Goal: Task Accomplishment & Management: Complete application form

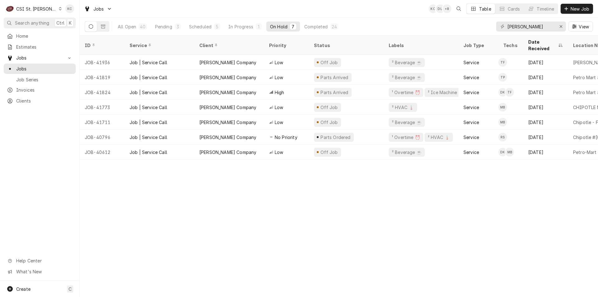
click at [39, 9] on div "CSI St. Louis" at bounding box center [36, 9] width 41 height 7
click at [82, 12] on div "CSI [US_STATE][GEOGRAPHIC_DATA]" at bounding box center [96, 12] width 82 height 7
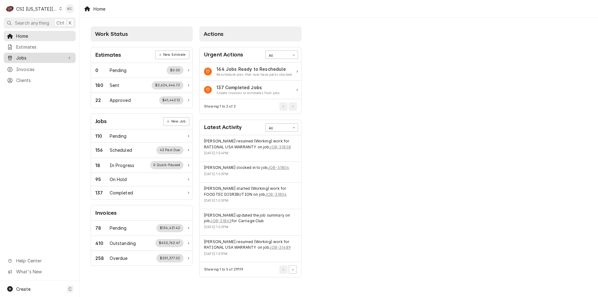
click at [16, 60] on div "Jobs" at bounding box center [39, 58] width 69 height 8
click at [56, 65] on span "Jobs" at bounding box center [44, 68] width 56 height 7
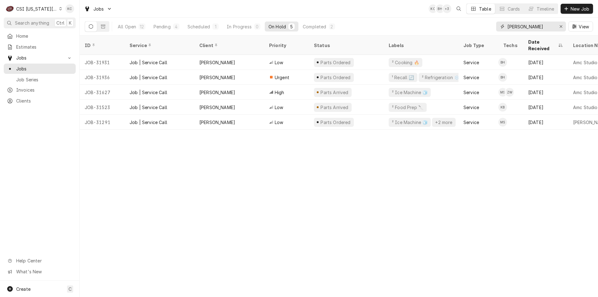
click at [529, 25] on input "[PERSON_NAME]" at bounding box center [531, 27] width 47 height 10
type input "v"
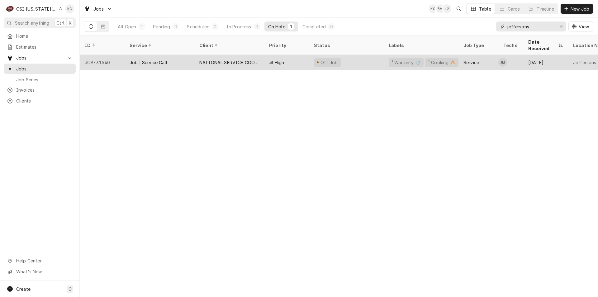
type input "jeffersons"
click at [290, 55] on div "High" at bounding box center [286, 62] width 45 height 15
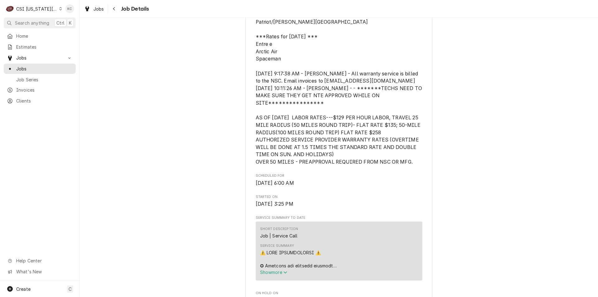
scroll to position [187, 0]
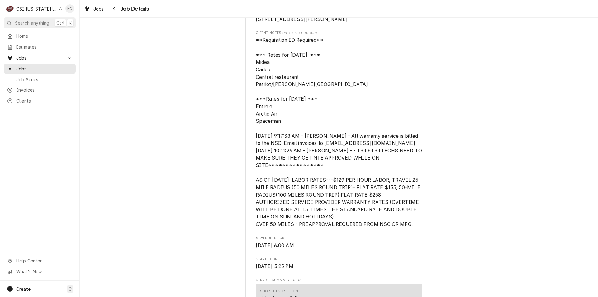
click at [116, 13] on button "Navigate back" at bounding box center [114, 9] width 10 height 10
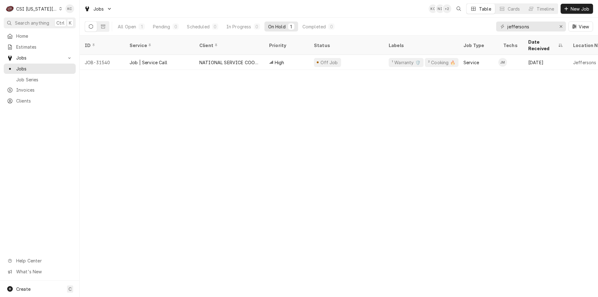
click at [33, 8] on div "CSI [US_STATE][GEOGRAPHIC_DATA]" at bounding box center [36, 9] width 41 height 7
click at [197, 151] on html "C CSI [US_STATE] City KC Search anything Ctrl K Home Estimates Jobs Jobs Job Se…" at bounding box center [299, 148] width 598 height 297
drag, startPoint x: 538, startPoint y: 28, endPoint x: 490, endPoint y: 23, distance: 48.5
click at [490, 23] on div "All Open 1 Pending 0 Scheduled 0 In Progress 0 On Hold 1 Completed 0 jeffersons…" at bounding box center [339, 26] width 509 height 17
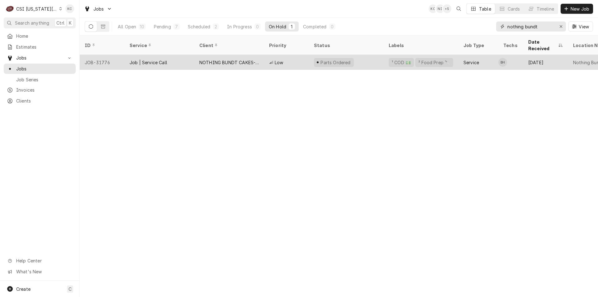
type input "nothing bundt"
click at [224, 59] on div "NOTHING BUNDT CAKES-[GEOGRAPHIC_DATA]" at bounding box center [229, 62] width 60 height 7
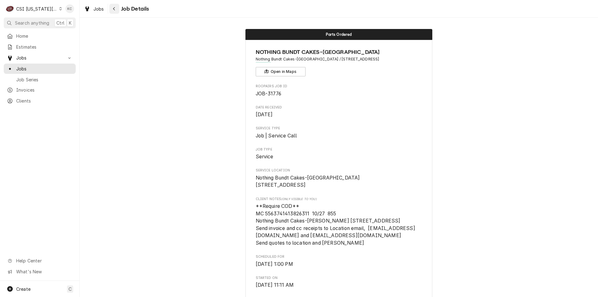
click at [118, 11] on button "Navigate back" at bounding box center [114, 9] width 10 height 10
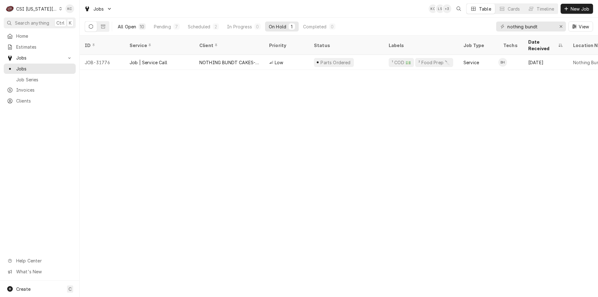
click at [135, 24] on div "All Open" at bounding box center [127, 26] width 18 height 7
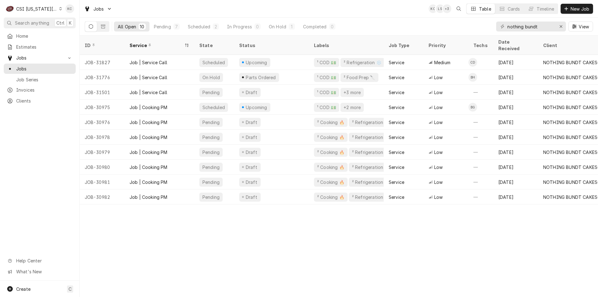
drag, startPoint x: 277, startPoint y: 202, endPoint x: 343, endPoint y: 204, distance: 66.4
click at [343, 204] on div "ID Service State Status Labels Job Type Priority Techs Date Received Client Loc…" at bounding box center [339, 166] width 519 height 261
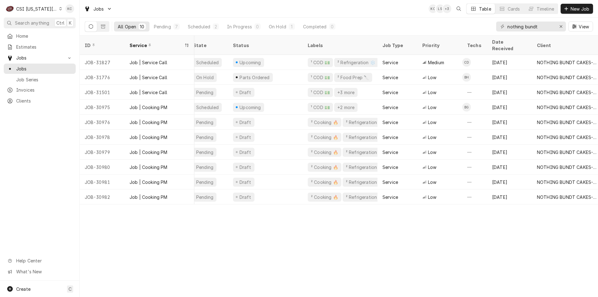
scroll to position [0, 164]
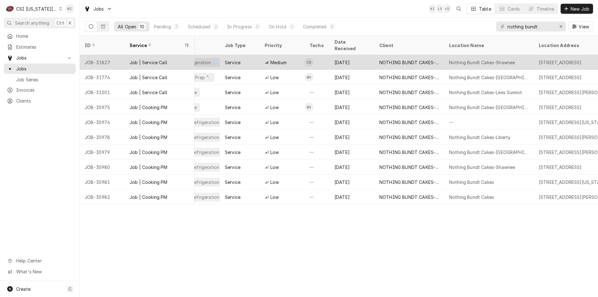
click at [290, 58] on div "Medium" at bounding box center [282, 62] width 45 height 15
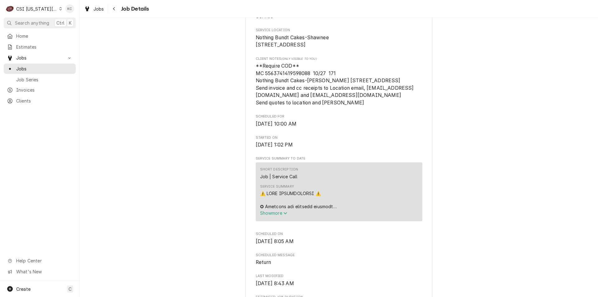
scroll to position [148, 0]
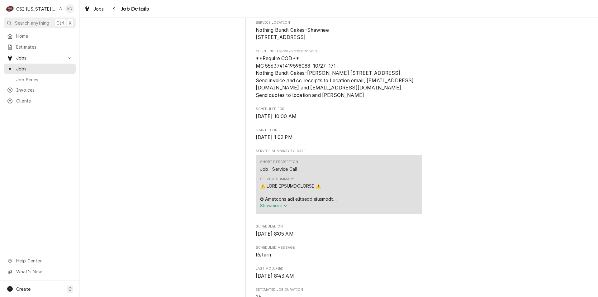
click at [524, 157] on div "Upcoming NOTHING BUNDT CAKES-SHAWNEE Nothing Bundt Cakes-Shawnee / [STREET_ADDR…" at bounding box center [339, 268] width 519 height 783
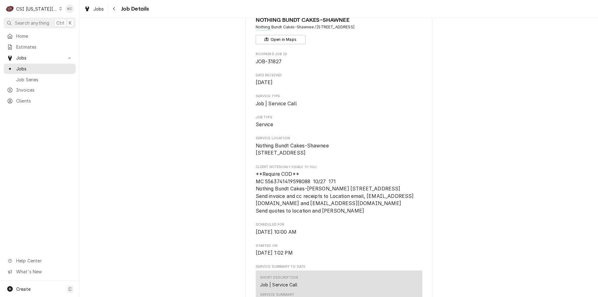
scroll to position [23, 0]
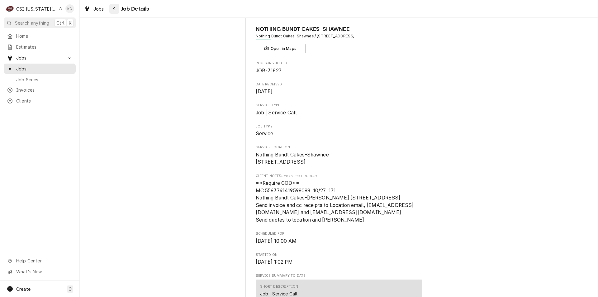
click at [113, 9] on icon "Navigate back" at bounding box center [114, 8] width 2 height 3
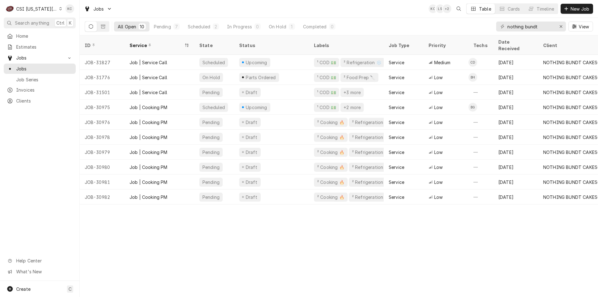
drag, startPoint x: 554, startPoint y: 27, endPoint x: 549, endPoint y: 27, distance: 5.3
click at [549, 27] on div "nothing bundt" at bounding box center [531, 27] width 70 height 10
click at [29, 97] on div "Clients" at bounding box center [39, 101] width 69 height 8
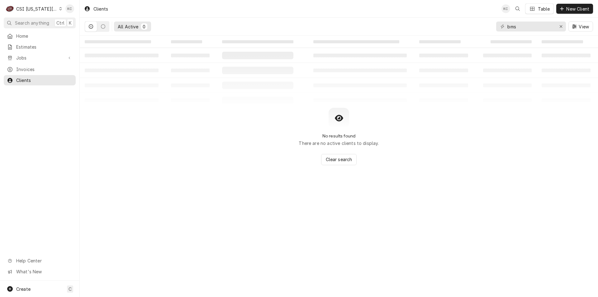
drag, startPoint x: 566, startPoint y: 10, endPoint x: 549, endPoint y: 112, distance: 103.6
click at [549, 112] on div "Clients KC Table New Client All Active 0 bms View ‌ ‌ ‌ ‌ ‌ ‌ ‌ ‌ ‌ ‌ ‌ ‌ ‌ ‌ ‌…" at bounding box center [339, 148] width 519 height 297
click at [34, 77] on span "Clients" at bounding box center [44, 80] width 56 height 7
drag, startPoint x: 548, startPoint y: 26, endPoint x: 485, endPoint y: 26, distance: 63.6
click at [485, 26] on div "All Active 0 bms View" at bounding box center [339, 26] width 509 height 17
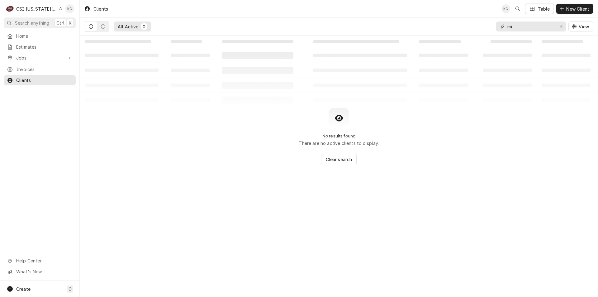
type input "m"
drag, startPoint x: 536, startPoint y: 25, endPoint x: 508, endPoint y: 25, distance: 27.7
click at [508, 25] on input "[PERSON_NAME]" at bounding box center [531, 27] width 47 height 10
click at [467, 230] on div "Clients KC TW Table New Client All Active 0 [PERSON_NAME] View ‌ ‌ ‌ ‌ ‌ ‌ ‌ ‌ …" at bounding box center [339, 148] width 519 height 297
drag, startPoint x: 542, startPoint y: 27, endPoint x: 476, endPoint y: 28, distance: 66.1
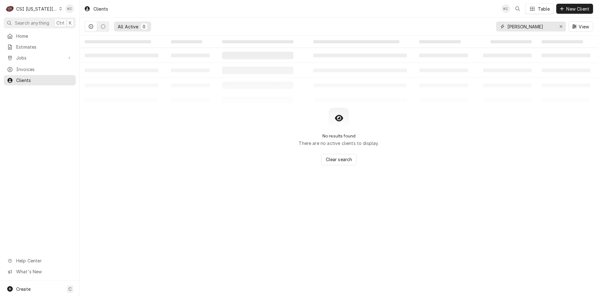
click at [476, 28] on div "All Active 0 [PERSON_NAME] View" at bounding box center [339, 26] width 509 height 17
type input "sibori"
click at [26, 60] on link "Jobs" at bounding box center [40, 58] width 72 height 10
drag, startPoint x: 526, startPoint y: 26, endPoint x: 504, endPoint y: 26, distance: 22.1
click at [504, 26] on div "sibori" at bounding box center [531, 27] width 70 height 10
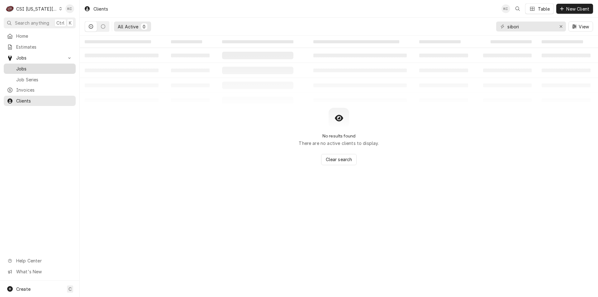
click at [31, 67] on span "Jobs" at bounding box center [44, 68] width 56 height 7
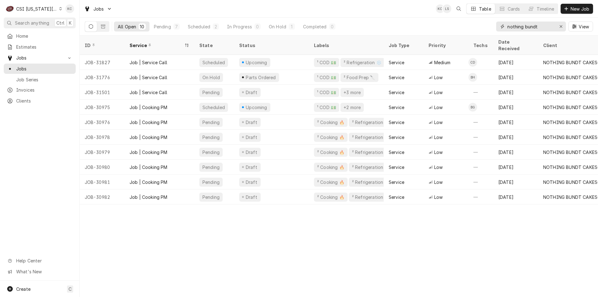
drag, startPoint x: 543, startPoint y: 29, endPoint x: 497, endPoint y: 19, distance: 47.4
click at [497, 19] on div "nothing bundt View" at bounding box center [544, 26] width 97 height 17
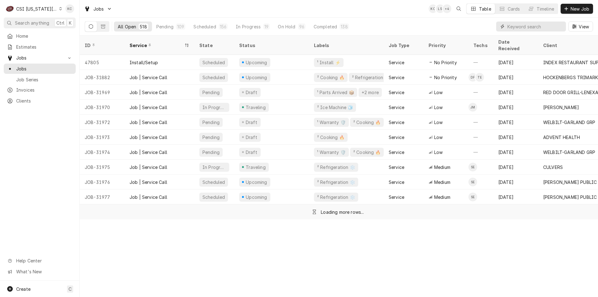
paste input "sibori"
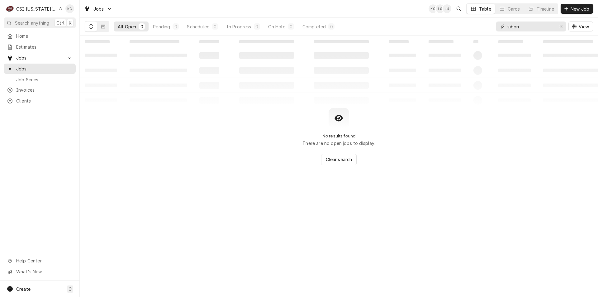
type input "sibori"
click at [535, 179] on div "‌ ‌ ‌ ‌ ‌ ‌ ‌ ‌ ‌ ‌ ‌ ‌ ‌ ‌ ‌ ‌ ‌ ‌ ‌ ‌ ‌ ‌ ‌ ‌ ‌ ‌ ‌ ‌ ‌ ‌ ‌ ‌ ‌ ‌ ‌ ‌ ‌ ‌ ‌ ‌…" at bounding box center [339, 166] width 519 height 261
click at [27, 98] on span "Clients" at bounding box center [44, 101] width 56 height 7
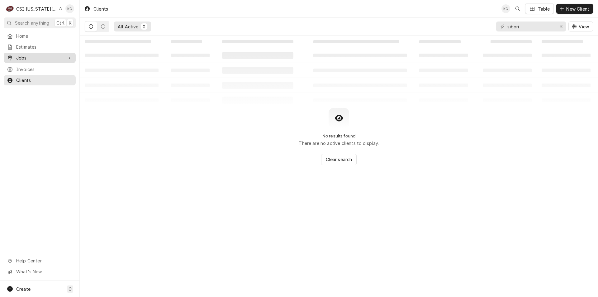
click at [28, 56] on span "Jobs" at bounding box center [39, 58] width 47 height 7
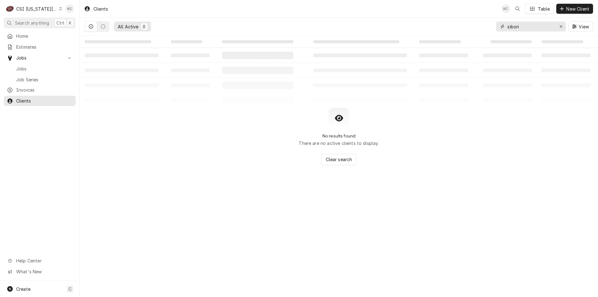
click at [526, 26] on input "sibori" at bounding box center [531, 27] width 47 height 10
click at [30, 67] on span "Jobs" at bounding box center [44, 68] width 56 height 7
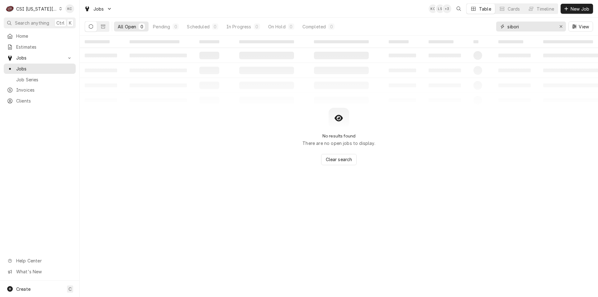
drag, startPoint x: 534, startPoint y: 28, endPoint x: 467, endPoint y: 27, distance: 67.3
click at [467, 27] on div "All Open 0 Pending 0 Scheduled 0 In Progress 0 On Hold 0 Completed 0 sibori View" at bounding box center [339, 26] width 509 height 17
click at [160, 27] on div "Pending" at bounding box center [161, 26] width 17 height 7
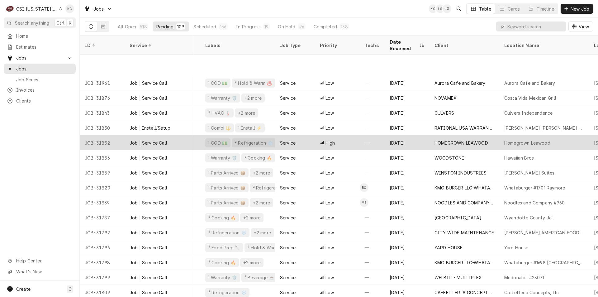
scroll to position [413, 69]
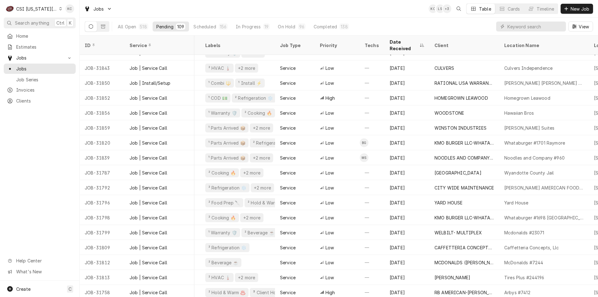
click at [52, 5] on div "C CSI Kansas City" at bounding box center [34, 8] width 60 height 12
click at [80, 25] on div "CSI [US_STATE]" at bounding box center [106, 23] width 91 height 7
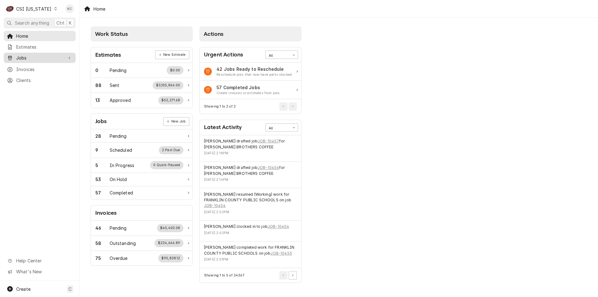
click at [35, 57] on span "Jobs" at bounding box center [39, 58] width 47 height 7
click at [26, 69] on span "Jobs" at bounding box center [44, 68] width 56 height 7
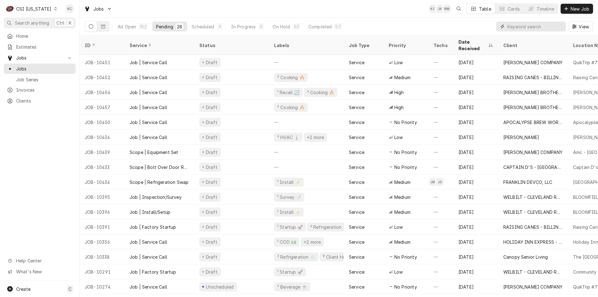
click at [537, 26] on input "Dynamic Content Wrapper" at bounding box center [535, 27] width 55 height 10
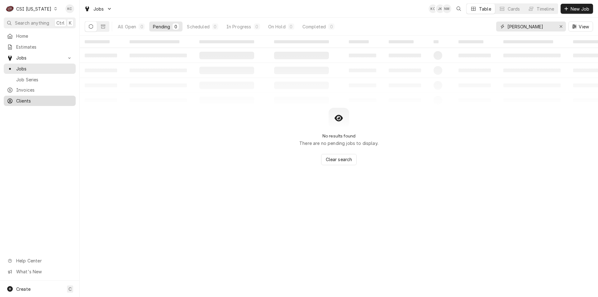
type input "jason floyd"
click at [28, 98] on span "Clients" at bounding box center [44, 101] width 56 height 7
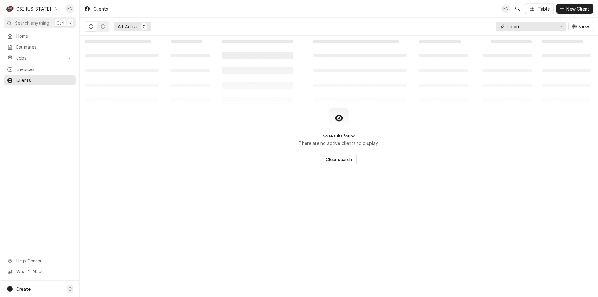
click at [535, 26] on input "sibori" at bounding box center [531, 27] width 47 height 10
drag, startPoint x: 525, startPoint y: 26, endPoint x: 479, endPoint y: 22, distance: 46.6
click at [479, 22] on div "All Active 0 sibori View" at bounding box center [339, 26] width 509 height 17
drag, startPoint x: 550, startPoint y: 88, endPoint x: 412, endPoint y: 5, distance: 161.3
click at [548, 86] on table "‌ ‌ ‌ ‌ ‌ ‌ ‌ ‌ ‌ ‌ ‌ ‌ ‌ ‌ ‌ ‌ ‌ ‌ ‌ ‌ ‌ ‌ ‌ ‌ ‌ ‌ ‌ ‌ ‌ ‌ ‌ ‌ ‌ ‌ ‌" at bounding box center [339, 72] width 519 height 72
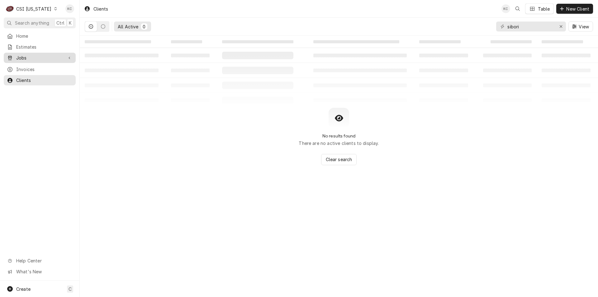
click at [27, 55] on span "Jobs" at bounding box center [39, 58] width 47 height 7
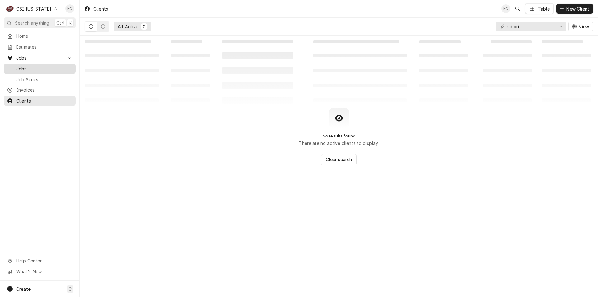
click at [26, 67] on span "Jobs" at bounding box center [44, 68] width 56 height 7
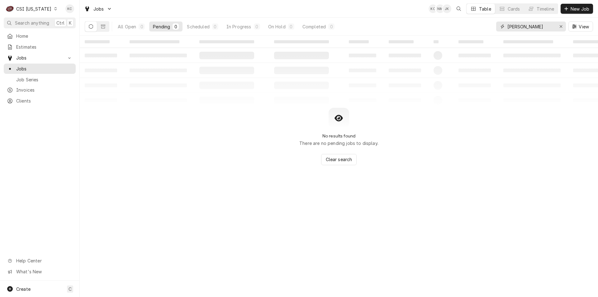
drag, startPoint x: 543, startPoint y: 23, endPoint x: 489, endPoint y: 31, distance: 54.5
click at [489, 31] on div "All Open 0 Pending 0 Scheduled 0 In Progress 0 On Hold 0 Completed 0 [PERSON_NA…" at bounding box center [339, 26] width 509 height 17
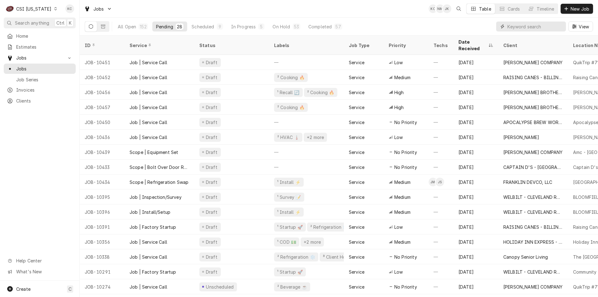
paste input "sibori"
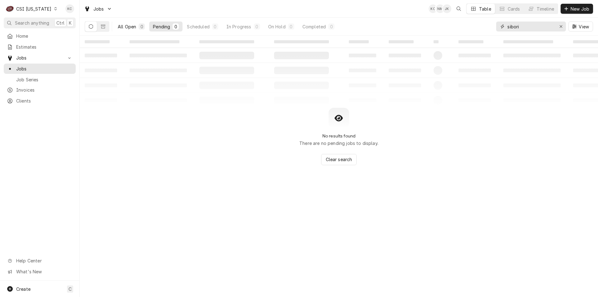
type input "sibori"
click at [133, 27] on div "All Open" at bounding box center [127, 26] width 18 height 7
click at [154, 22] on button "Pending 0" at bounding box center [165, 27] width 33 height 10
click at [209, 21] on div "All Open 0 Pending 0 Scheduled 0 In Progress 0 On Hold 0 Completed 0" at bounding box center [226, 26] width 224 height 17
click at [235, 26] on div "In Progress" at bounding box center [239, 26] width 25 height 7
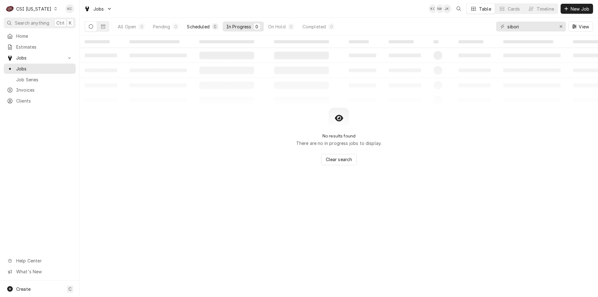
click at [210, 24] on button "Scheduled 0" at bounding box center [202, 27] width 39 height 10
click at [39, 98] on span "Clients" at bounding box center [44, 101] width 56 height 7
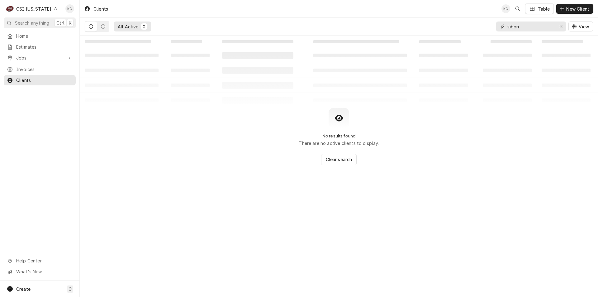
drag, startPoint x: 541, startPoint y: 28, endPoint x: 475, endPoint y: 31, distance: 66.4
click at [475, 31] on div "All Active 0 sibori View" at bounding box center [339, 26] width 509 height 17
type input "midnight"
click at [27, 56] on span "Jobs" at bounding box center [39, 58] width 47 height 7
click at [26, 98] on span "Clients" at bounding box center [44, 101] width 56 height 7
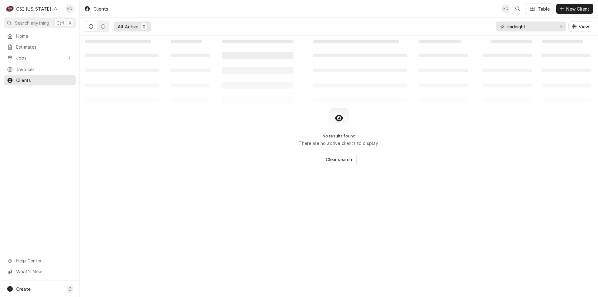
drag, startPoint x: 546, startPoint y: 26, endPoint x: 467, endPoint y: 35, distance: 79.4
click at [467, 35] on div "All Active 0 midnight View" at bounding box center [339, 26] width 509 height 17
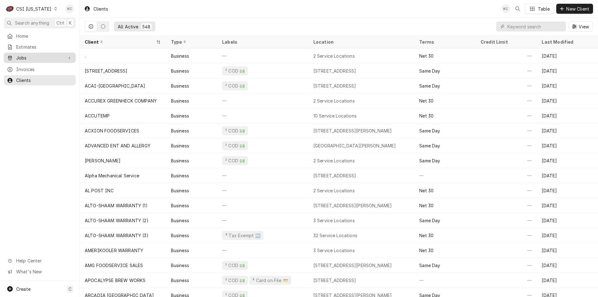
click at [24, 58] on span "Jobs" at bounding box center [39, 58] width 47 height 7
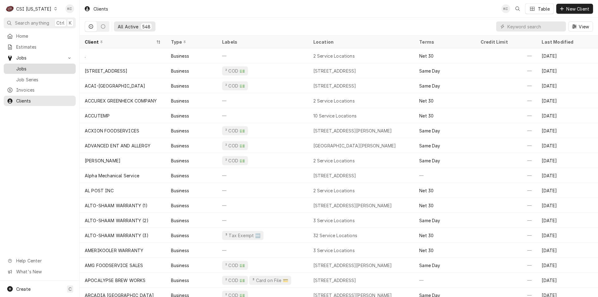
click at [21, 69] on span "Jobs" at bounding box center [44, 68] width 56 height 7
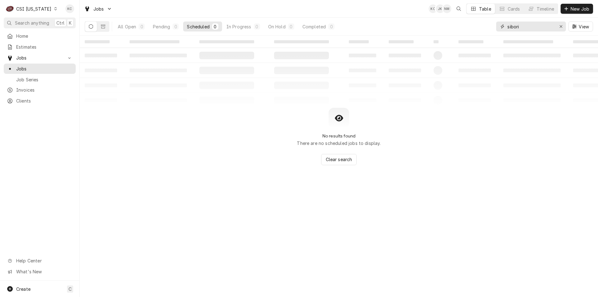
click at [525, 26] on input "sibori" at bounding box center [531, 27] width 47 height 10
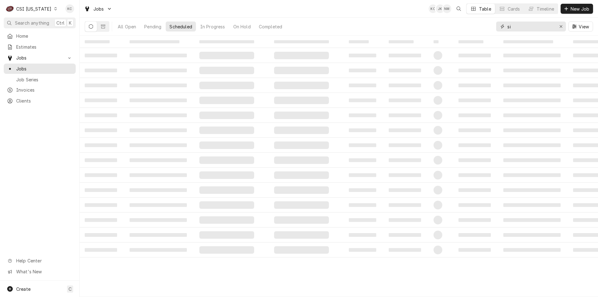
type input "s"
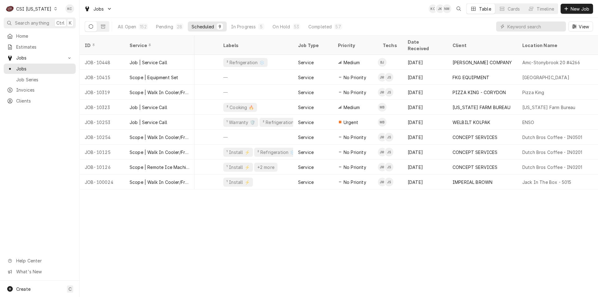
scroll to position [0, 123]
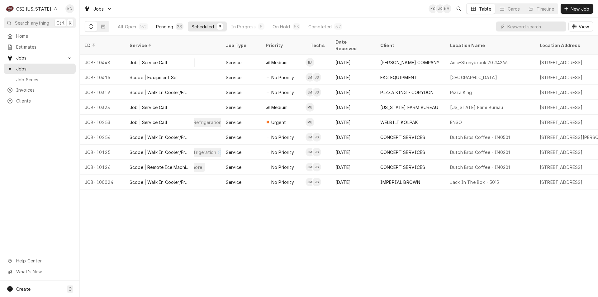
click at [174, 29] on button "Pending 28" at bounding box center [169, 27] width 35 height 10
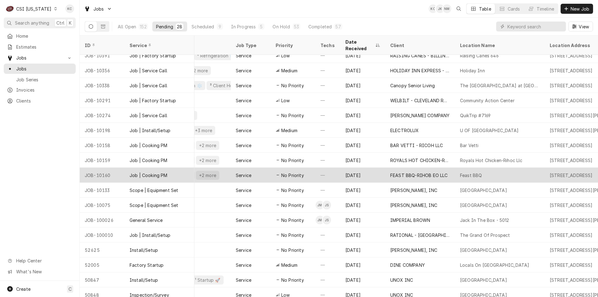
scroll to position [174, 113]
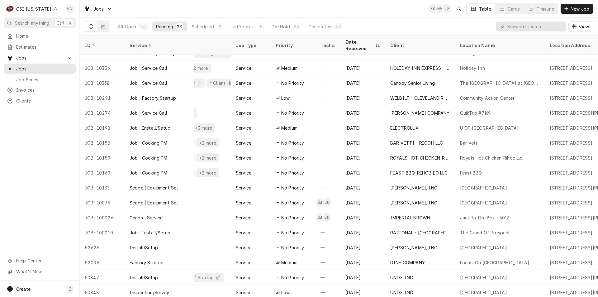
click at [39, 9] on div "CSI [US_STATE]" at bounding box center [33, 9] width 35 height 7
click at [71, 14] on div "CSI Kansas City" at bounding box center [97, 12] width 82 height 7
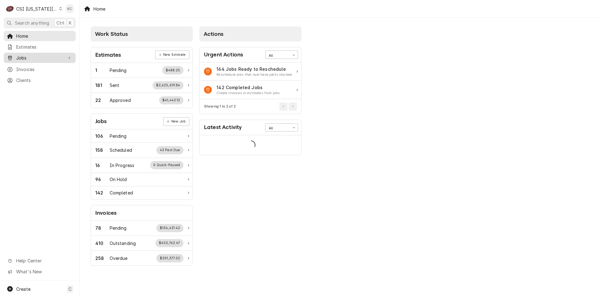
click at [41, 59] on span "Jobs" at bounding box center [39, 58] width 47 height 7
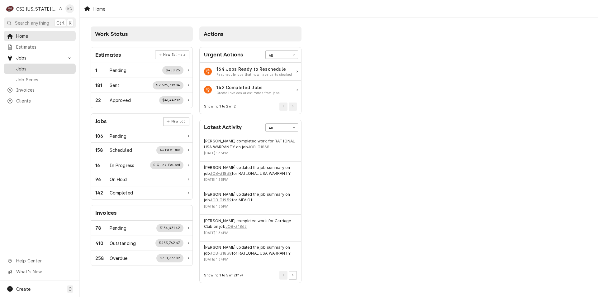
click at [30, 69] on span "Jobs" at bounding box center [44, 68] width 56 height 7
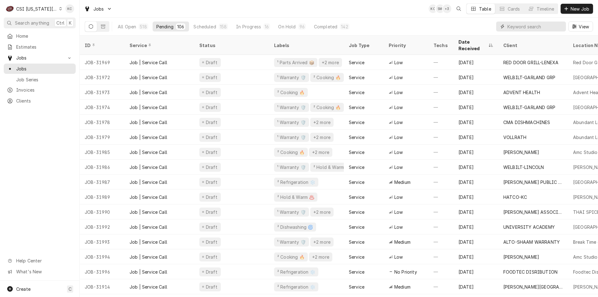
click at [513, 26] on input "Dynamic Content Wrapper" at bounding box center [535, 27] width 55 height 10
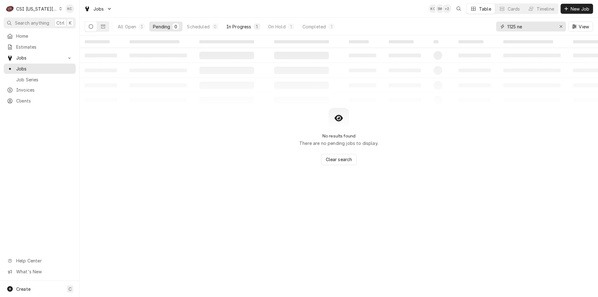
type input "1125 ne"
click at [238, 28] on div "In Progress" at bounding box center [239, 26] width 25 height 7
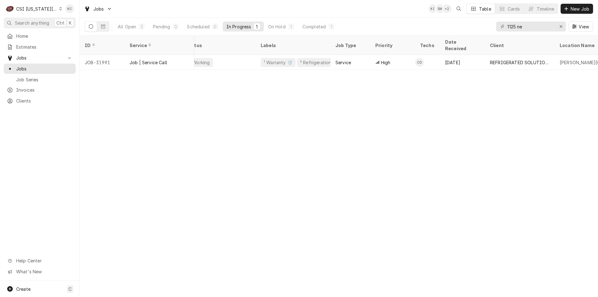
scroll to position [0, 4]
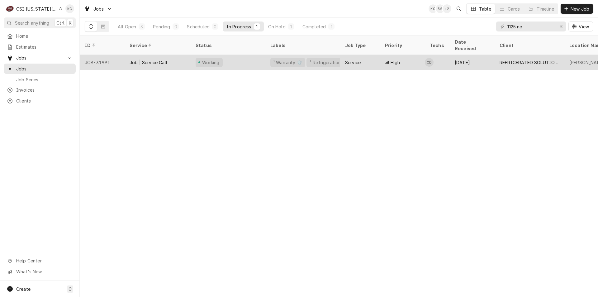
click at [213, 59] on div "Working" at bounding box center [210, 62] width 19 height 7
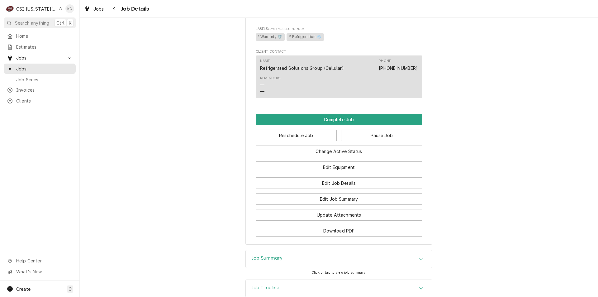
scroll to position [405, 0]
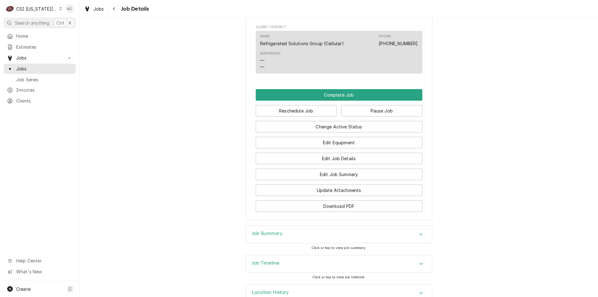
click at [262, 237] on h3 "Job Summary" at bounding box center [267, 234] width 31 height 6
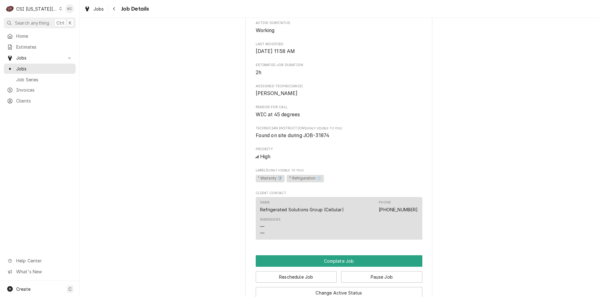
scroll to position [0, 0]
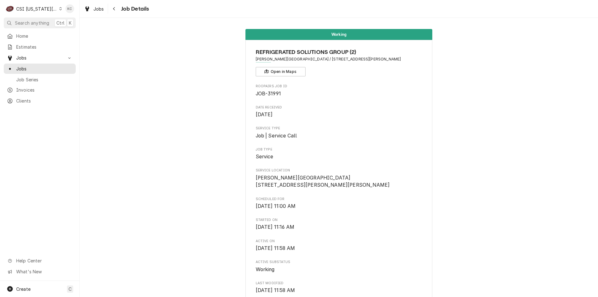
click at [39, 11] on div "CSI [US_STATE][GEOGRAPHIC_DATA]" at bounding box center [36, 9] width 41 height 7
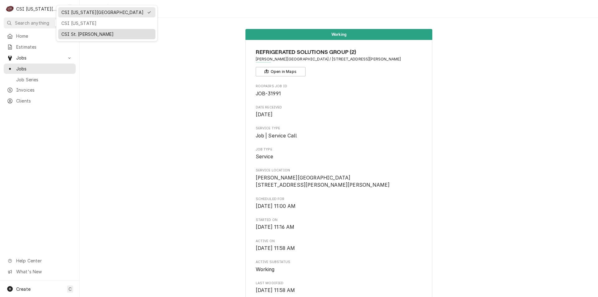
click at [85, 35] on div "CSI St. [PERSON_NAME]" at bounding box center [106, 34] width 91 height 7
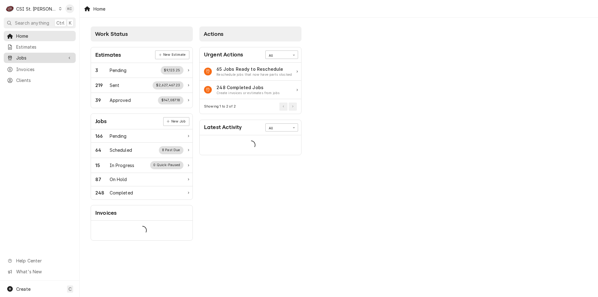
click at [20, 55] on span "Jobs" at bounding box center [39, 58] width 47 height 7
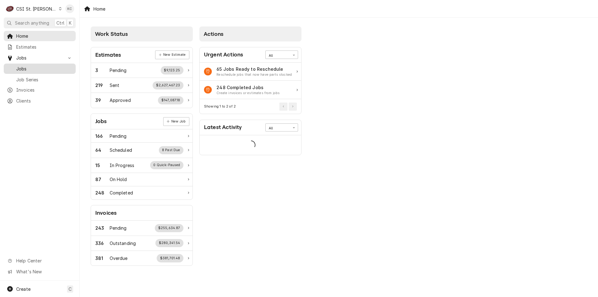
click at [20, 71] on link "Jobs" at bounding box center [40, 69] width 72 height 10
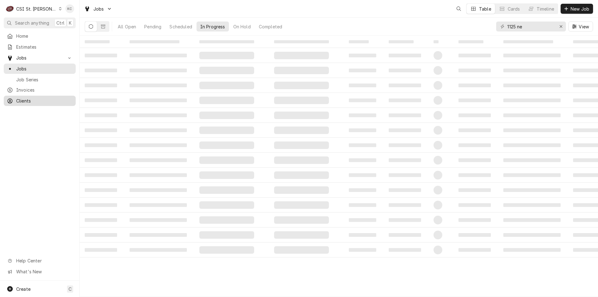
click at [25, 99] on span "Clients" at bounding box center [44, 101] width 56 height 7
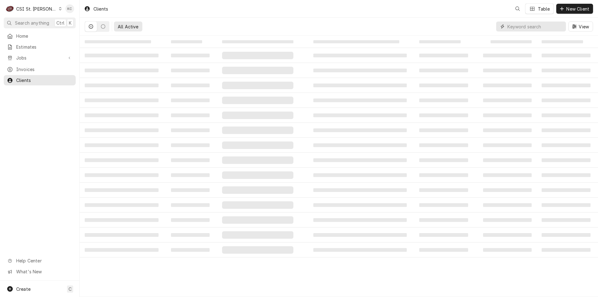
click at [537, 30] on input "Dynamic Content Wrapper" at bounding box center [535, 27] width 55 height 10
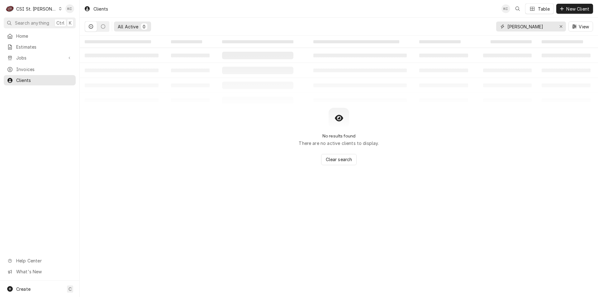
type input "[PERSON_NAME]"
click at [41, 7] on div "CSI St. [PERSON_NAME]" at bounding box center [36, 9] width 41 height 7
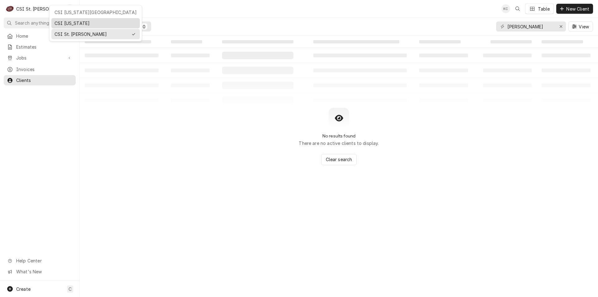
click at [78, 21] on div "CSI [US_STATE]" at bounding box center [96, 23] width 82 height 7
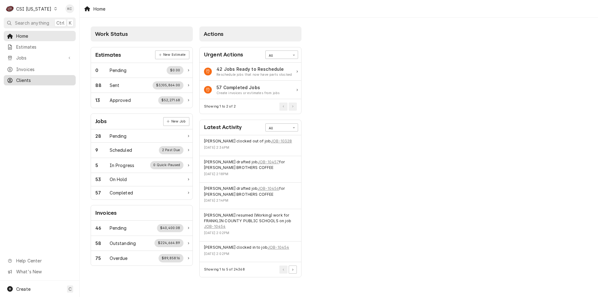
click at [23, 78] on span "Clients" at bounding box center [44, 80] width 56 height 7
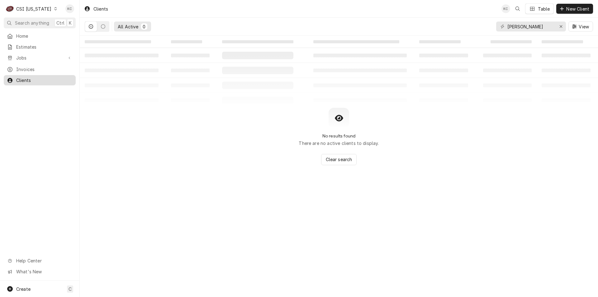
click at [33, 77] on span "Clients" at bounding box center [44, 80] width 56 height 7
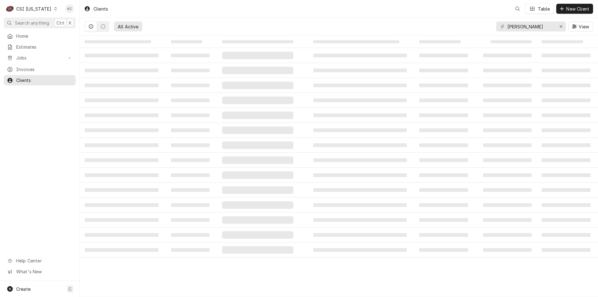
click at [543, 24] on input "[PERSON_NAME]" at bounding box center [531, 27] width 47 height 10
type input "g"
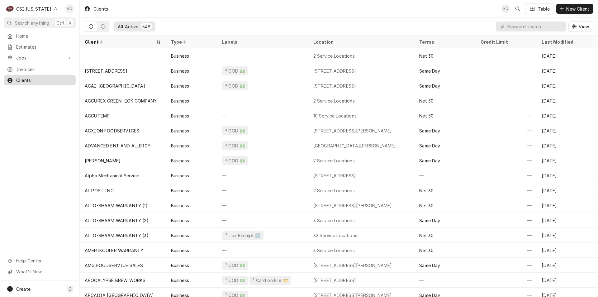
click at [29, 77] on span "Clients" at bounding box center [44, 80] width 56 height 7
click at [517, 24] on input "Dynamic Content Wrapper" at bounding box center [535, 27] width 55 height 10
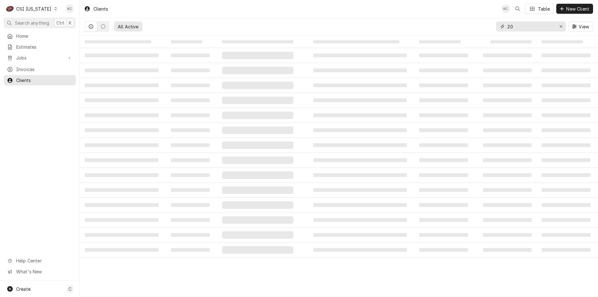
type input "2"
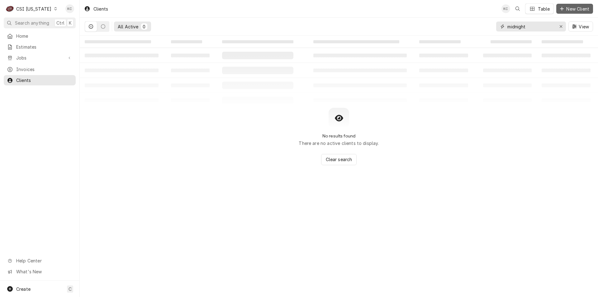
type input "midnight"
click at [566, 8] on span "New Client" at bounding box center [578, 9] width 26 height 7
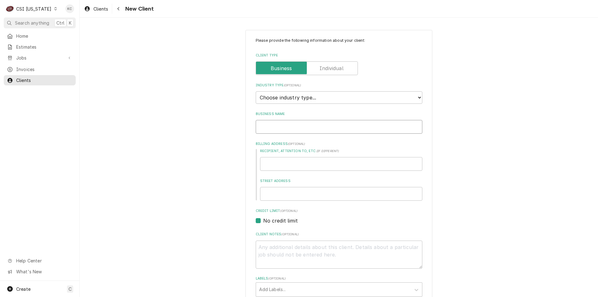
click at [276, 129] on input "Business Name" at bounding box center [339, 127] width 167 height 14
type textarea "x"
type input "M"
type textarea "x"
type input "MI"
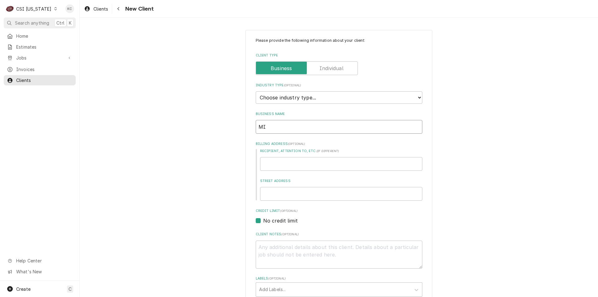
type textarea "x"
type input "MID"
type textarea "x"
type input "MIDN"
type textarea "x"
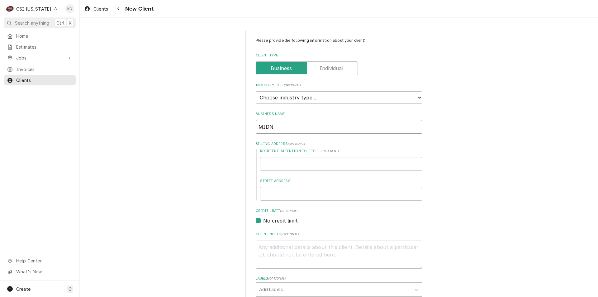
type input "MIDNI"
type textarea "x"
type input "MIDNIG"
type textarea "x"
type input "MIDNIGHT"
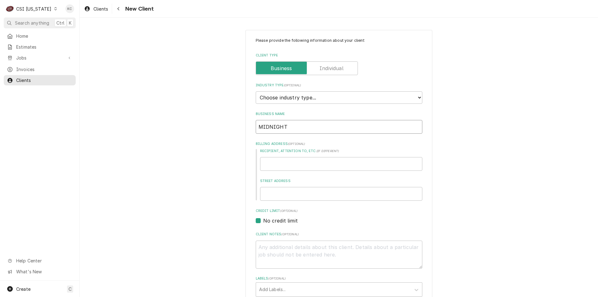
type textarea "x"
type input "MIDNIGHT"
type textarea "x"
type input "MIDNIGHT C"
type textarea "x"
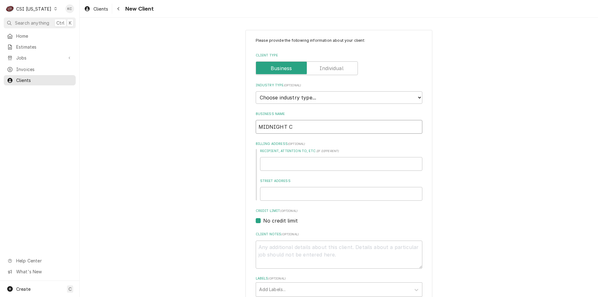
type input "MIDNIGHT CO"
type textarea "x"
type input "MIDNIGHT CON"
type textarea "x"
type input "MIDNIGHT CONF"
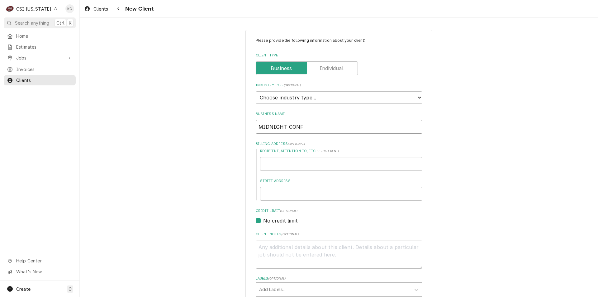
type textarea "x"
type input "MIDNIGHT CONFE"
type textarea "x"
type input "MIDNIGHT CONFES"
type textarea "x"
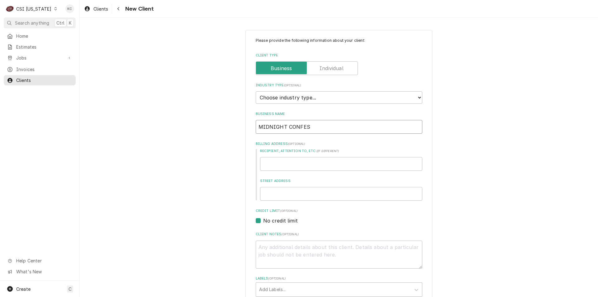
type input "MIDNIGHT CONFESS"
type textarea "x"
type input "MIDNIGHT CONFESSI"
type textarea "x"
type input "MIDNIGHT CONFESSIO"
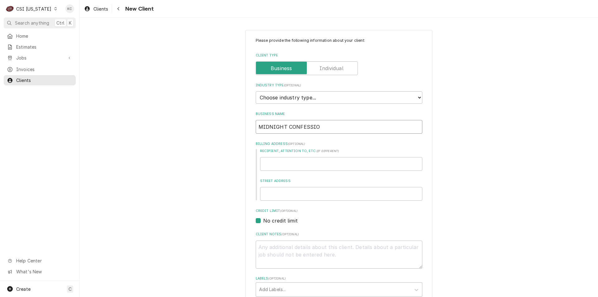
type textarea "x"
type input "MIDNIGHT CONFESSION"
type textarea "x"
type input "MIDNIGHT CONFESSIONS"
type textarea "x"
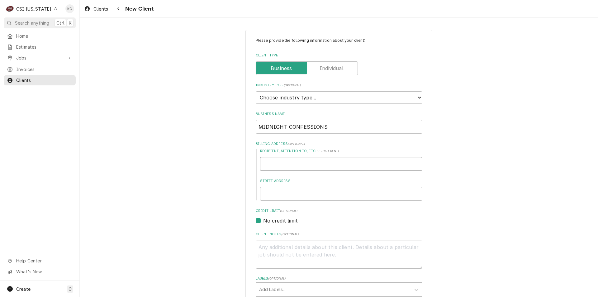
type input "2"
type textarea "x"
type input "20"
type textarea "x"
type input "204"
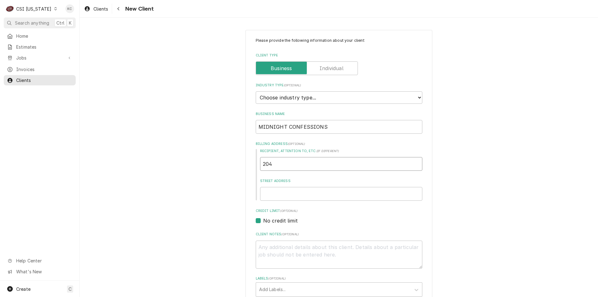
type textarea "x"
type input "204"
type textarea "x"
type input "204 G"
type textarea "x"
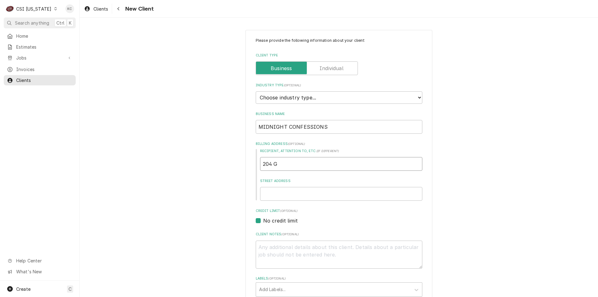
type input "204 GO"
type textarea "x"
type input "204 GOR"
type textarea "x"
type input "204 GORD"
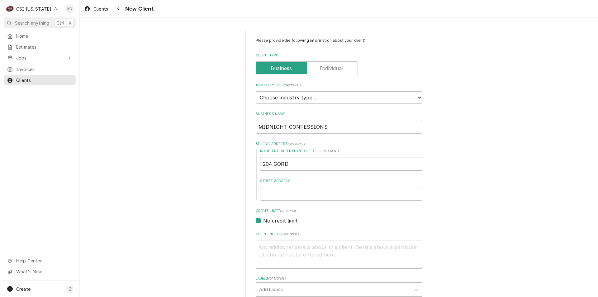
type textarea "x"
type input "204 GORDO"
type textarea "x"
type input "204 GORDON"
type textarea "x"
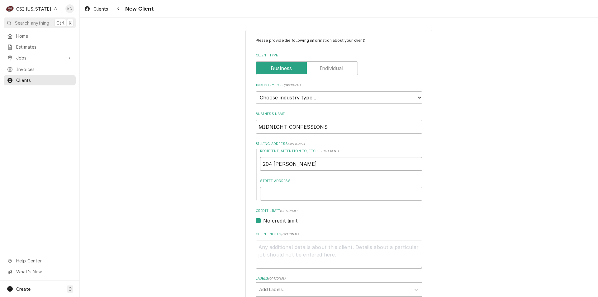
type input "204 GORDON"
type textarea "x"
type input "204 GORDON D"
type textarea "x"
type input "204 GORDON DR"
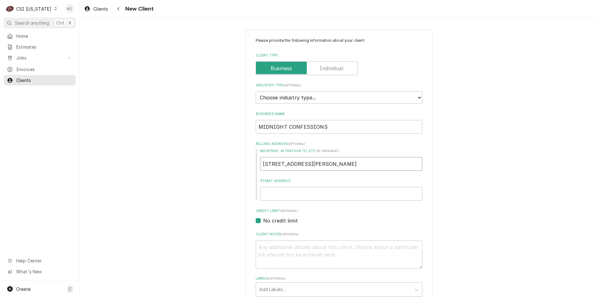
type textarea "x"
type input "204 GORDON DRI"
type textarea "x"
type input "204 GORDON DRIVE"
type textarea "x"
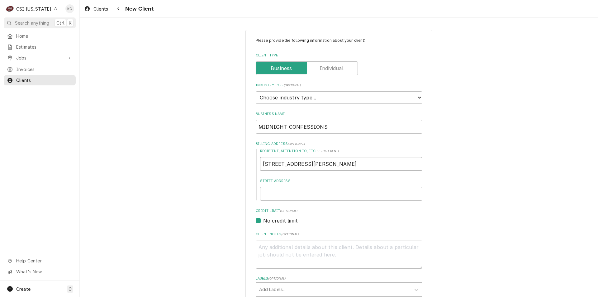
type input "204 GORDON DRIVE"
type textarea "x"
type input "9"
type textarea "x"
type input "93"
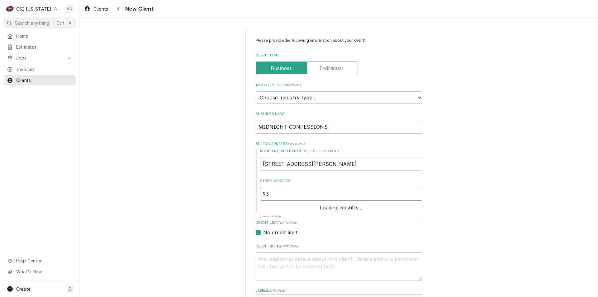
type textarea "x"
type input "937"
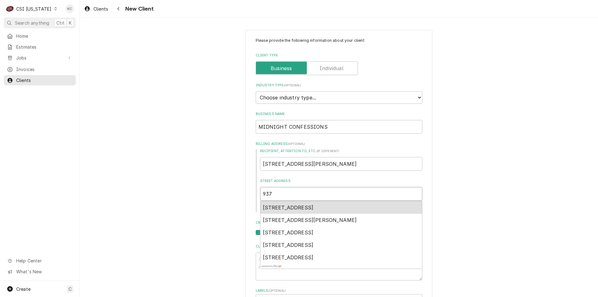
type textarea "x"
type input "937"
type textarea "x"
type input "937 P"
type textarea "x"
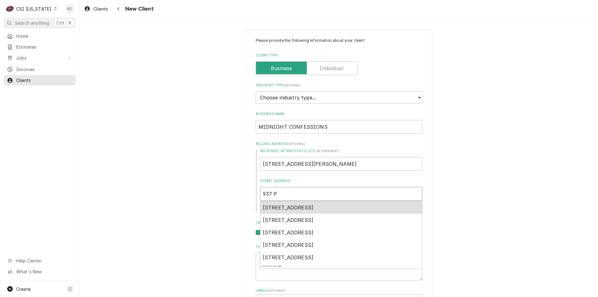
type input "937 PH"
type textarea "x"
type input "937 PHI"
type textarea "x"
type input "937 PHIL"
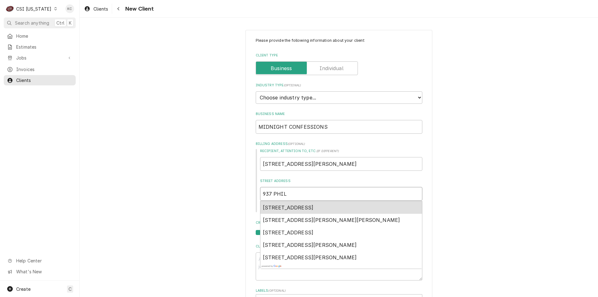
type textarea "x"
type input "937 PHILL"
type textarea "x"
type input "937 PHILLI"
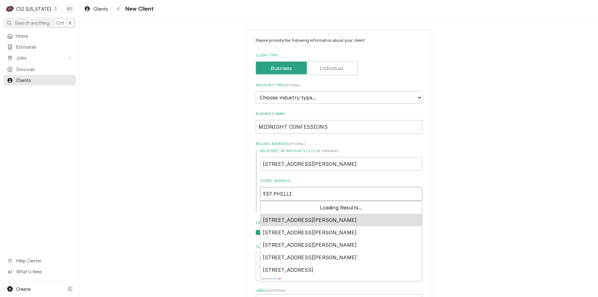
type textarea "x"
type input "937 PHILLIP"
type textarea "x"
type input "937 PHILLIPS"
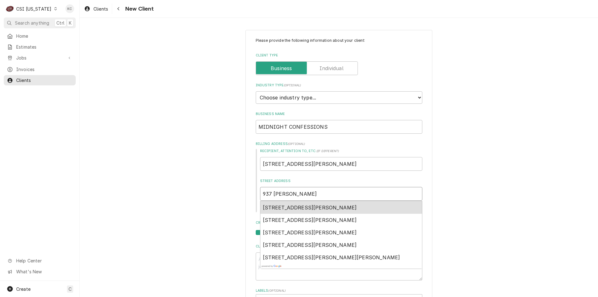
type textarea "x"
type input "937 PHILLIPS"
click at [318, 208] on span "937 Phillips Lane, Louisville, KY, USA" at bounding box center [310, 207] width 94 height 6
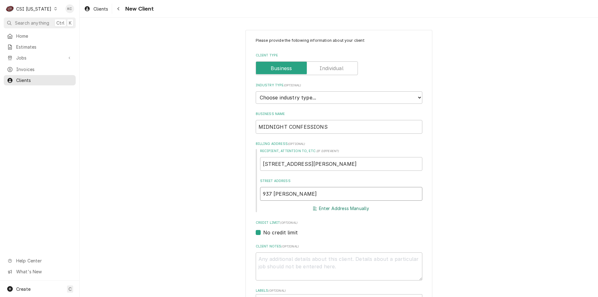
type textarea "x"
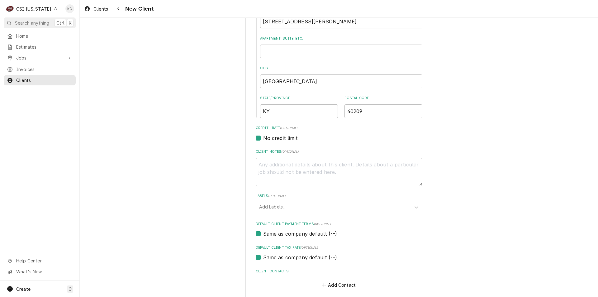
scroll to position [203, 0]
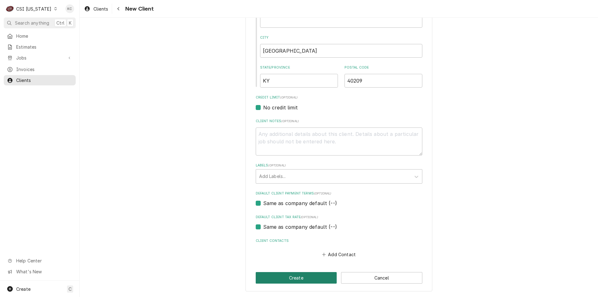
type input "937 Phillips Ln"
click at [298, 281] on button "Create" at bounding box center [296, 278] width 81 height 12
type textarea "x"
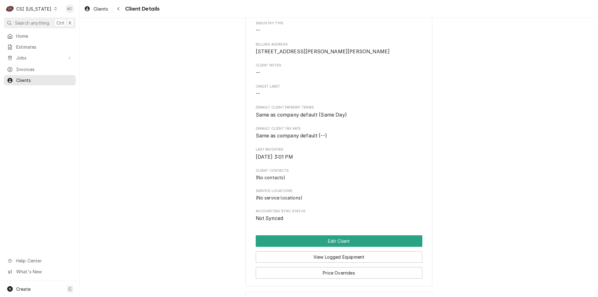
scroll to position [62, 0]
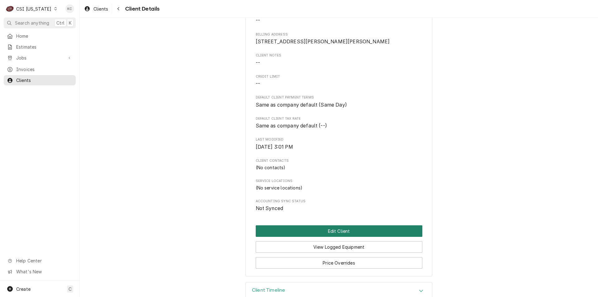
drag, startPoint x: 346, startPoint y: 245, endPoint x: 384, endPoint y: 203, distance: 56.0
click at [384, 203] on div "MIDNIGHT CONFESSIONS Client Type Business Industry Type -- Billing Address [STR…" at bounding box center [339, 119] width 187 height 316
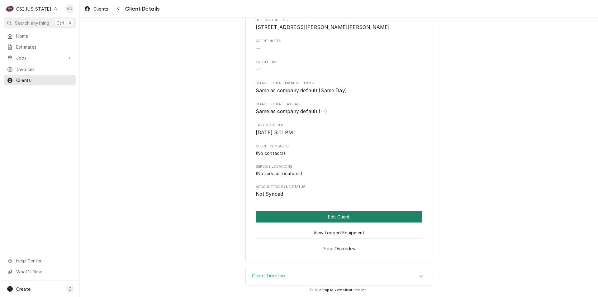
click at [315, 218] on button "Edit Client" at bounding box center [339, 217] width 167 height 12
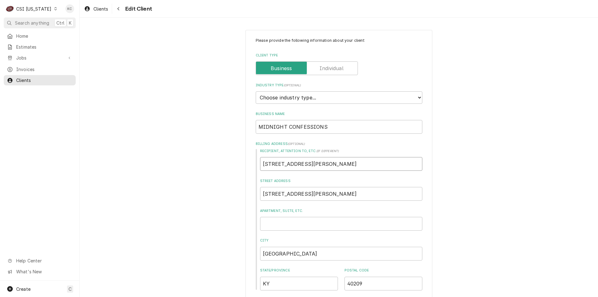
drag, startPoint x: 333, startPoint y: 167, endPoint x: 237, endPoint y: 167, distance: 95.4
click at [237, 167] on div "Please provide the following information about your client: Client Type Industr…" at bounding box center [339, 276] width 519 height 504
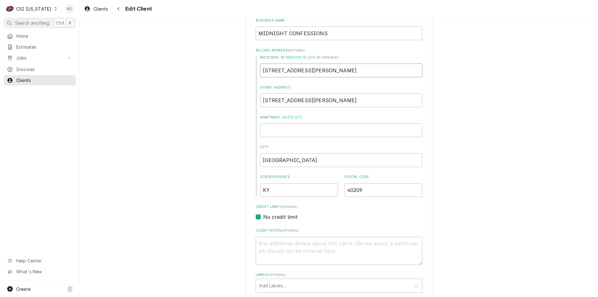
scroll to position [156, 0]
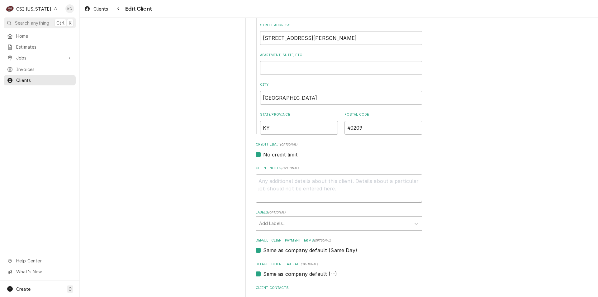
click at [357, 185] on textarea "Client Notes ( optional )" at bounding box center [339, 189] width 167 height 28
type textarea "x"
type textarea "c"
type textarea "x"
type textarea "co"
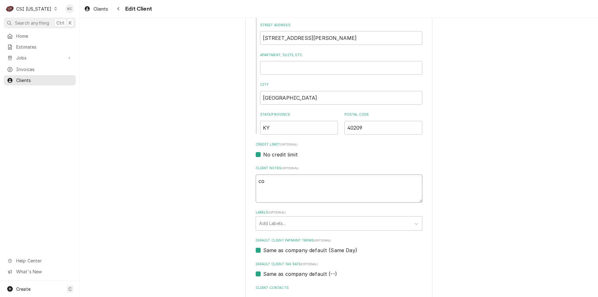
type textarea "x"
type textarea "c"
type textarea "x"
type textarea "C"
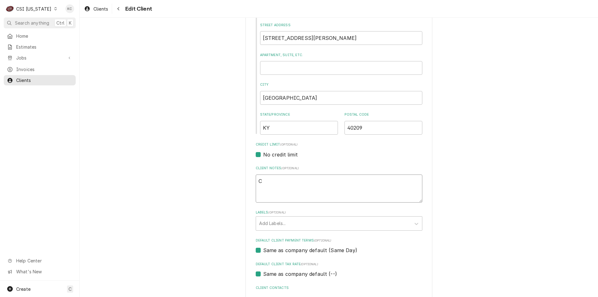
type textarea "x"
type textarea "CO"
type textarea "x"
type textarea "COD"
type textarea "x"
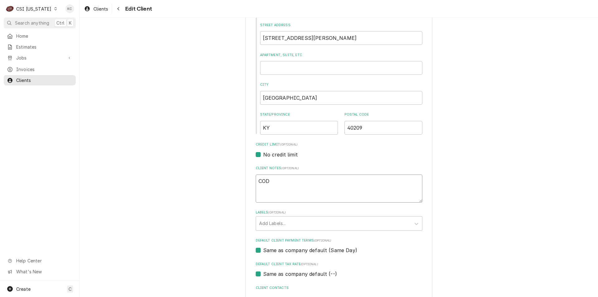
type textarea "COD \"
type textarea "x"
type textarea "COD \"
type textarea "x"
type textarea "COD \"
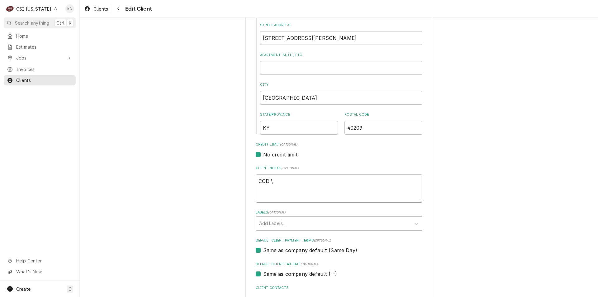
type textarea "x"
type textarea "COD"
type textarea "x"
type textarea "COD \"
type textarea "x"
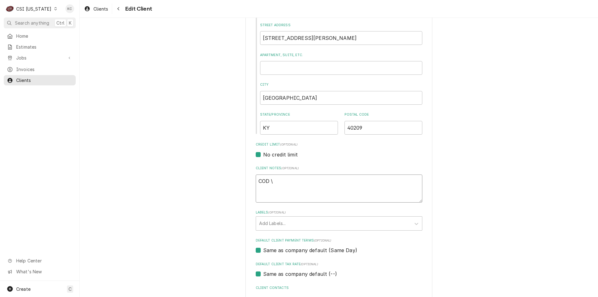
type textarea "COD"
type textarea "x"
type textarea "COD"
type textarea "x"
type textarea "COD 4"
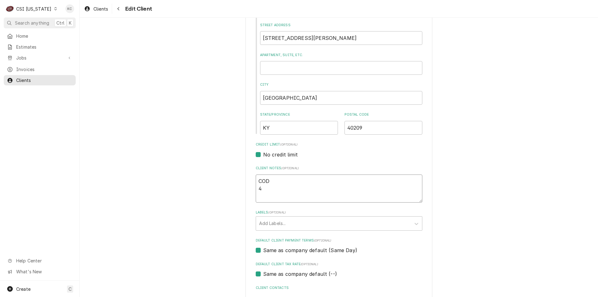
type textarea "x"
type textarea "COD 42"
type textarea "x"
type textarea "COD 427"
type textarea "x"
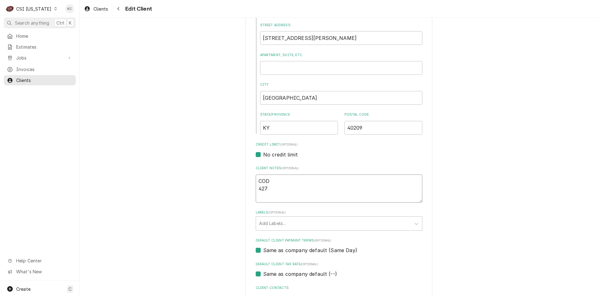
type textarea "COD 4270"
type textarea "x"
type textarea "COD 4270-"
type textarea "x"
type textarea "COD 4270-8"
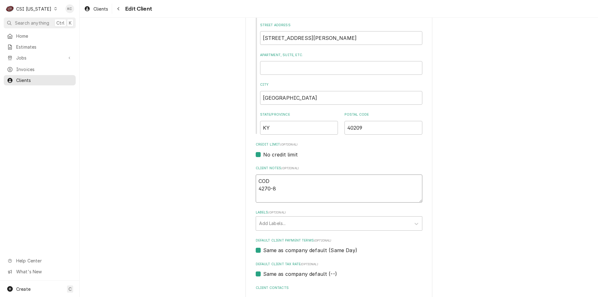
type textarea "x"
type textarea "COD 4270-82"
type textarea "x"
type textarea "COD 4270-829"
type textarea "x"
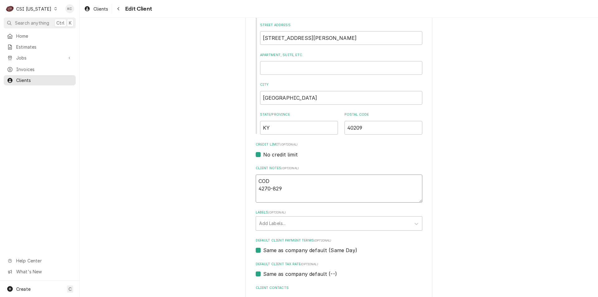
type textarea "COD 4270-8290"
type textarea "x"
type textarea "COD 4270-8290-"
type textarea "x"
type textarea "COD 4270-8290-7"
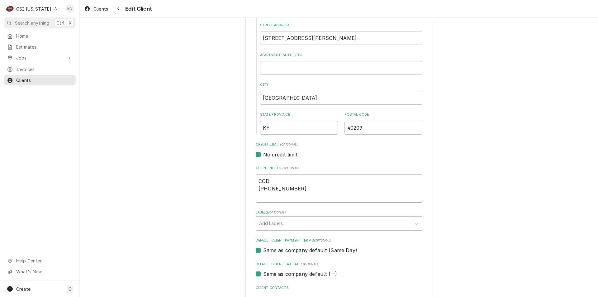
type textarea "x"
type textarea "COD 4270-8290-75"
type textarea "x"
type textarea "COD 4270-8290-755"
type textarea "x"
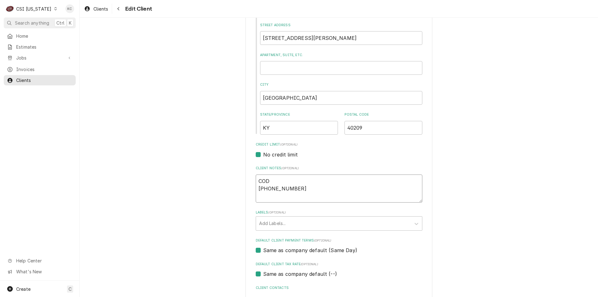
type textarea "COD 4270-8290-7555"
type textarea "x"
type textarea "COD 4270-8290-7555-"
type textarea "x"
type textarea "COD 4270-8290-7555-7"
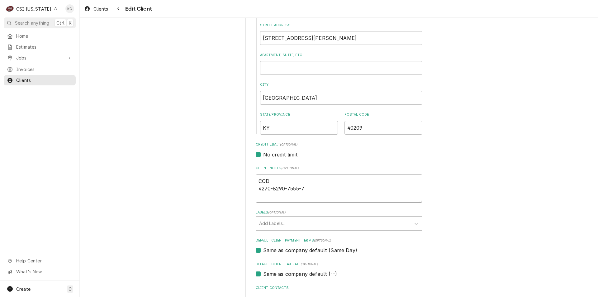
type textarea "x"
type textarea "COD 4270-8290-7555-75"
type textarea "x"
type textarea "COD 4270-8290-7555-753"
type textarea "x"
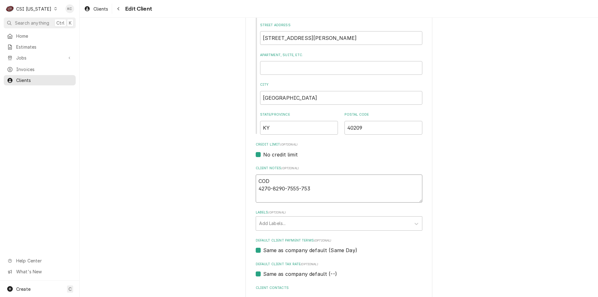
type textarea "COD 4270-8290-7555-7535"
type textarea "x"
type textarea "COD 4270-8290-7555-7535"
type textarea "x"
type textarea "COD 4270-8290-7555-7535 1"
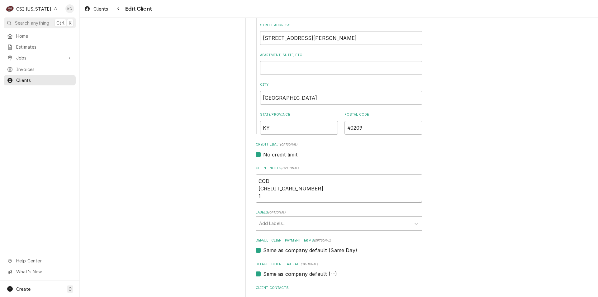
type textarea "x"
type textarea "COD 4270-8290-7555-7535 1/"
type textarea "x"
type textarea "COD 4270-8290-7555-7535 1/3"
type textarea "x"
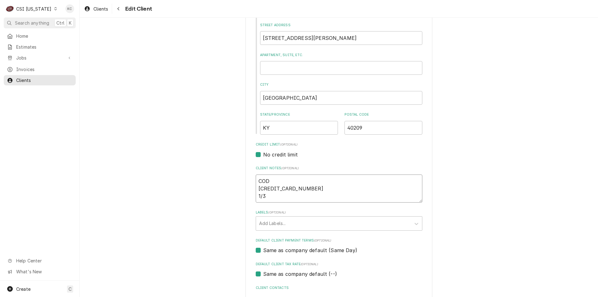
type textarea "COD 4270-8290-7555-7535 1/30"
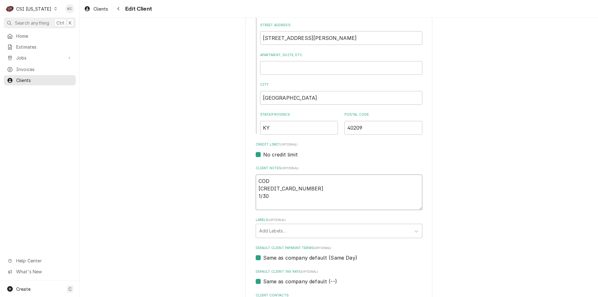
type textarea "x"
type textarea "COD 4270-8290-7555-7535 1/30"
type textarea "x"
type textarea "COD 4270-8290-7555-7535 1/30 2"
type textarea "x"
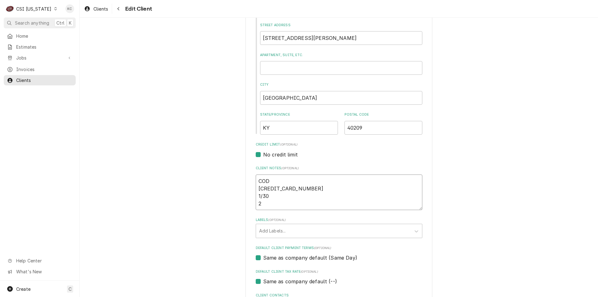
type textarea "COD 4270-8290-7555-7535 1/30 27"
type textarea "x"
type textarea "COD 4270-8290-7555-7535 1/30 276"
type textarea "x"
type textarea "COD 4270-8290-7555-7535 1/30 276"
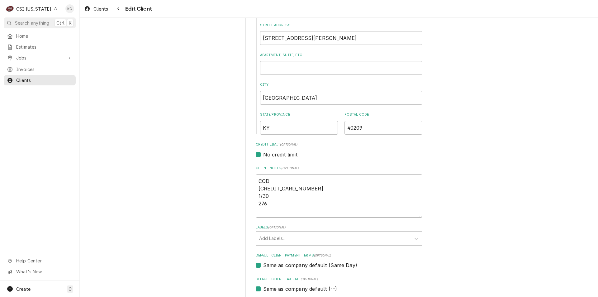
type textarea "x"
type textarea "COD 4270-8290-7555-7535 1/30 276 b"
type textarea "x"
type textarea "COD 4270-8290-7555-7535 1/30 276"
type textarea "x"
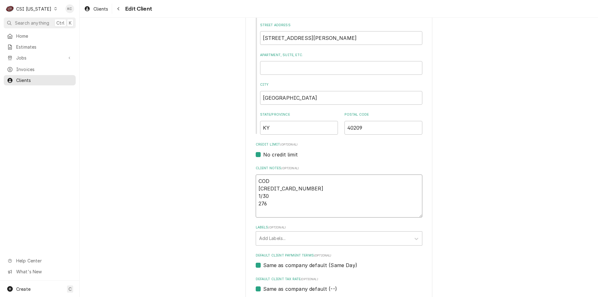
type textarea "COD 4270-8290-7555-7535 1/30 276 B"
type textarea "x"
type textarea "COD 4270-8290-7555-7535 1/30 276 Bi"
type textarea "x"
type textarea "COD 4270-8290-7555-7535 1/30 276 Bil"
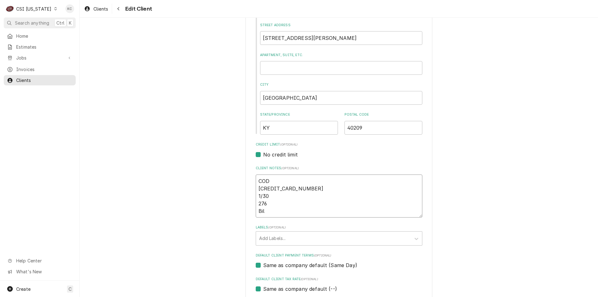
type textarea "x"
type textarea "COD 4270-8290-7555-7535 1/30 276 Bill"
type textarea "x"
type textarea "COD 4270-8290-7555-7535 1/30 276 Billi"
type textarea "x"
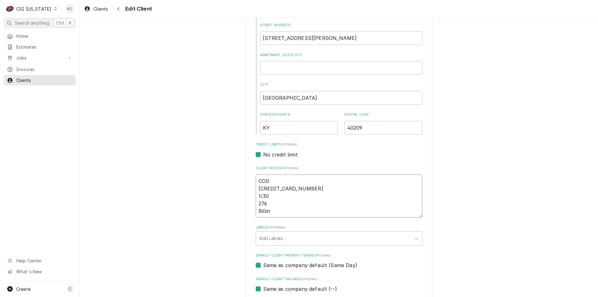
type textarea "COD 4270-8290-7555-7535 1/30 276 Billing"
type textarea "x"
type textarea "COD 4270-8290-7555-7535 1/30 276 Billing"
type textarea "x"
type textarea "COD 4270-8290-7555-7535 1/30 276 Billing -"
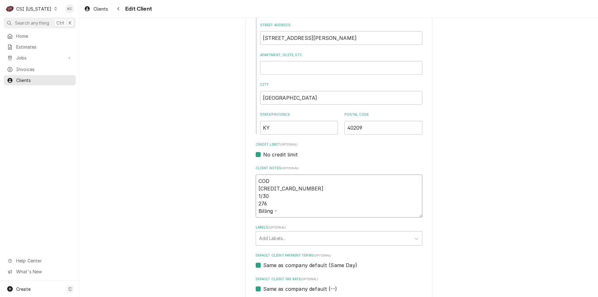
type textarea "x"
type textarea "COD 4270-8290-7555-7535 1/30 276 Billing -"
type textarea "x"
type textarea "COD 4270-8290-7555-7535 1/30 276 Billing - 2"
type textarea "x"
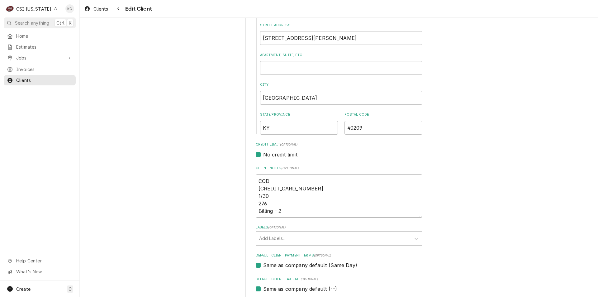
type textarea "COD 4270-8290-7555-7535 1/30 276 Billing - 20"
type textarea "x"
type textarea "COD 4270-8290-7555-7535 1/30 276 Billing - 204"
type textarea "x"
type textarea "COD 4270-8290-7555-7535 1/30 276 Billing - 204"
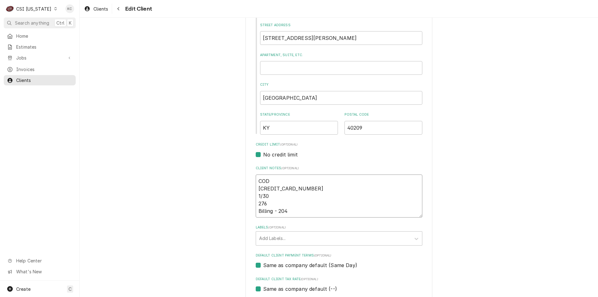
type textarea "x"
type textarea "COD 4270-8290-7555-7535 1/30 276 Billing - 204 G"
type textarea "x"
type textarea "COD 4270-8290-7555-7535 1/30 276 Billing - 204 Go"
type textarea "x"
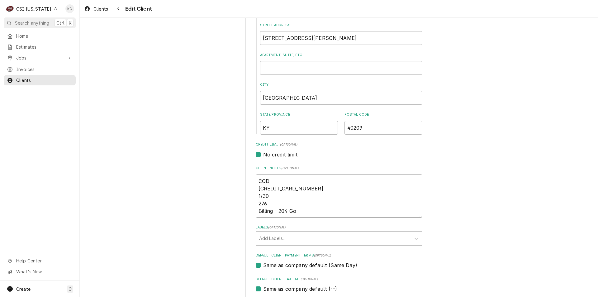
type textarea "COD 4270-8290-7555-7535 1/30 276 Billing - 204 Gor"
type textarea "x"
type textarea "COD 4270-8290-7555-7535 1/30 276 Billing - 204 Gord"
type textarea "x"
type textarea "COD 4270-8290-7555-7535 1/30 276 Billing - 204 Gordo"
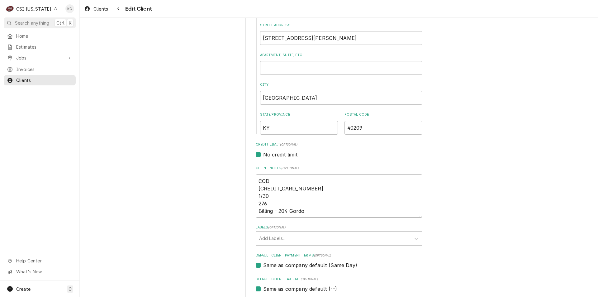
type textarea "x"
type textarea "COD 4270-8290-7555-7535 1/30 276 Billing - 204 Gordon"
type textarea "x"
type textarea "COD 4270-8290-7555-7535 1/30 276 Billing - 204 Gordon"
type textarea "x"
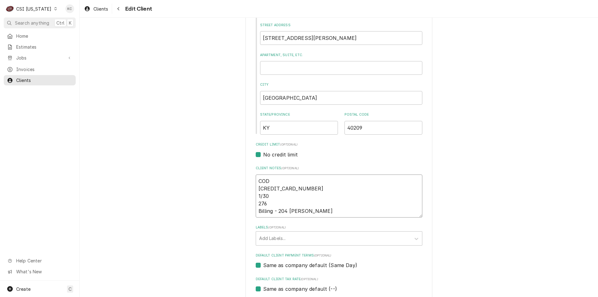
type textarea "COD 4270-8290-7555-7535 1/30 276 Billing - 204 Gordon D"
type textarea "x"
type textarea "COD 4270-8290-7555-7535 1/30 276 Billing - 204 Gordon Dr"
type textarea "x"
type textarea "COD 4270-8290-7555-7535 1/30 276 Billing - 204 Gordon Dri"
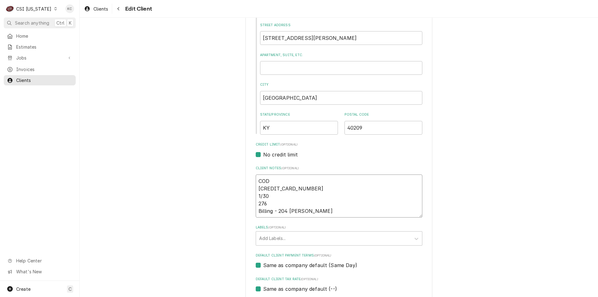
type textarea "x"
type textarea "COD 4270-8290-7555-7535 1/30 276 Billing - 204 Gordon Driv"
type textarea "x"
type textarea "COD 4270-8290-7555-7535 1/30 276 Billing - 204 Gordon Drive"
type textarea "x"
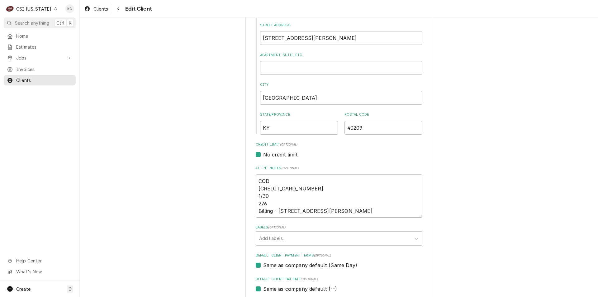
type textarea "COD 4270-8290-7555-7535 1/30 276 Billing - 204 Gordon Drive"
type textarea "x"
type textarea "COD 4270-8290-7555-7535 1/30 276 Billing - 204 Gordon Drive -"
type textarea "x"
type textarea "COD 4270-8290-7555-7535 1/30 276 Billing - 204 Gordon Drive -"
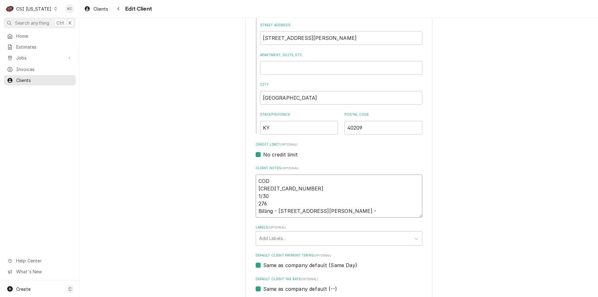
type textarea "x"
type textarea "COD 4270-8290-7555-7535 1/30 276 Billing - 204 Gordon Drive - L"
type textarea "x"
type textarea "COD 4270-8290-7555-7535 1/30 276 Billing - 204 Gordon Drive - Le"
type textarea "x"
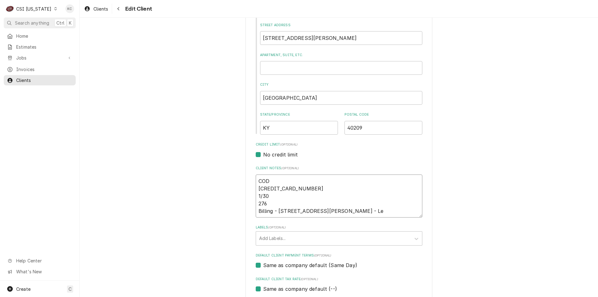
type textarea "COD 4270-8290-7555-7535 1/30 276 Billing - 204 Gordon Drive - Leb"
type textarea "x"
type textarea "COD 4270-8290-7555-7535 1/30 276 Billing - 204 Gordon Drive - Leba"
type textarea "x"
type textarea "COD 4270-8290-7555-7535 1/30 276 Billing - 204 Gordon Drive - Leban"
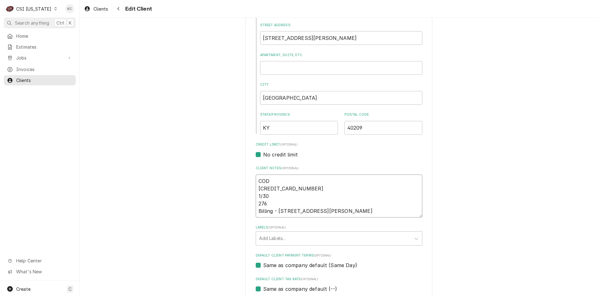
type textarea "x"
type textarea "COD 4270-8290-7555-7535 1/30 276 Billing - 204 Gordon Drive - Lebano"
type textarea "x"
type textarea "COD 4270-8290-7555-7535 1/30 276 Billing - 204 Gordon Drive - Lebanon"
type textarea "x"
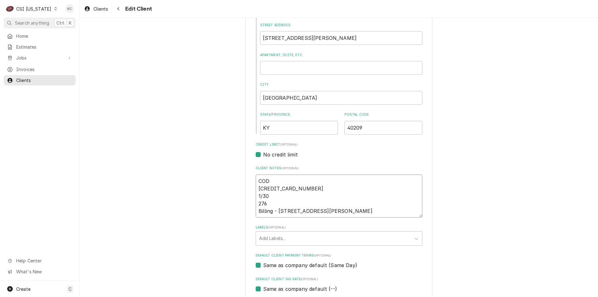
type textarea "COD 4270-8290-7555-7535 1/30 276 Billing - 204 Gordon Drive - Lebanon"
type textarea "x"
type textarea "COD 4270-8290-7555-7535 1/30 276 Billing - 204 Gordon Drive - Lebanon D"
type textarea "x"
type textarea "COD 4270-8290-7555-7535 1/30 276 Billing - 204 Gordon Drive - Lebanon Dr"
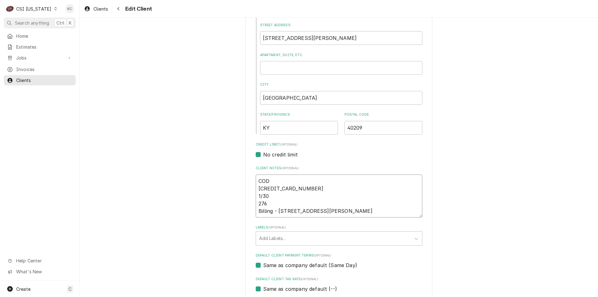
type textarea "x"
type textarea "COD 4270-8290-7555-7535 1/30 276 Billing - 204 Gordon Drive - Lebanon Dri"
type textarea "x"
type textarea "COD 4270-8290-7555-7535 1/30 276 Billing - 204 Gordon Drive - Lebanon Driv"
type textarea "x"
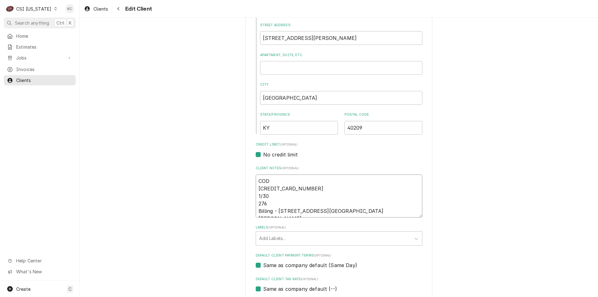
type textarea "COD 4270-8290-7555-7535 1/30 276 Billing - 204 Gordon Drive - Lebanon Drive"
type textarea "x"
type textarea "COD 4270-8290-7555-7535 1/30 276 Billing - 204 Gordon Drive - Lebanon Drive,"
type textarea "x"
type textarea "COD 4270-8290-7555-7535 1/30 276 Billing - 204 Gordon Drive - Lebanon Drive,"
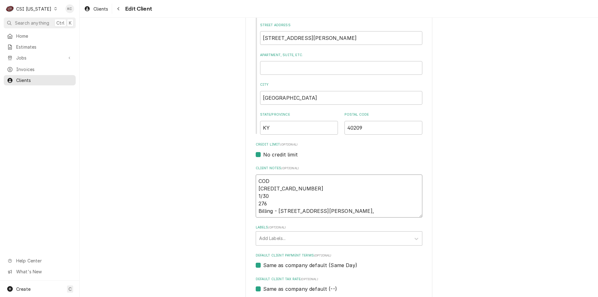
type textarea "x"
type textarea "COD 4270-8290-7555-7535 1/30 276 Billing - 204 Gordon Drive - Lebanon Drive, T"
type textarea "x"
type textarea "COD 4270-8290-7555-7535 1/30 276 Billing - 204 Gordon Drive - Lebanon Drive, TN"
type textarea "x"
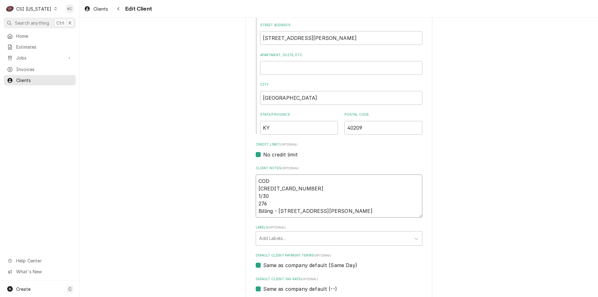
type textarea "COD 4270-8290-7555-7535 1/30 276 Billing - 204 Gordon Drive - Lebanon Drive, TN"
type textarea "x"
type textarea "COD 4270-8290-7555-7535 1/30 276 Billing - 204 Gordon Drive - Lebanon Drive, TN…"
type textarea "x"
type textarea "COD 4270-8290-7555-7535 1/30 276 Billing - 204 Gordon Drive - Lebanon Drive, TN…"
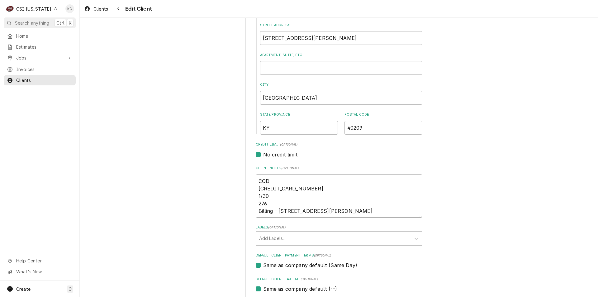
type textarea "x"
type textarea "COD 4270-8290-7555-7535 1/30 276 Billing - 204 Gordon Drive - Lebanon Drive, TN…"
type textarea "x"
type textarea "COD 4270-8290-7555-7535 1/30 276 Billing - 204 Gordon Drive - Lebanon Drive, TN…"
type textarea "x"
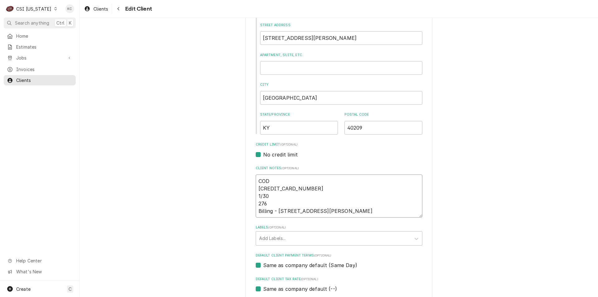
type textarea "COD 4270-8290-7555-7535 1/30 276 Billing - 204 Gordon Drive - Lebanon Drive, TN…"
type textarea "x"
type textarea "COD 4270-8290-7555-7535 1/30 276 Billing - 204 Gordon Drive - Lebanon Drive, TN…"
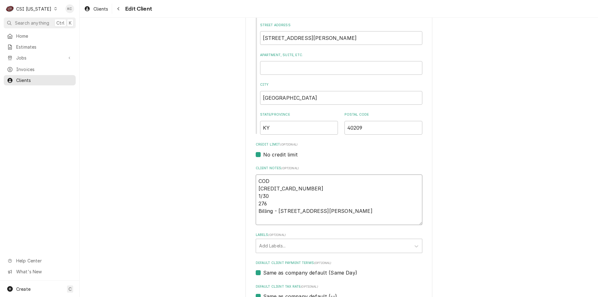
type textarea "x"
type textarea "COD 4270-8290-7555-7535 1/30 276 Billing - 204 Gordon Drive - Lebanon Drive, TN…"
type textarea "x"
type textarea "COD 4270-8290-7555-7535 1/30 276 Billing - 204 Gordon Drive - Lebanon Drive, TN…"
type textarea "x"
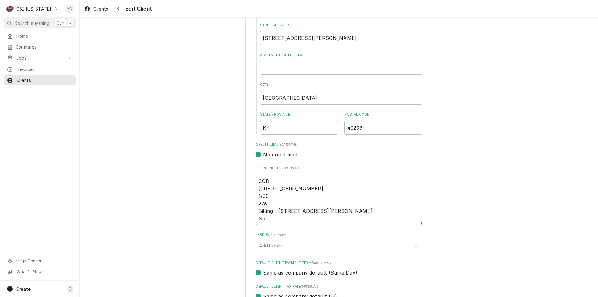
type textarea "COD 4270-8290-7555-7535 1/30 276 Billing - 204 Gordon Drive - Lebanon Drive, TN…"
click at [284, 251] on div "Labels" at bounding box center [333, 245] width 149 height 11
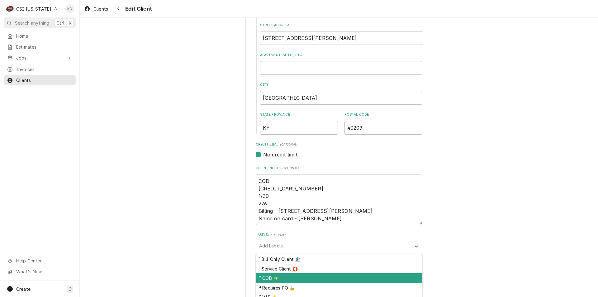
click at [284, 281] on div "² COD 💵" at bounding box center [339, 278] width 166 height 10
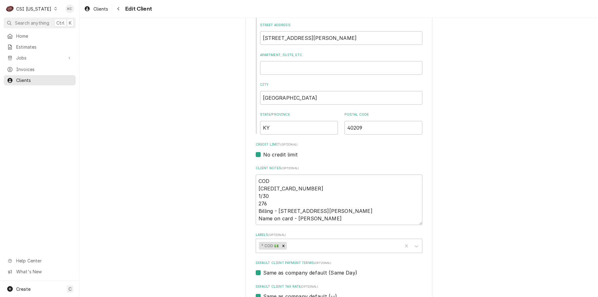
click at [518, 201] on div "Please provide the following information about your client: Client Type Industr…" at bounding box center [339, 131] width 519 height 526
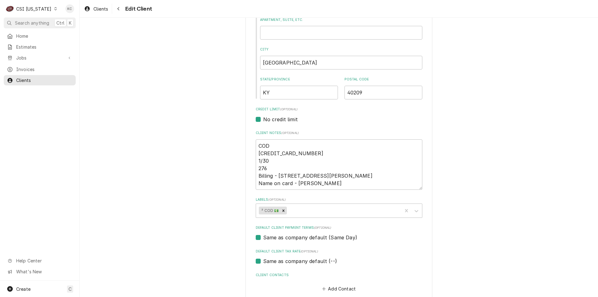
scroll to position [253, 0]
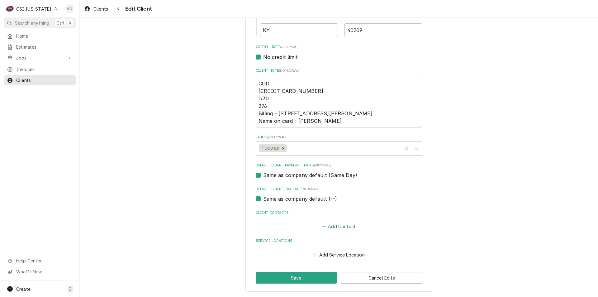
click at [346, 228] on button "Add Contact" at bounding box center [339, 226] width 36 height 9
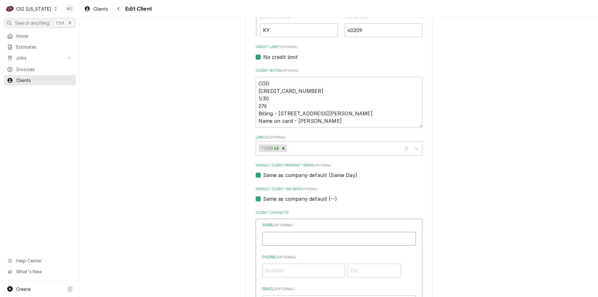
click at [346, 242] on input "Business Name" at bounding box center [339, 239] width 154 height 14
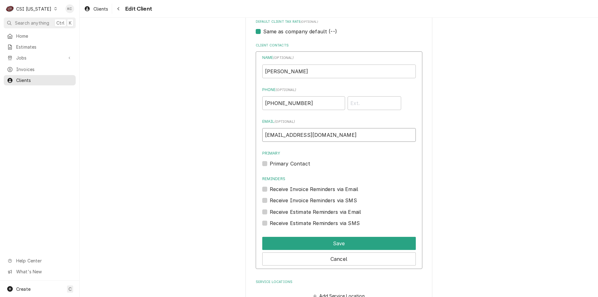
scroll to position [421, 0]
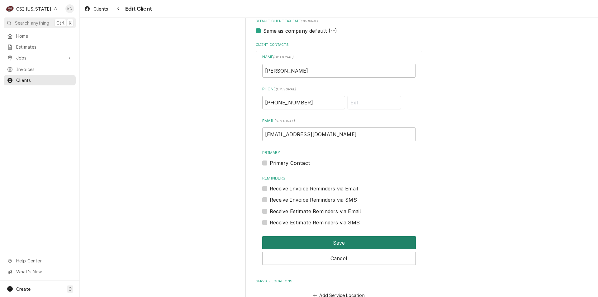
click at [310, 244] on button "Save" at bounding box center [339, 242] width 154 height 13
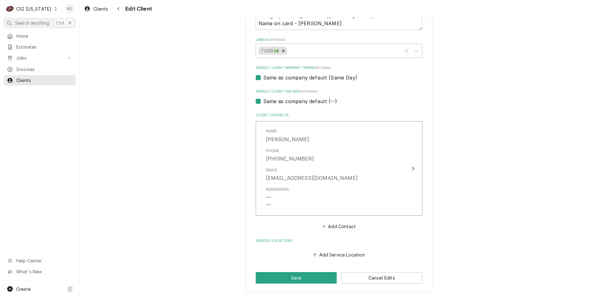
scroll to position [351, 0]
click at [295, 278] on button "Save" at bounding box center [296, 278] width 81 height 12
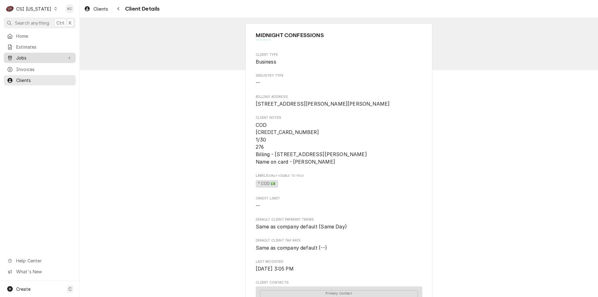
click at [36, 56] on span "Jobs" at bounding box center [39, 58] width 47 height 7
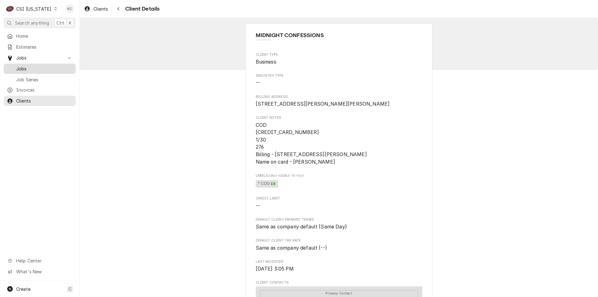
click at [37, 69] on span "Jobs" at bounding box center [44, 68] width 56 height 7
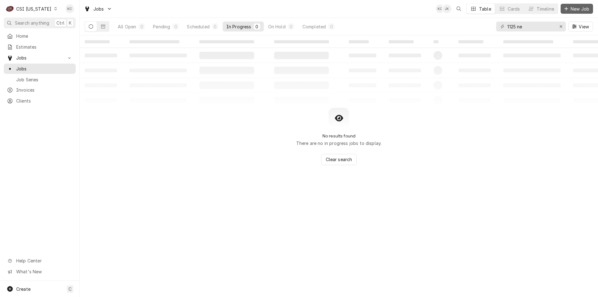
click at [573, 11] on span "New Job" at bounding box center [580, 9] width 21 height 7
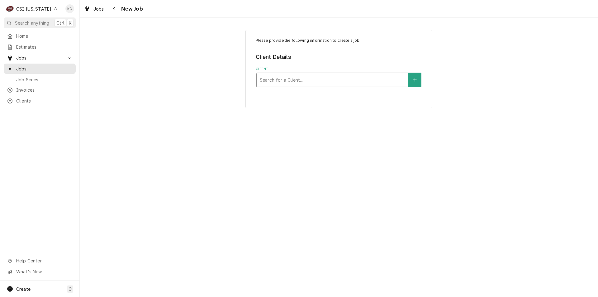
click at [320, 80] on div "Client" at bounding box center [332, 79] width 145 height 11
type input "midnigh"
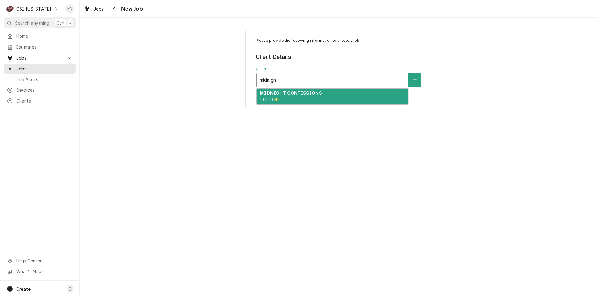
click at [307, 100] on div "MIDNIGHT CONFESSIONS ² COD 💵" at bounding box center [332, 97] width 151 height 16
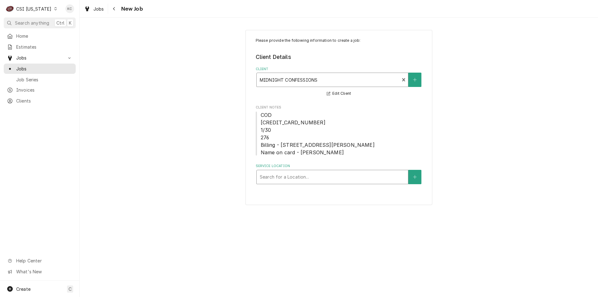
click at [308, 175] on div "Service Location" at bounding box center [332, 176] width 145 height 11
click at [415, 174] on button "Service Location" at bounding box center [415, 177] width 13 height 14
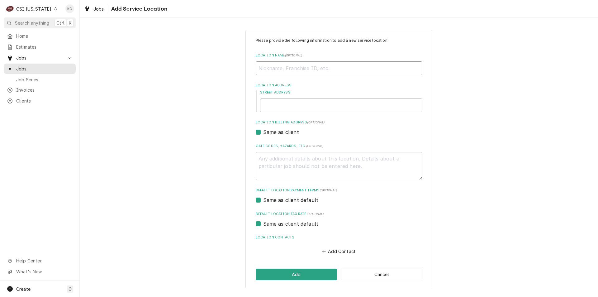
click at [308, 69] on input "Location Name ( optional )" at bounding box center [339, 68] width 167 height 14
click at [294, 104] on input "Street Address" at bounding box center [341, 105] width 162 height 14
type textarea "x"
type input "9"
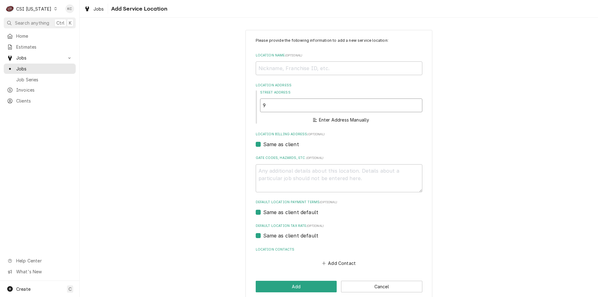
type textarea "x"
type input "93"
type textarea "x"
type input "937"
type textarea "x"
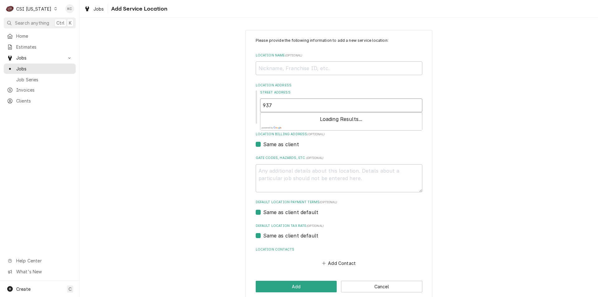
type input "937"
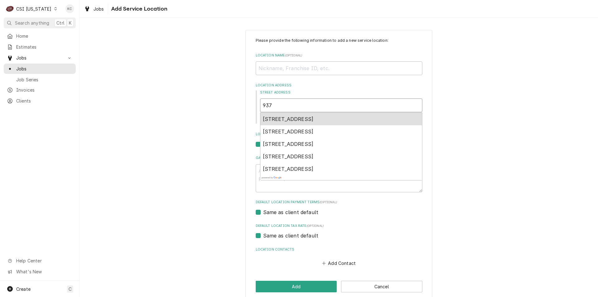
type textarea "x"
type input "937 P"
type textarea "x"
type input "937 PH"
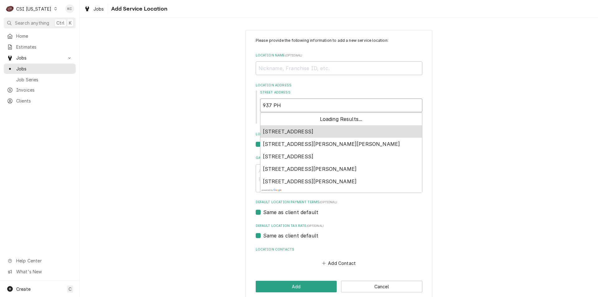
type textarea "x"
type input "937 PHI"
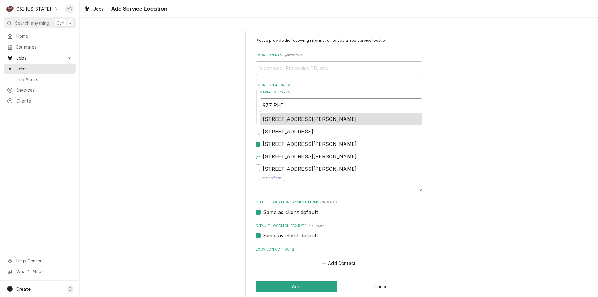
type textarea "x"
type input "937 PHIL"
type textarea "x"
type input "937 PHILL"
type textarea "x"
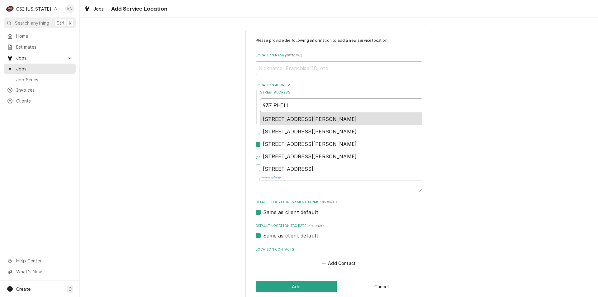
type input "937 PHILLI"
type textarea "x"
type input "937 [PERSON_NAME]"
type textarea "x"
type input "937 [PERSON_NAME]"
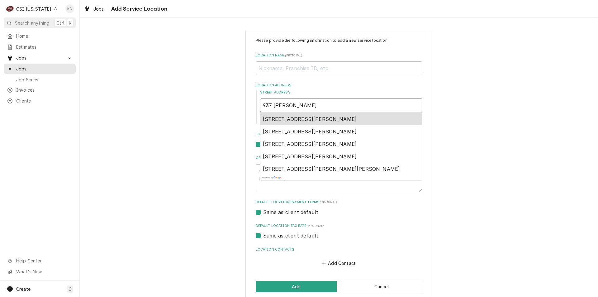
type textarea "x"
type input "937 [PERSON_NAME]"
type textarea "x"
type input "937 [PERSON_NAME] L"
type textarea "x"
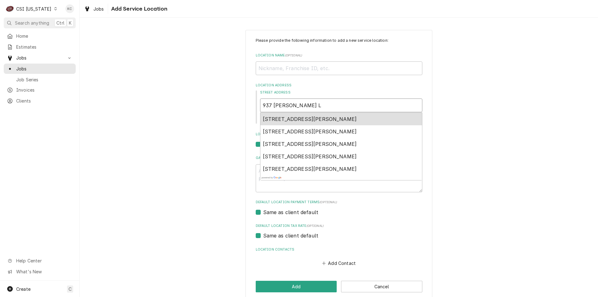
type input "937 [PERSON_NAME] LA"
type textarea "x"
type input "937 [PERSON_NAME]"
click at [323, 121] on span "937 Phillips Lane, Louisville, KY, USA" at bounding box center [310, 119] width 94 height 6
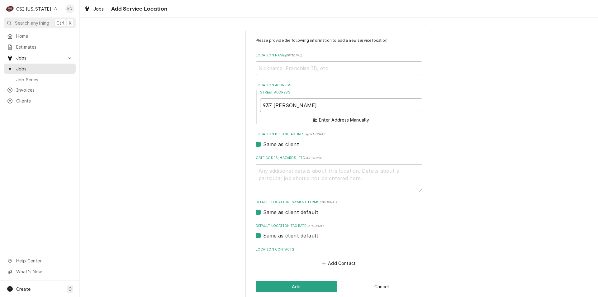
type textarea "x"
type input "937 Phillips Ln"
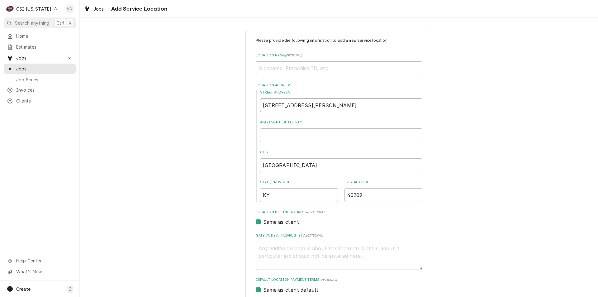
type textarea "x"
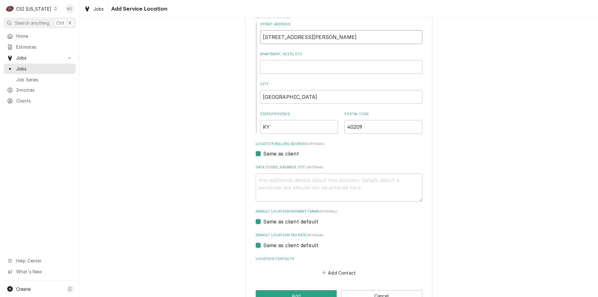
scroll to position [55, 0]
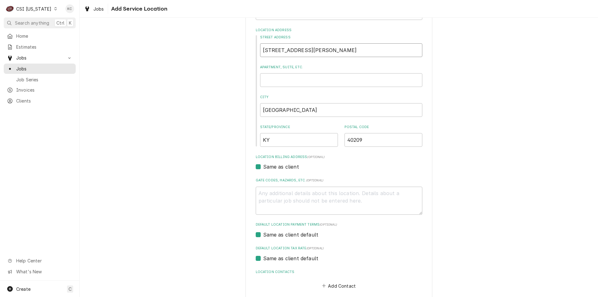
type input "937 Phillips Ln"
click at [312, 198] on textarea "Gate Codes, Hazards, etc. ( optional )" at bounding box center [339, 201] width 167 height 28
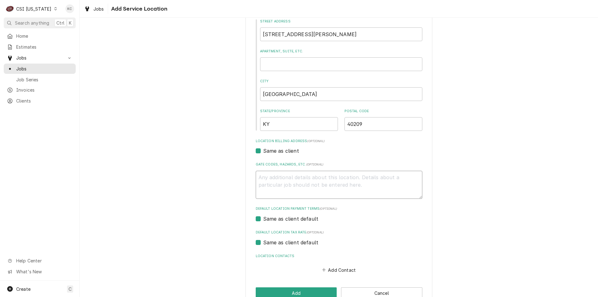
scroll to position [86, 0]
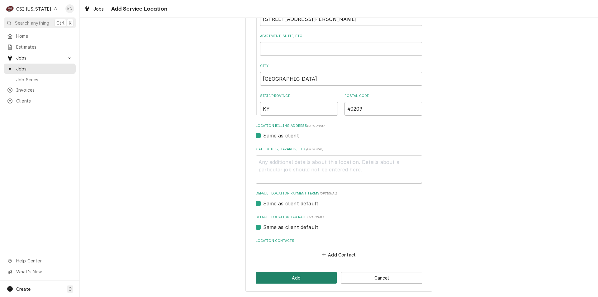
click at [301, 276] on button "Add" at bounding box center [296, 278] width 81 height 12
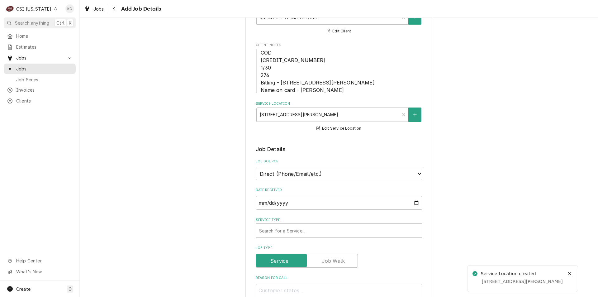
scroll to position [62, 0]
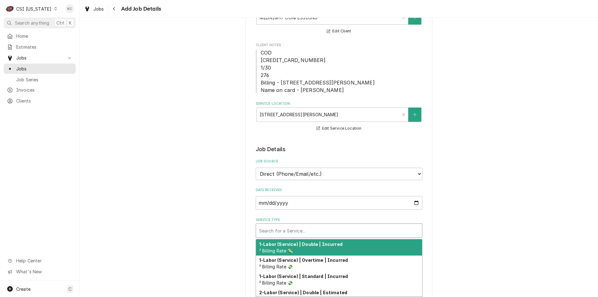
click at [283, 229] on div "Service Type" at bounding box center [339, 230] width 160 height 11
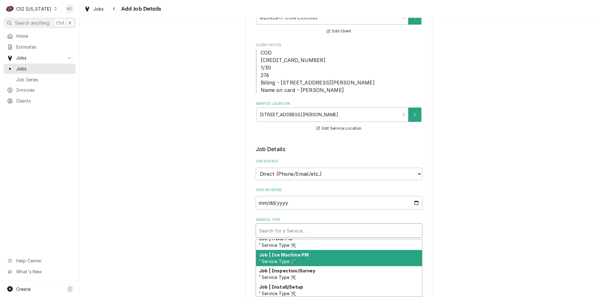
scroll to position [339, 0]
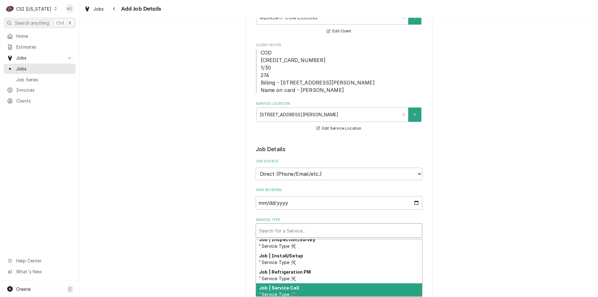
click at [296, 288] on div "Job | Service Call ¹ Service Type 🛠️" at bounding box center [339, 291] width 166 height 16
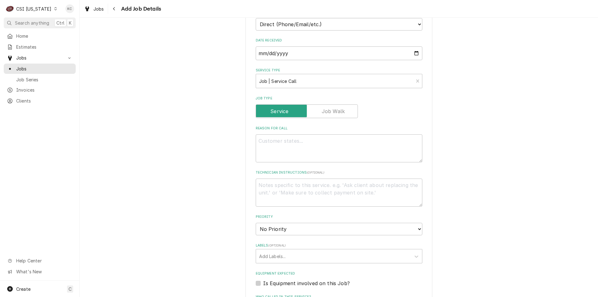
scroll to position [218, 0]
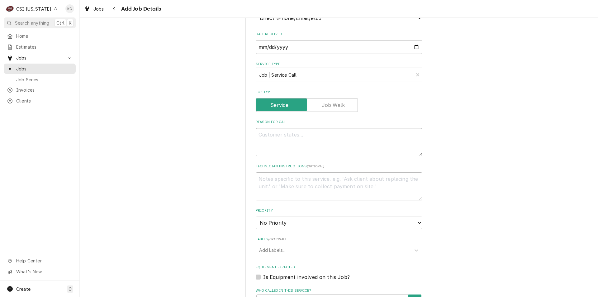
click at [324, 134] on textarea "Reason For Call" at bounding box center [339, 142] width 167 height 28
type textarea "x"
type textarea "I"
type textarea "x"
type textarea "Ic"
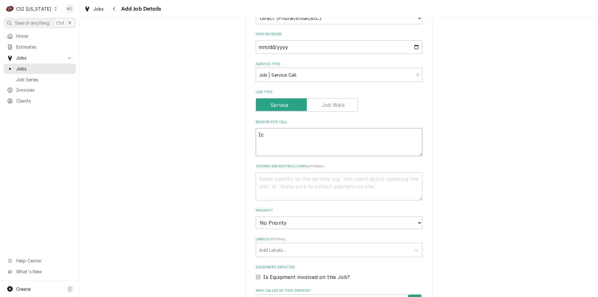
type textarea "x"
type textarea "Ice"
type textarea "x"
type textarea "Ice"
type textarea "x"
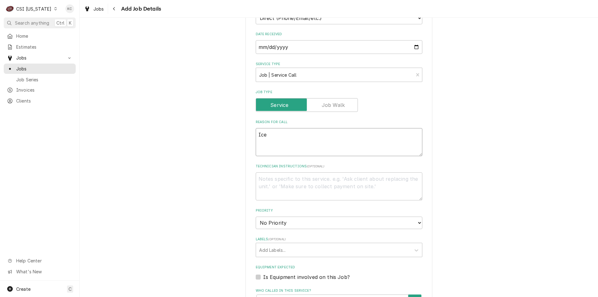
type textarea "Ice m"
type textarea "x"
type textarea "Ice ma"
type textarea "x"
type textarea "Ice mac"
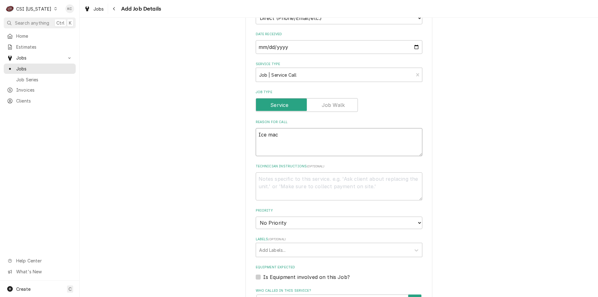
type textarea "x"
type textarea "Ice mach"
type textarea "x"
type textarea "Ice machi"
type textarea "x"
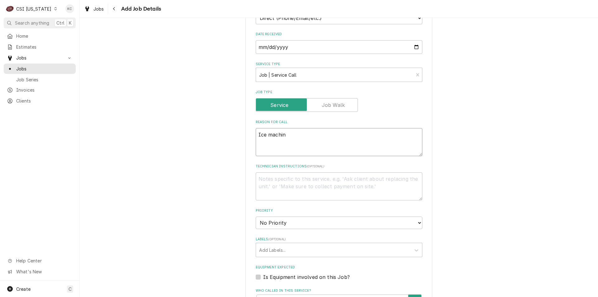
type textarea "Ice machine"
type textarea "x"
type textarea "Ice machine"
type textarea "x"
type textarea "Ice machine i"
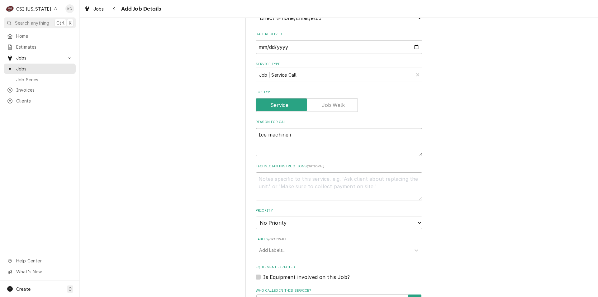
type textarea "x"
type textarea "Ice machine is"
type textarea "x"
type textarea "Ice machine is"
type textarea "x"
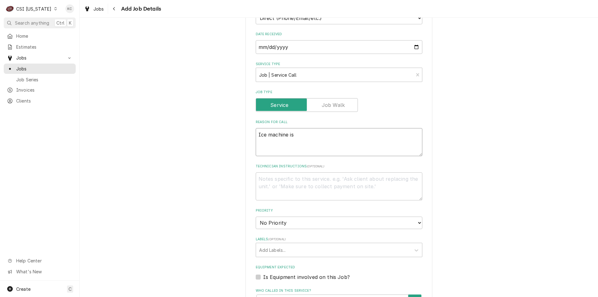
type textarea "Ice machine is n"
type textarea "x"
type textarea "Ice machine is no"
type textarea "x"
type textarea "Ice machine is not"
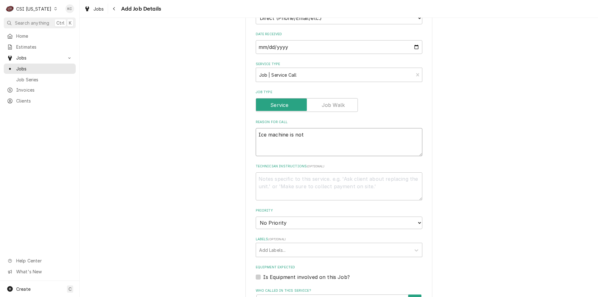
type textarea "x"
type textarea "Ice machine is not"
type textarea "x"
type textarea "Ice machine is not m"
type textarea "x"
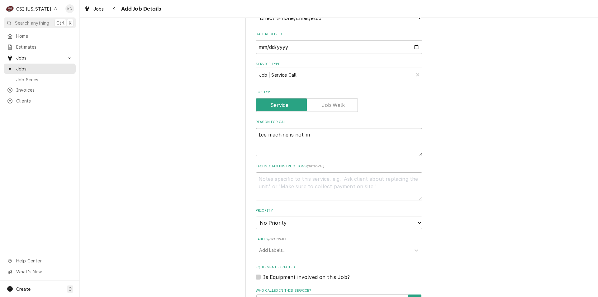
type textarea "Ice machine is not ma"
type textarea "x"
type textarea "Ice machine is not mak"
type textarea "x"
type textarea "Ice machine is not maki"
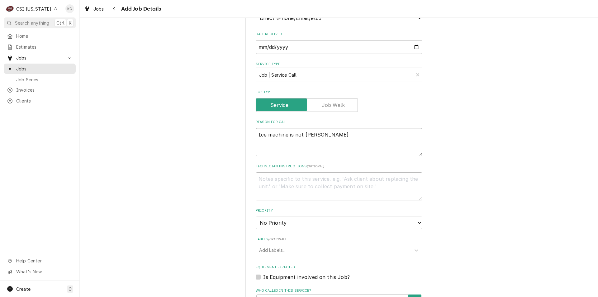
type textarea "x"
type textarea "Ice machine is not makin"
type textarea "x"
type textarea "Ice machine is not making"
type textarea "x"
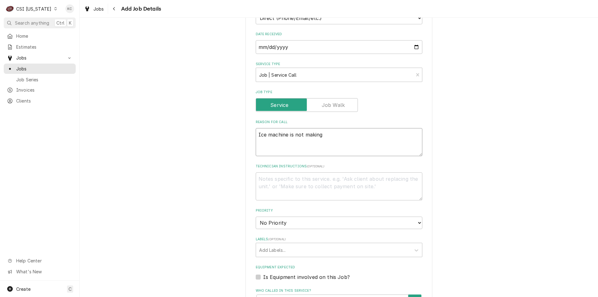
type textarea "Ice machine is not making i"
type textarea "x"
type textarea "Ice machine is not making ic"
type textarea "x"
type textarea "Ice machine is not making ice"
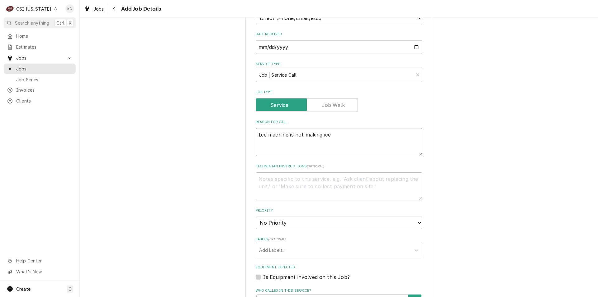
type textarea "x"
type textarea "Ice machine is not making ice"
type textarea "x"
type textarea "J"
type textarea "x"
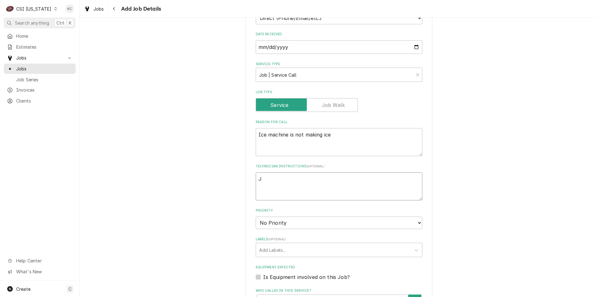
type textarea "Ja"
type textarea "x"
type textarea "Jas"
type textarea "x"
type textarea "Jaso"
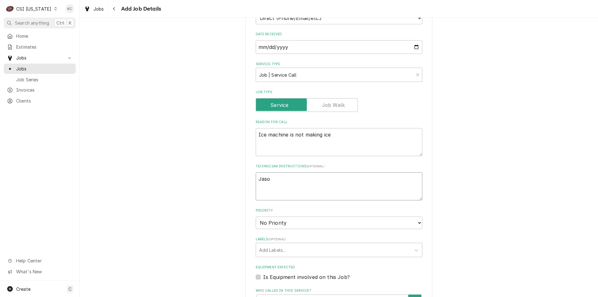
type textarea "x"
type textarea "Jason"
type textarea "x"
type textarea "Jason"
type textarea "x"
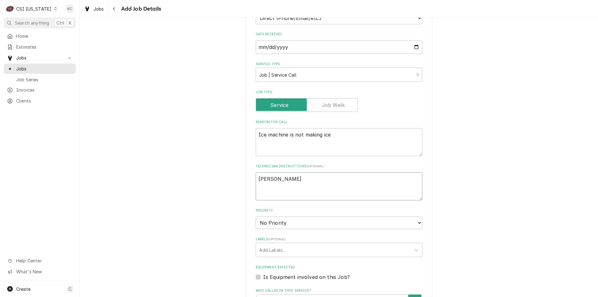
type textarea "Jason F"
type textarea "x"
type textarea "Jason Fl"
type textarea "x"
type textarea "Jason Flo"
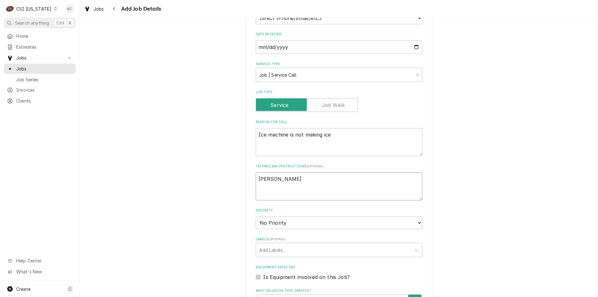
type textarea "x"
type textarea "Jason Floy"
type textarea "x"
type textarea "Jason Floyd"
type textarea "x"
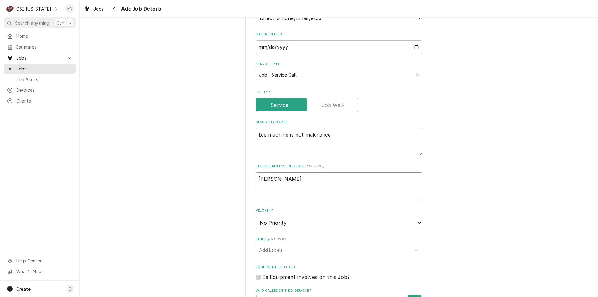
type textarea "Jason Floyd"
type textarea "x"
type textarea "Jason Floyd -"
type textarea "x"
type textarea "Jason Floyd -"
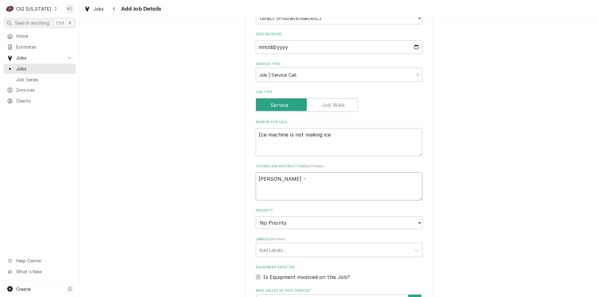
type textarea "x"
type textarea "Jason Floyd - 6"
type textarea "x"
type textarea "Jason Floyd - 61"
type textarea "x"
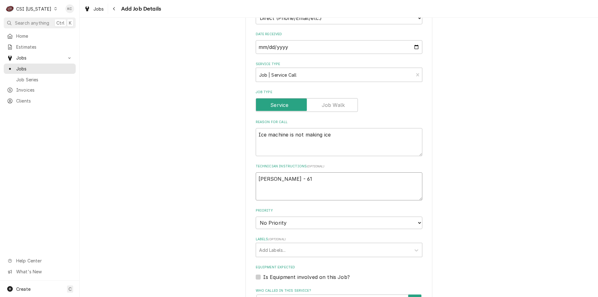
type textarea "Jason Floyd - 615"
type textarea "x"
type textarea "Jason Floyd - 615"
type textarea "x"
type textarea "Jason Floyd - 615 5"
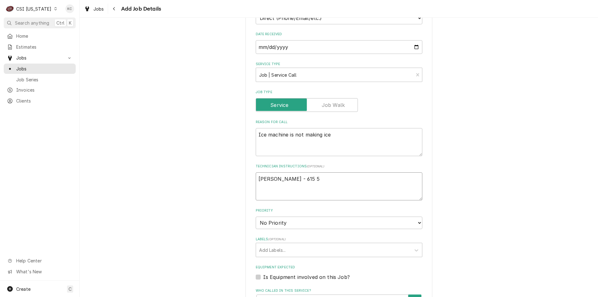
type textarea "x"
type textarea "Jason Floyd - 615 59"
type textarea "x"
type textarea "Jason Floyd - 615 594"
type textarea "x"
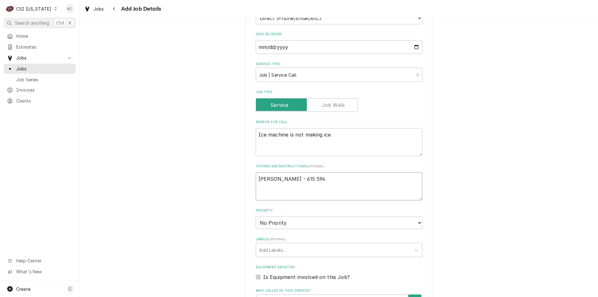
type textarea "Jason Floyd - 615 594-"
type textarea "x"
type textarea "Jason Floyd - 615 594-3"
type textarea "x"
type textarea "Jason Floyd - 615 594-37"
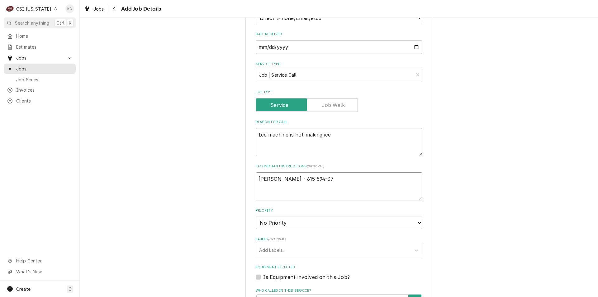
type textarea "x"
type textarea "Jason Floyd - 615 594-374"
type textarea "x"
type textarea "Jason Floyd - 615 594-3742"
click at [256, 181] on textarea "Jason Floyd - 615 594-3742" at bounding box center [339, 186] width 167 height 28
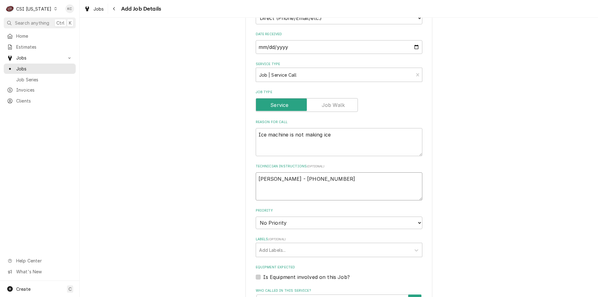
type textarea "x"
type textarea "Jason Floyd - 615 594-3742"
type textarea "x"
type textarea "Jason Floyd - 615 594-3742"
type textarea "x"
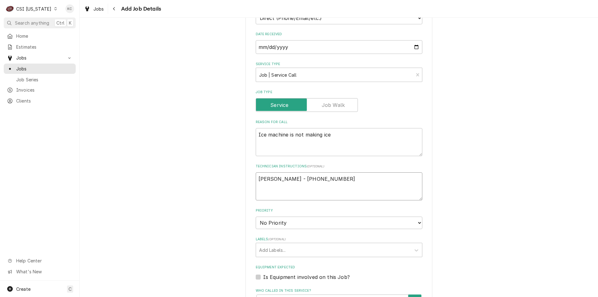
type textarea "M Jason Floyd - 615 594-3742"
type textarea "x"
type textarea "MU Jason Floyd - 615 594-3742"
type textarea "x"
type textarea "MUS Jason Floyd - 615 594-3742"
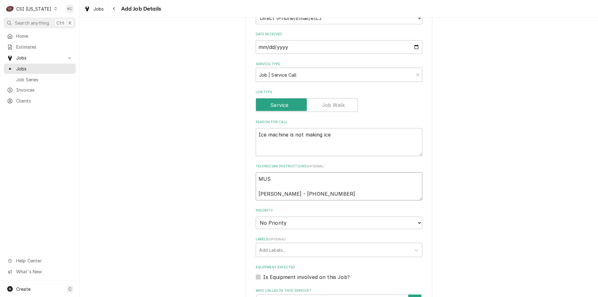
type textarea "x"
type textarea "MUST Jason Floyd - 615 594-3742"
type textarea "x"
type textarea "MUST Jason Floyd - 615 594-3742"
type textarea "x"
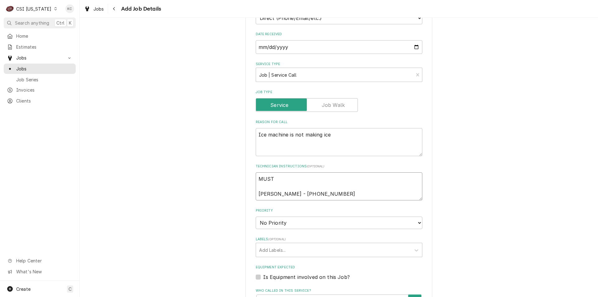
type textarea "MUST C Jason Floyd - 615 594-3742"
type textarea "x"
type textarea "MUST CA Jason Floyd - 615 594-3742"
type textarea "x"
type textarea "MUST CAL Jason Floyd - 615 594-3742"
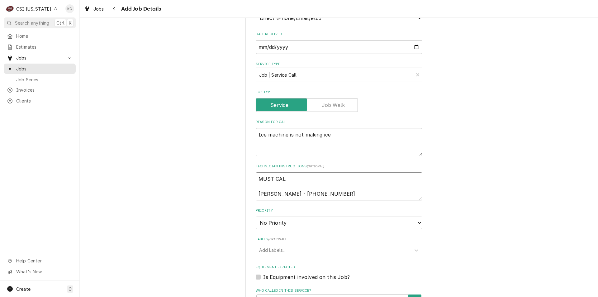
type textarea "x"
type textarea "MUST CALL Jason Floyd - 615 594-3742"
type textarea "x"
type textarea "MUST CALL Jason Floyd - 615 594-3742"
type textarea "x"
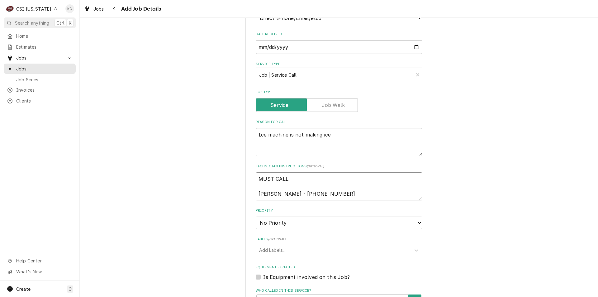
type textarea "MUST CALL J Jason Floyd - 615 594-3742"
type textarea "x"
type textarea "MUST CALL JA Jason Floyd - 615 594-3742"
type textarea "x"
type textarea "MUST CALL JAS Jason Floyd - 615 594-3742"
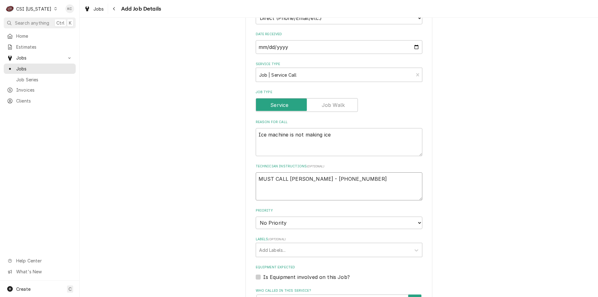
type textarea "x"
type textarea "MUST CALL JASO Jason Floyd - 615 594-3742"
type textarea "x"
type textarea "MUST CALL JASON Jason Floyd - 615 594-3742"
type textarea "x"
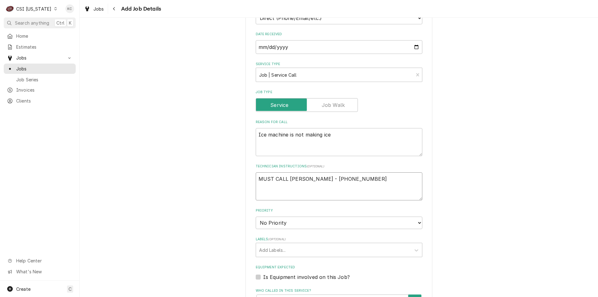
type textarea "MUST CALL JASON Jason Floyd - 615 594-3742"
type textarea "x"
type textarea "MUST CALL JASON O Jason Floyd - 615 594-3742"
type textarea "x"
type textarea "MUST CALL JASON ON Jason Floyd - 615 594-3742"
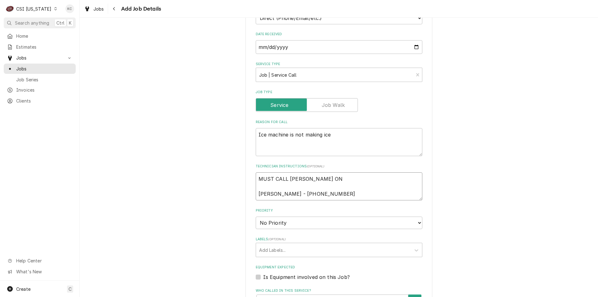
type textarea "x"
type textarea "MUST CALL JASON ONC Jason Floyd - 615 594-3742"
type textarea "x"
type textarea "MUST CALL JASON ONCE Jason Floyd - 615 594-3742"
type textarea "x"
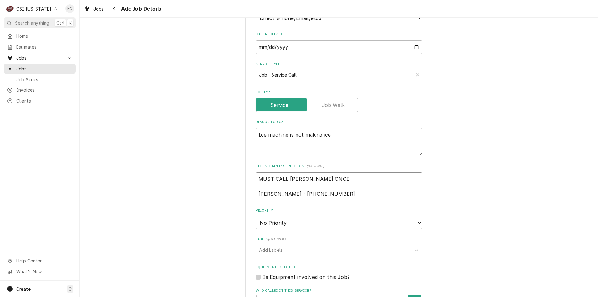
type textarea "MUST CALL JASON ONCE O Jason Floyd - 615 594-3742"
type textarea "x"
type textarea "MUST CALL JASON ONCE ON Jason Floyd - 615 594-3742"
type textarea "x"
type textarea "MUST CALL JASON ONCE ONS Jason Floyd - 615 594-3742"
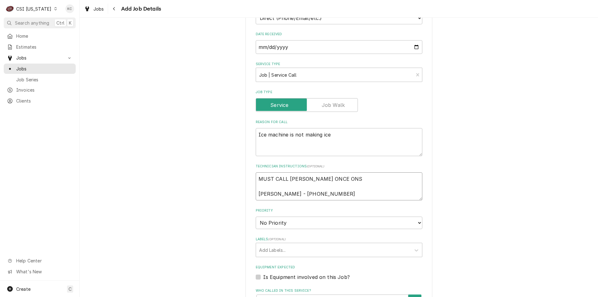
type textarea "x"
type textarea "MUST CALL JASON ONCE ONSI Jason Floyd - 615 594-3742"
type textarea "x"
type textarea "MUST CALL JASON ONCE ONSIT Jason Floyd - 615 594-3742"
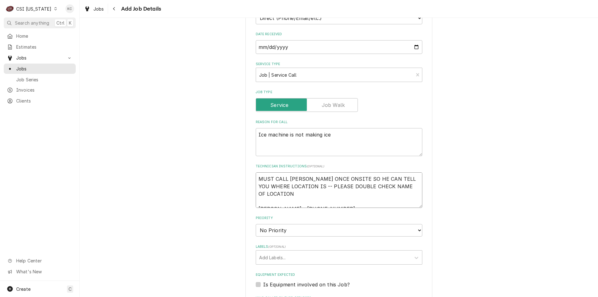
click at [339, 199] on textarea "MUST CALL JASON ONCE ONSITE SO HE CAN TELL YOU WHERE LOCATION IS -- PLEASE DOUB…" at bounding box center [339, 190] width 167 height 36
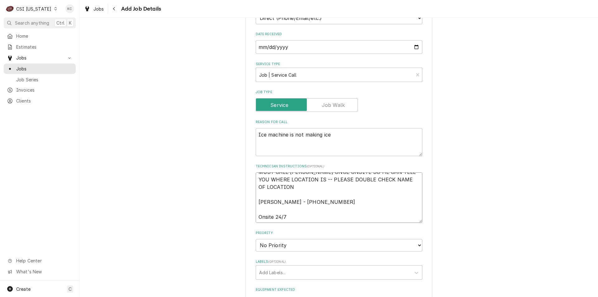
scroll to position [7, 0]
click at [281, 248] on select "No Priority Urgent High Medium Low" at bounding box center [339, 245] width 167 height 12
click at [256, 239] on select "No Priority Urgent High Medium Low" at bounding box center [339, 245] width 167 height 12
click at [288, 245] on select "No Priority Urgent High Medium Low" at bounding box center [339, 245] width 167 height 12
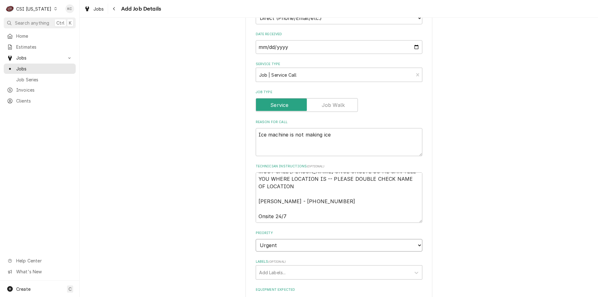
click at [290, 246] on select "No Priority Urgent High Medium Low" at bounding box center [339, 245] width 167 height 12
click at [256, 239] on select "No Priority Urgent High Medium Low" at bounding box center [339, 245] width 167 height 12
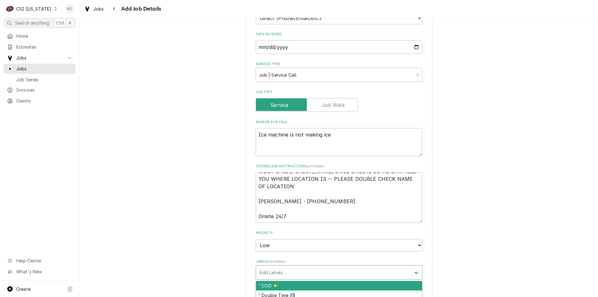
click at [288, 274] on div "Labels" at bounding box center [333, 272] width 149 height 11
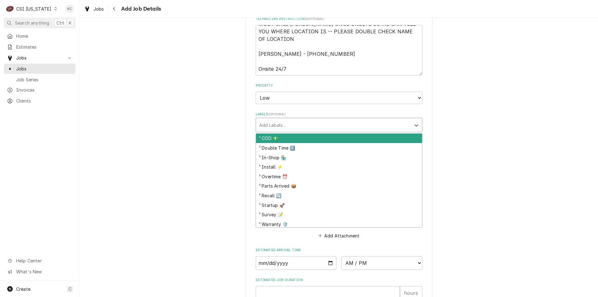
scroll to position [374, 0]
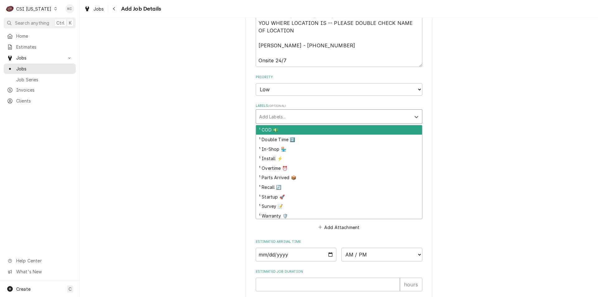
click at [272, 131] on div "¹ COD 💵" at bounding box center [339, 130] width 166 height 10
click at [294, 118] on div "Labels" at bounding box center [344, 116] width 112 height 11
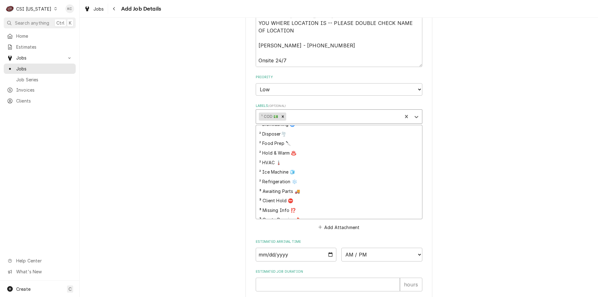
scroll to position [125, 0]
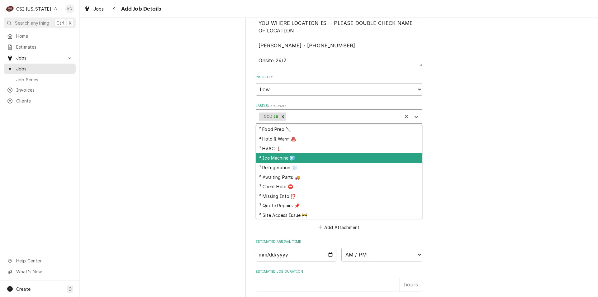
click at [304, 162] on div "² Ice Machine 🧊" at bounding box center [339, 158] width 166 height 10
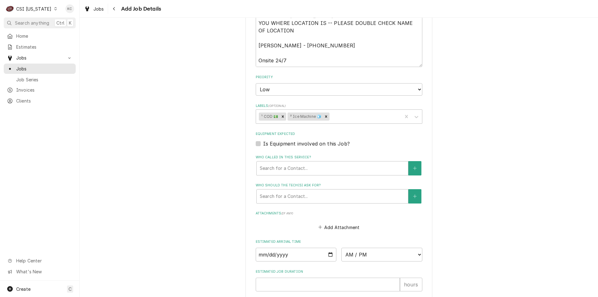
click at [467, 145] on div "Please provide the following information to create a job: Client Details Client…" at bounding box center [339, 11] width 519 height 723
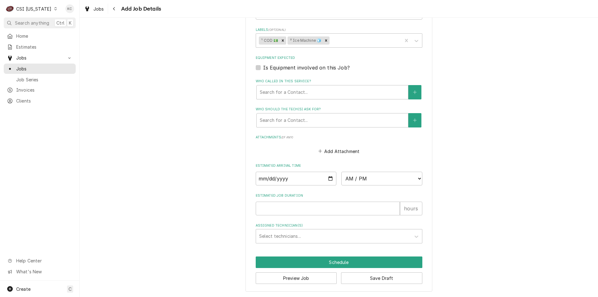
scroll to position [450, 0]
click at [384, 279] on button "Save Draft" at bounding box center [381, 278] width 81 height 12
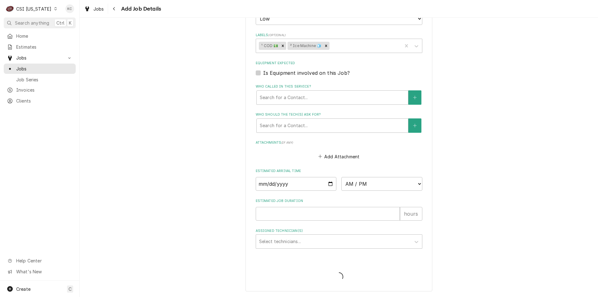
scroll to position [445, 0]
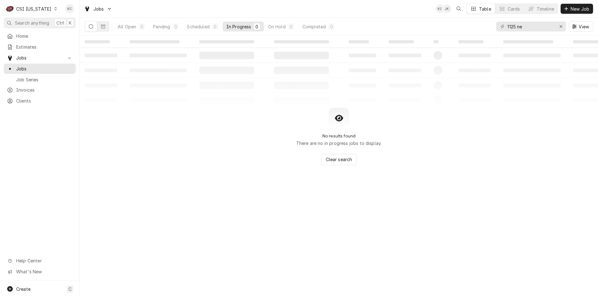
click at [39, 9] on div "CSI Kentucky" at bounding box center [33, 9] width 35 height 7
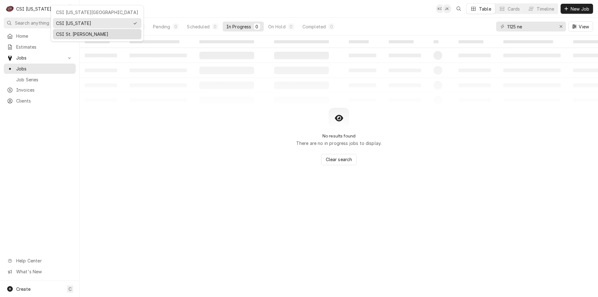
click at [59, 33] on div "CSI St. [PERSON_NAME]" at bounding box center [97, 34] width 82 height 7
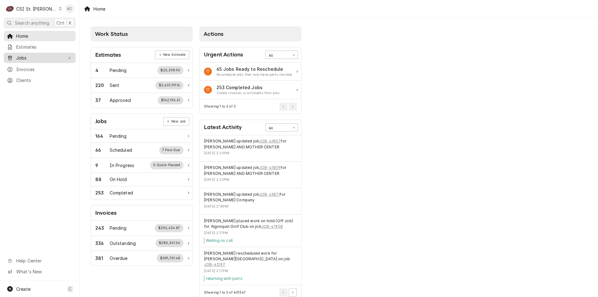
click at [21, 54] on div "Jobs" at bounding box center [39, 58] width 69 height 8
click at [21, 67] on span "Jobs" at bounding box center [44, 68] width 56 height 7
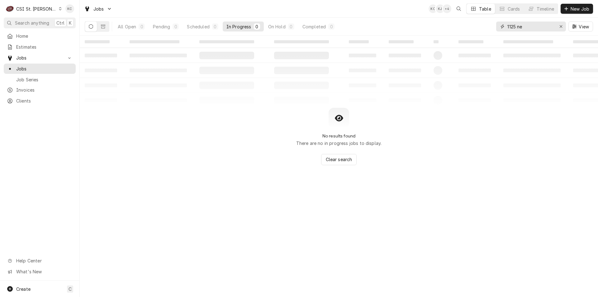
drag, startPoint x: 531, startPoint y: 30, endPoint x: 498, endPoint y: 31, distance: 33.4
click at [498, 31] on div "1125 ne View" at bounding box center [544, 26] width 97 height 17
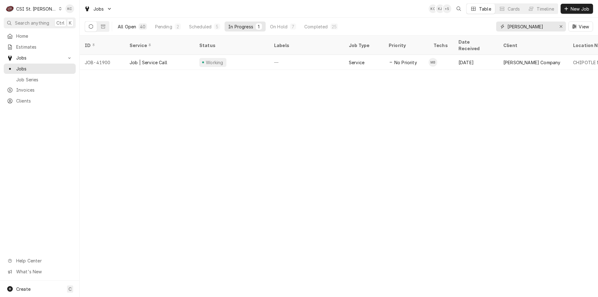
type input "[PERSON_NAME]"
click at [142, 27] on div "40" at bounding box center [143, 26] width 6 height 7
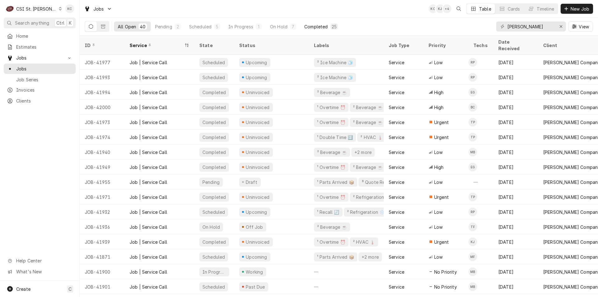
click at [309, 25] on div "Completed" at bounding box center [315, 26] width 23 height 7
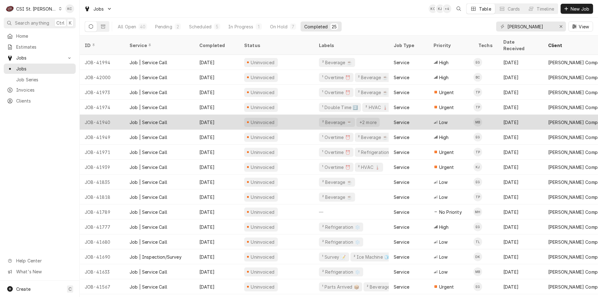
click at [111, 115] on div "JOB-41940" at bounding box center [102, 122] width 45 height 15
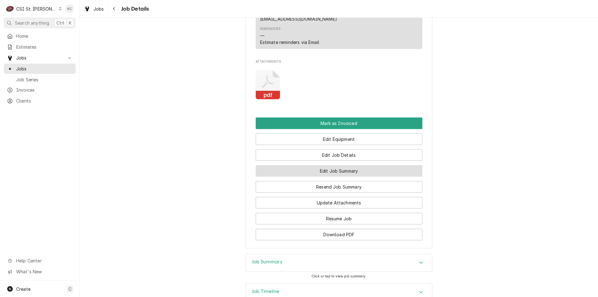
scroll to position [654, 0]
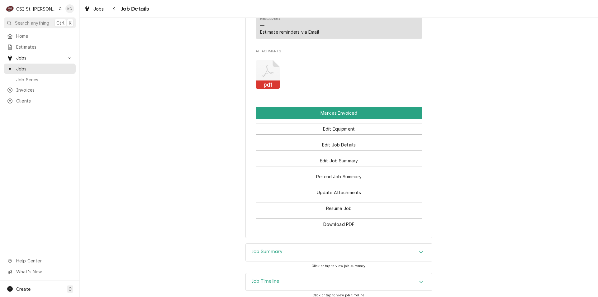
click at [266, 249] on h3 "Job Summary" at bounding box center [267, 252] width 31 height 6
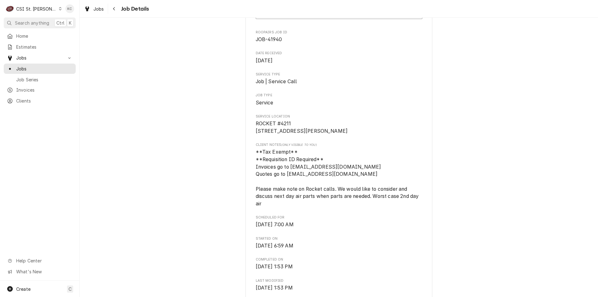
scroll to position [83, 0]
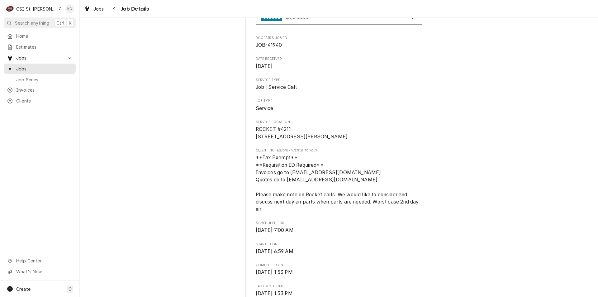
click at [116, 5] on button "Navigate back" at bounding box center [114, 9] width 10 height 10
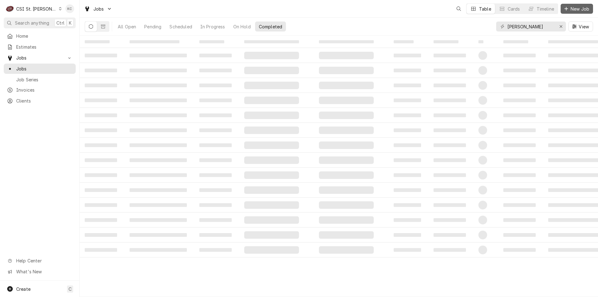
click at [573, 10] on span "New Job" at bounding box center [580, 9] width 21 height 7
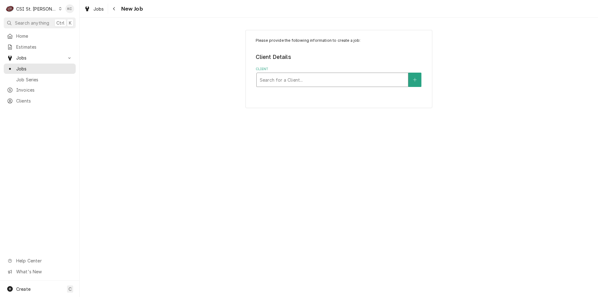
click at [358, 78] on div "Client" at bounding box center [332, 79] width 145 height 11
type input "[PERSON_NAME]"
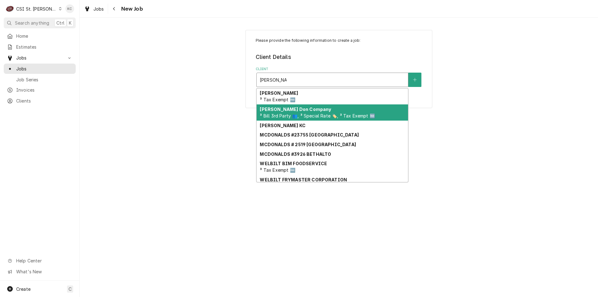
click at [291, 114] on span "³ Bill 3rd Party 👥, ³ Special Rate 🏷️, ³ Tax Exempt 🆓" at bounding box center [317, 115] width 115 height 5
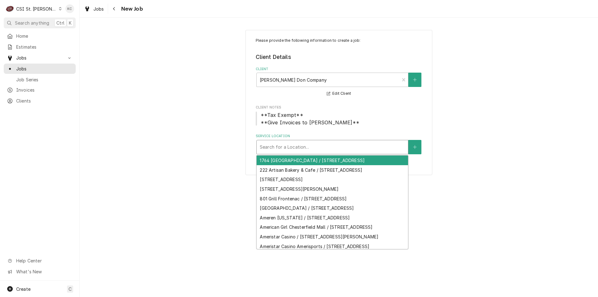
click at [363, 146] on div "Service Location" at bounding box center [332, 146] width 145 height 11
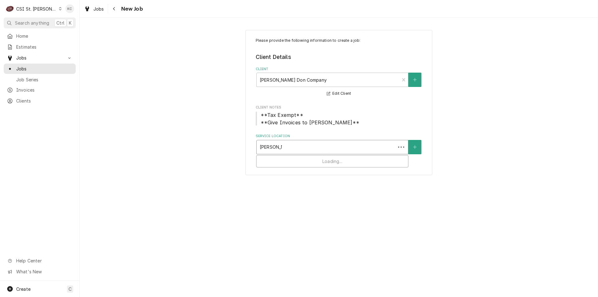
type input "[PERSON_NAME]"
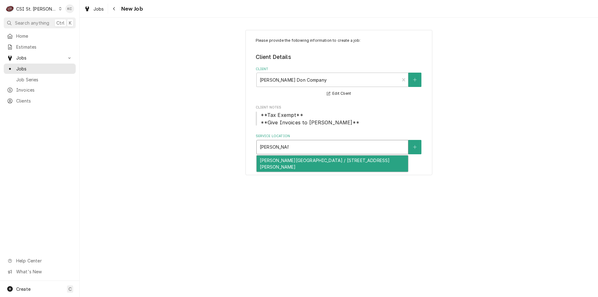
click at [363, 160] on div "[PERSON_NAME][GEOGRAPHIC_DATA] / [STREET_ADDRESS][PERSON_NAME]" at bounding box center [332, 164] width 151 height 16
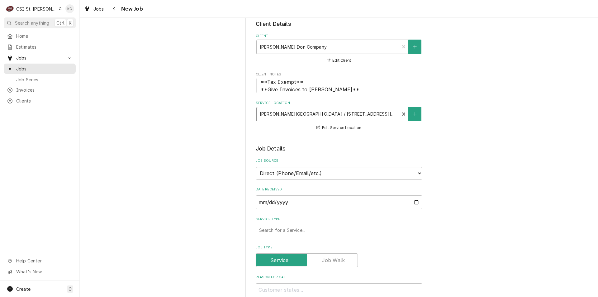
scroll to position [31, 0]
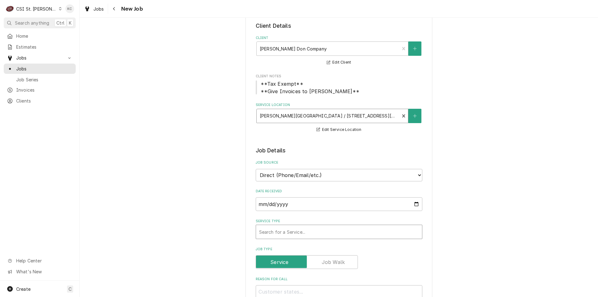
click at [317, 235] on div "Service Type" at bounding box center [339, 231] width 160 height 11
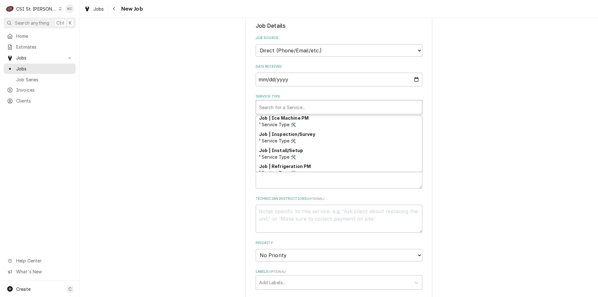
scroll to position [365, 0]
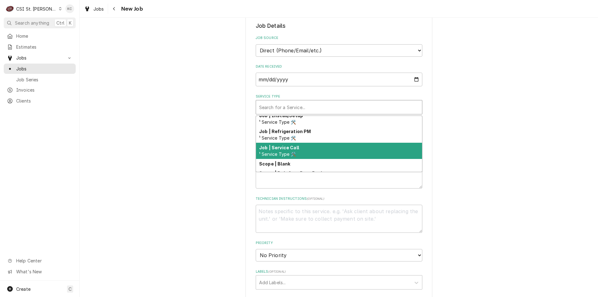
click at [315, 151] on div "Job | Service Call ¹ Service Type 🛠️" at bounding box center [339, 151] width 166 height 16
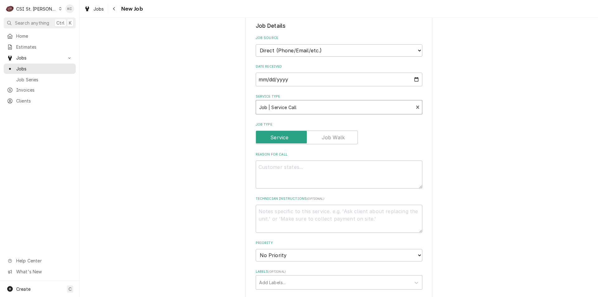
click at [500, 147] on div "Please provide the following information to create a job: Client Details Client…" at bounding box center [339, 203] width 519 height 671
click at [304, 173] on textarea "Reason For Call" at bounding box center [339, 174] width 167 height 28
type textarea "x"
type textarea "F"
type textarea "x"
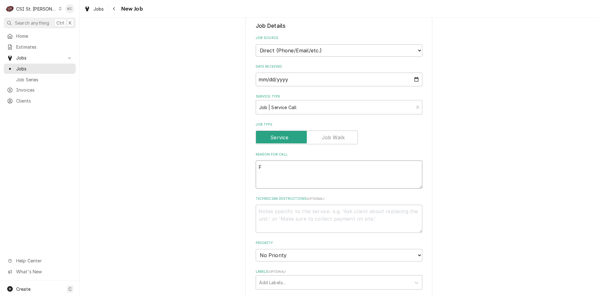
type textarea "Fi"
type textarea "x"
type textarea "Fix"
type textarea "x"
type textarea "Fix"
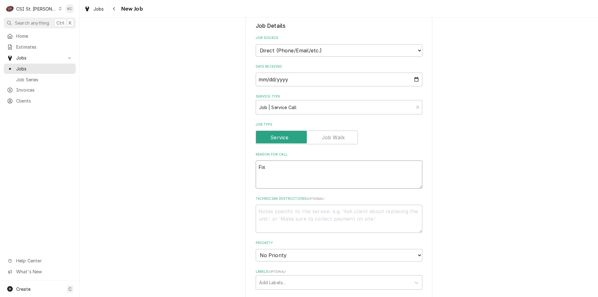
type textarea "x"
type textarea "Fix t"
type textarea "x"
type textarea "Fix th"
type textarea "x"
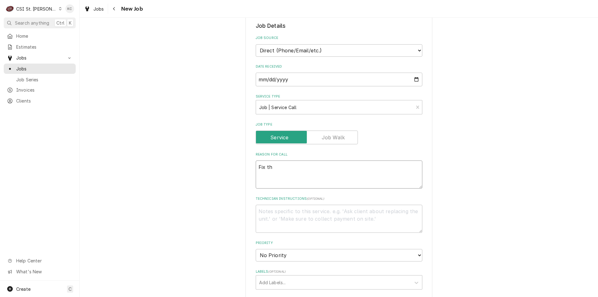
type textarea "Fix the"
type textarea "x"
type textarea "Fix the"
type textarea "x"
type textarea "Fix the c"
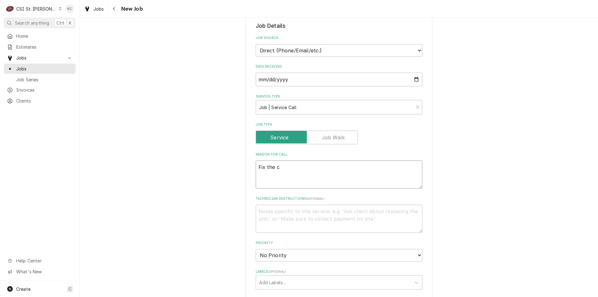
type textarea "x"
type textarea "Fix the cu"
type textarea "x"
type textarea "Fix the cur"
type textarea "x"
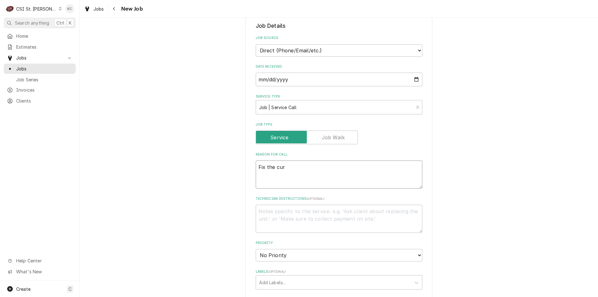
type textarea "Fix the curt"
type textarea "x"
type textarea "Fix the curta"
type textarea "x"
type textarea "Fix the curtai"
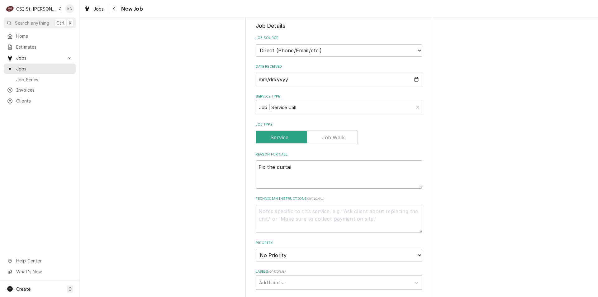
type textarea "x"
type textarea "Fix the curtain"
type textarea "x"
type textarea "Fix the curtain"
type textarea "x"
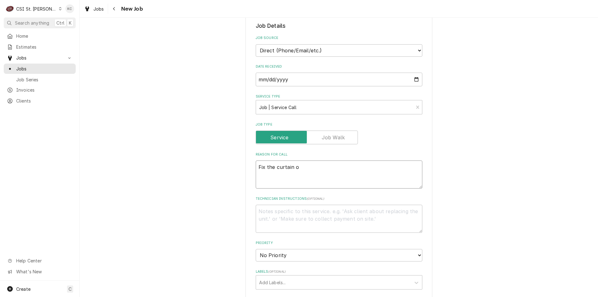
type textarea "Fix the curtain on"
type textarea "x"
type textarea "Fix the curtain on"
type textarea "x"
type textarea "Fix the curtain on t"
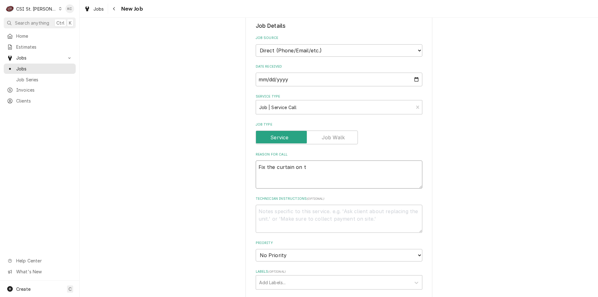
type textarea "x"
type textarea "Fix the curtain on the"
type textarea "x"
type textarea "Fix the curtain on the"
type textarea "x"
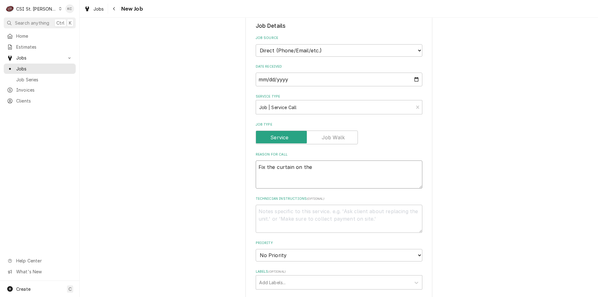
type textarea "Fix the curtain on the o"
type textarea "x"
type textarea "Fix the curtain on the ope"
type textarea "x"
type textarea "Fix the curtain on the open"
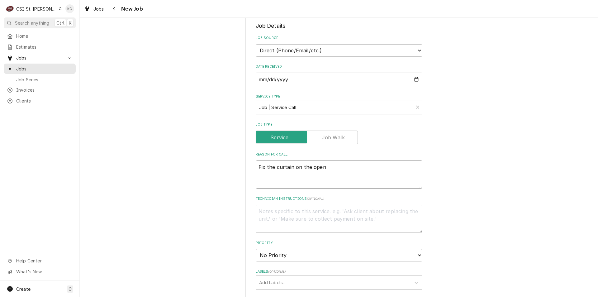
type textarea "x"
type textarea "Fix the curtain on the open"
type textarea "x"
type textarea "Fix the curtain on the open ai"
type textarea "x"
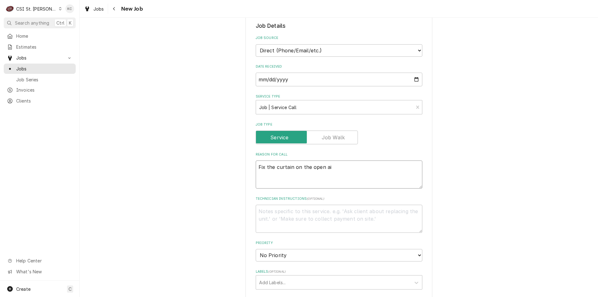
type textarea "Fix the curtain on the open air"
type textarea "x"
type textarea "Fix the curtain on the open air"
type textarea "x"
type textarea "Fix the curtain on the open air c"
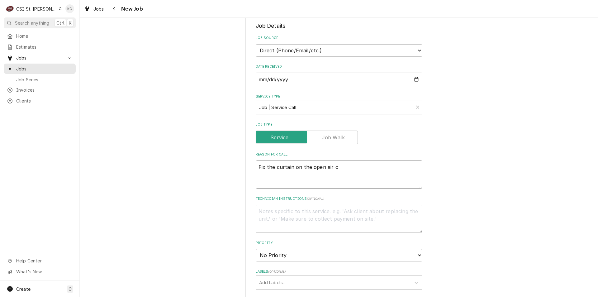
type textarea "x"
type textarea "Fix the curtain on the open air co"
type textarea "x"
type textarea "Fix the curtain on the open air coo"
type textarea "x"
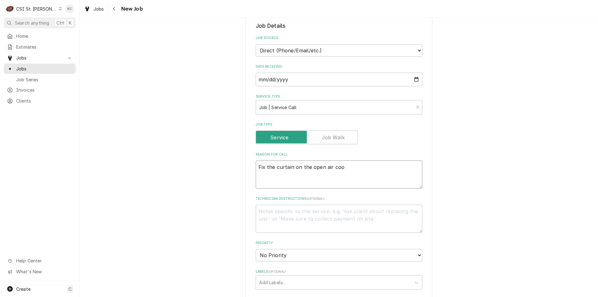
type textarea "Fix the curtain on the open air cool"
type textarea "x"
type textarea "Fix the curtain on the open air coole"
type textarea "x"
type textarea "Fix the curtain on the open air cooler"
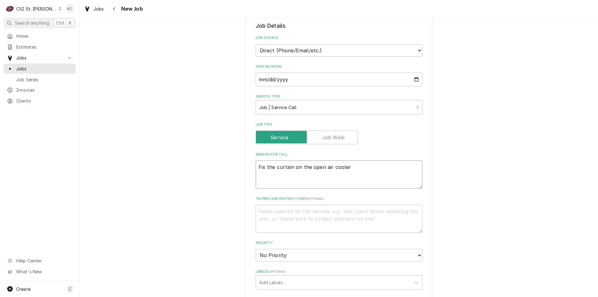
type textarea "x"
type textarea "Fix the curtain on the open air cooler"
type textarea "x"
type textarea "Fix the curtain on the open air cooler -"
type textarea "x"
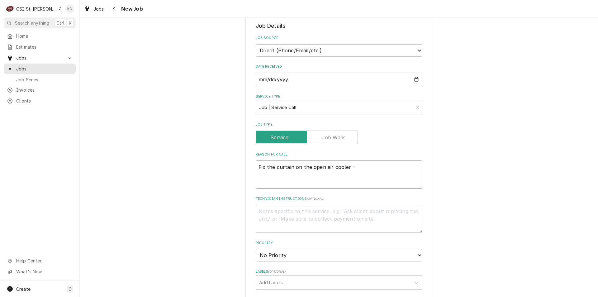
type textarea "Fix the curtain on the open air cooler -"
type textarea "x"
type textarea "Fix the curtain on the open air cooler - i"
type textarea "x"
type textarea "Fix the curtain on the open air cooler - it"
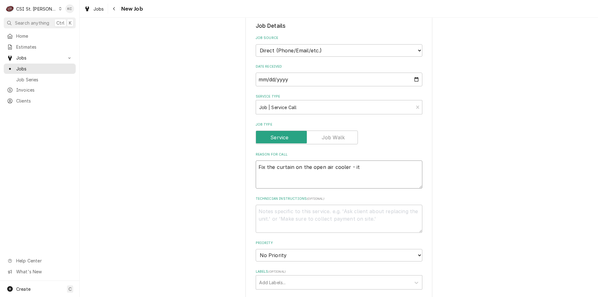
type textarea "x"
type textarea "Fix the curtain on the open air cooler - it"
type textarea "x"
type textarea "Fix the curtain on the open air cooler - it w"
type textarea "x"
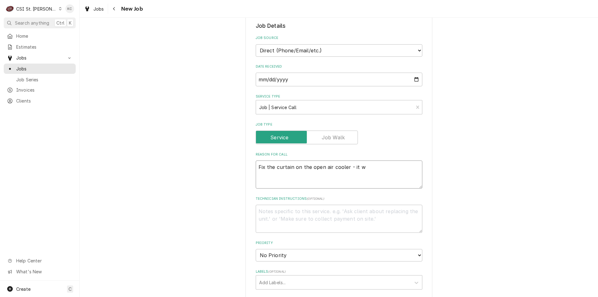
type textarea "Fix the curtain on the open air cooler - it wi"
type textarea "x"
type textarea "Fix the curtain on the open air cooler - it wil"
type textarea "x"
type textarea "Fix the curtain on the open air cooler - it will"
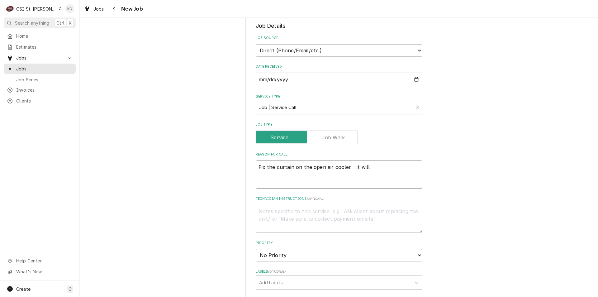
type textarea "x"
type textarea "Fix the curtain on the open air cooler - it will"
type textarea "x"
type textarea "Fix the curtain on the open air cooler - it will n"
type textarea "x"
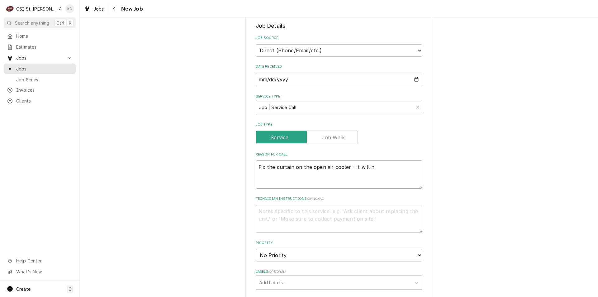
type textarea "Fix the curtain on the open air cooler - it will no"
type textarea "x"
type textarea "Fix the curtain on the open air cooler - it will not"
type textarea "x"
type textarea "Fix the curtain on the open air cooler - it will not"
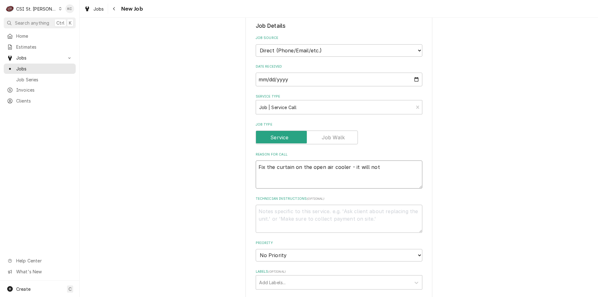
type textarea "x"
type textarea "Fix the curtain on the open air cooler - it will not s"
type textarea "x"
type textarea "Fix the curtain on the open air cooler - it will not st"
type textarea "x"
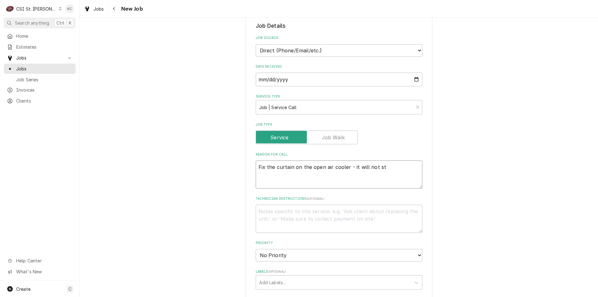
type textarea "Fix the curtain on the open air cooler - it will not sta"
type textarea "x"
type textarea "Fix the curtain on the open air cooler - it will not stay"
type textarea "x"
type textarea "Fix the curtain on the open air cooler - it will not stay"
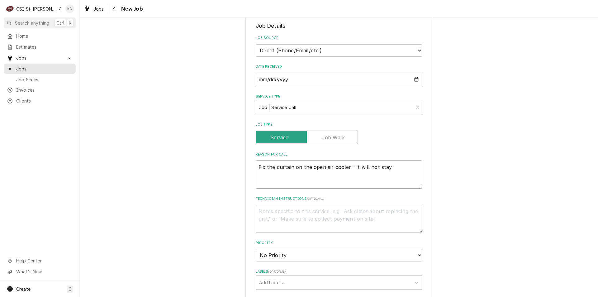
type textarea "x"
type textarea "Fix the curtain on the open air cooler - it will not stay a"
type textarea "x"
type textarea "Fix the curtain on the open air cooler - it will not stay at"
type textarea "x"
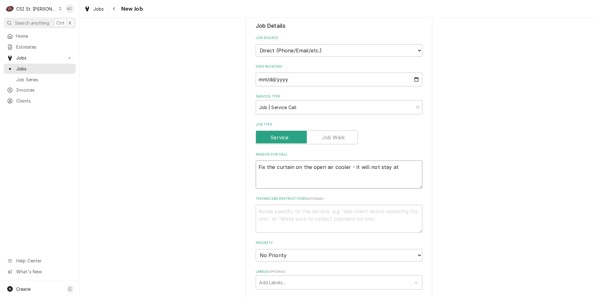
type textarea "Fix the curtain on the open air cooler - it will not stay att"
type textarea "x"
type textarea "Fix the curtain on the open air cooler - it will not stay atta"
type textarea "x"
type textarea "Fix the curtain on the open air cooler - it will not stay attac"
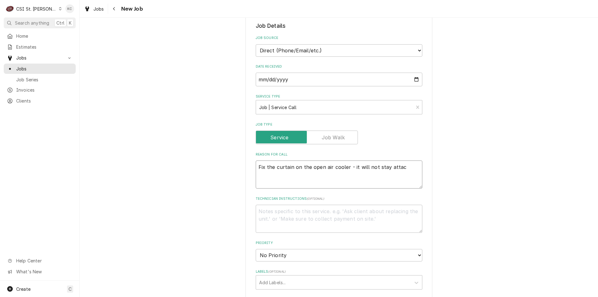
type textarea "x"
type textarea "Fix the curtain on the open air cooler - it will not stay attach"
type textarea "x"
type textarea "Fix the curtain on the open air cooler - it will not stay attache"
type textarea "x"
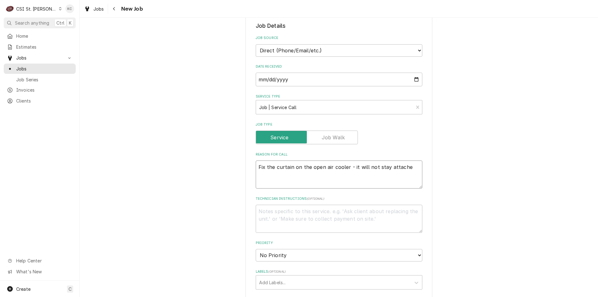
type textarea "Fix the curtain on the open air cooler - it will not stay attached"
type textarea "x"
type textarea "Fix the curtain on the open air cooler - it will not stay attachedn"
type textarea "x"
type textarea "Fix the curtain on the open air cooler - it will not stay attached"
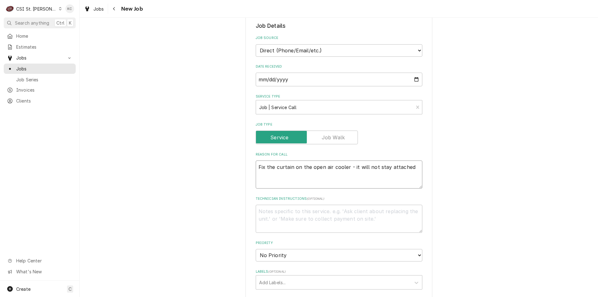
type textarea "x"
type textarea "Fix the curtain on the open air cooler - it will not stay attached"
click at [316, 213] on textarea "Technician Instructions ( optional )" at bounding box center [339, 219] width 167 height 28
type textarea "x"
type textarea "J"
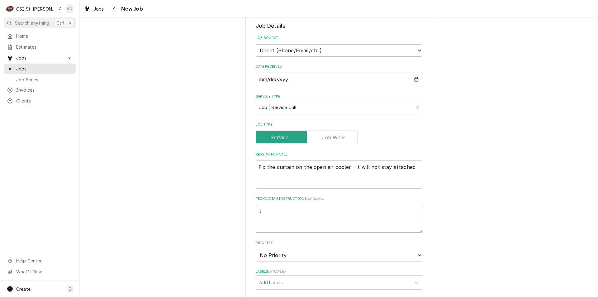
type textarea "x"
type textarea "Jo"
type textarea "x"
type textarea "Joh"
type textarea "x"
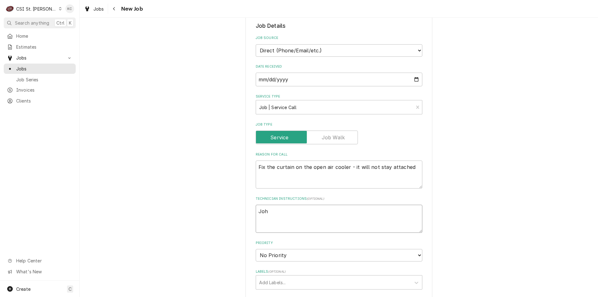
type textarea "John"
type textarea "x"
type textarea "John"
type textarea "x"
type textarea "John K"
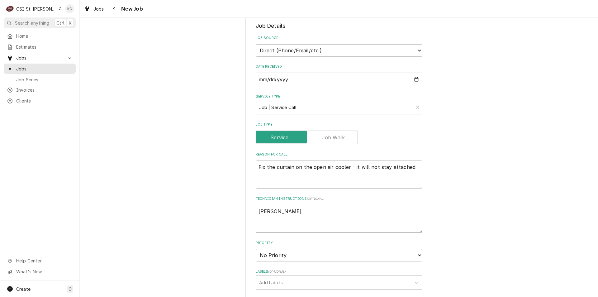
type textarea "x"
type textarea "John Ka"
type textarea "x"
type textarea "John Kan"
type textarea "x"
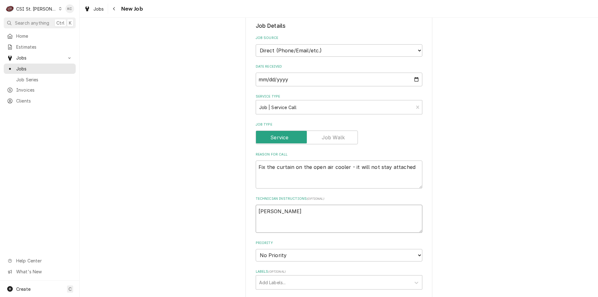
type textarea "John Kann"
type textarea "x"
type textarea "John Kanna"
type textarea "x"
type textarea "John Kannad"
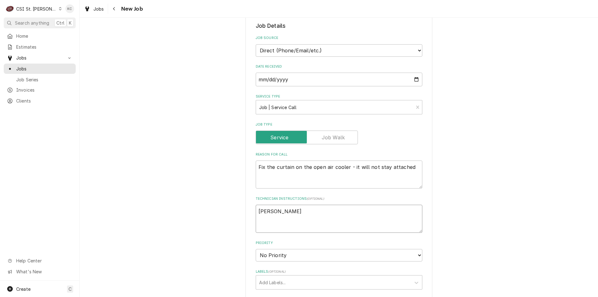
type textarea "x"
type textarea "John Kannady"
type textarea "x"
type textarea "John Kannady"
type textarea "x"
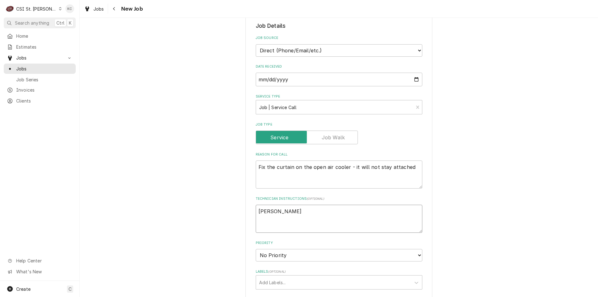
type textarea "John Kannady 6"
type textarea "x"
type textarea "John Kannady 63"
type textarea "x"
type textarea "John Kannady 636"
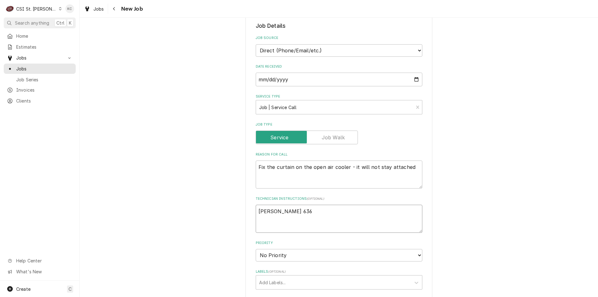
type textarea "x"
type textarea "John Kannady 636"
type textarea "x"
type textarea "John Kannady 636 8"
type textarea "x"
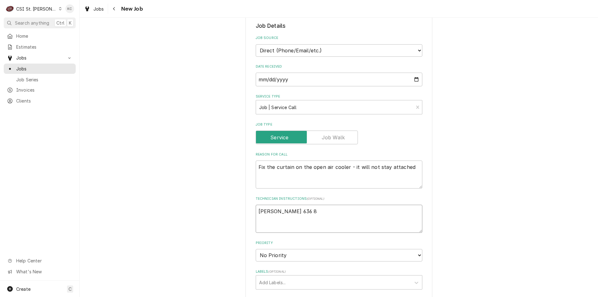
type textarea "John Kannady 636 85"
type textarea "x"
type textarea "John Kannady 636 851"
type textarea "x"
type textarea "John Kannady 636 851-"
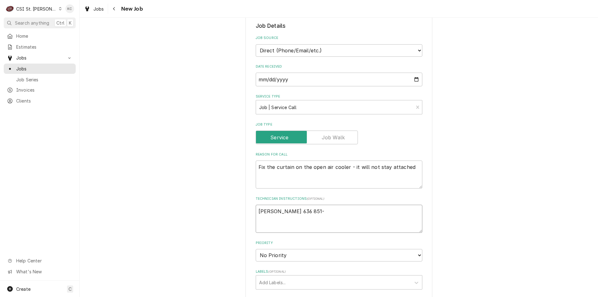
type textarea "x"
type textarea "John Kannady 636 851-6"
type textarea "x"
type textarea "John Kannady 636 851-61"
type textarea "x"
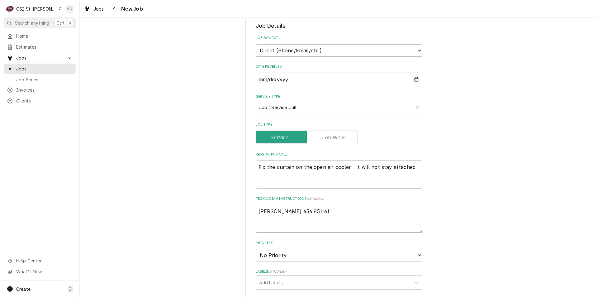
type textarea "John Kannady 636 851-619"
type textarea "x"
type textarea "John Kannady 636 851-6197"
type textarea "x"
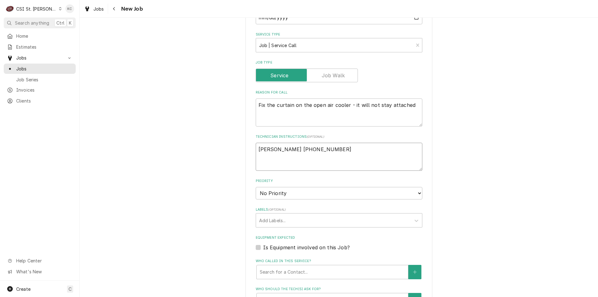
scroll to position [218, 0]
type textarea "John Kannady 636 851-6197"
click at [309, 197] on select "No Priority Urgent High Medium Low" at bounding box center [339, 193] width 167 height 12
select select "4"
click at [256, 187] on select "No Priority Urgent High Medium Low" at bounding box center [339, 193] width 167 height 12
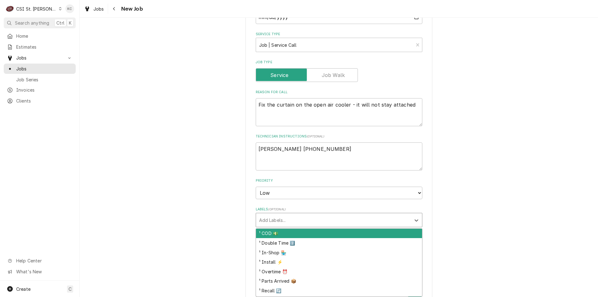
click at [308, 220] on div "Labels" at bounding box center [333, 219] width 149 height 11
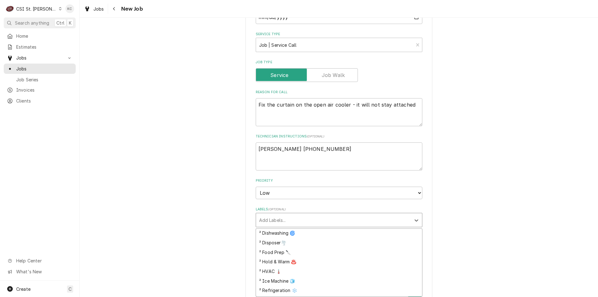
scroll to position [125, 0]
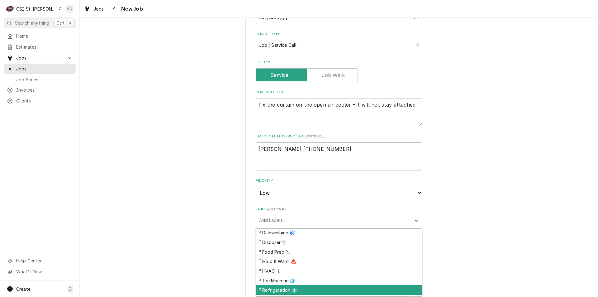
click at [314, 287] on div "² Refrigeration ❄️" at bounding box center [339, 290] width 166 height 10
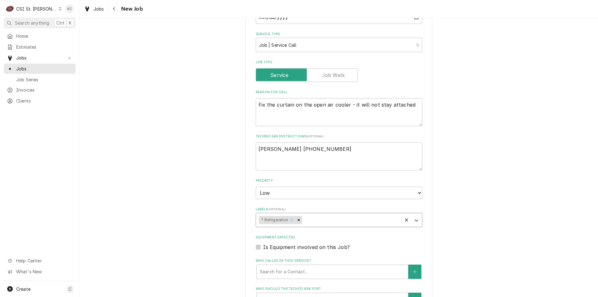
click at [510, 223] on div "Please provide the following information to create a job: Client Details Client…" at bounding box center [339, 179] width 519 height 746
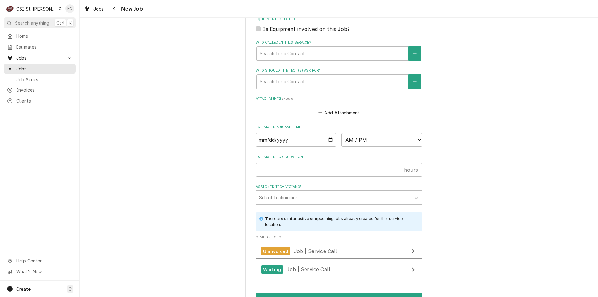
scroll to position [405, 0]
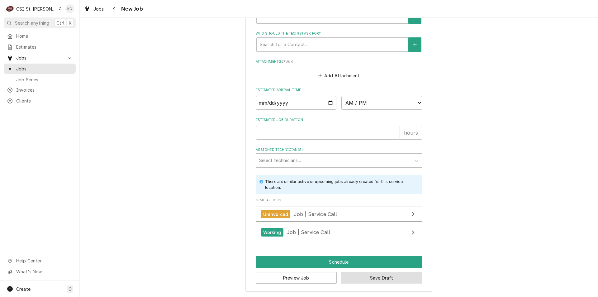
click at [411, 276] on button "Save Draft" at bounding box center [381, 278] width 81 height 12
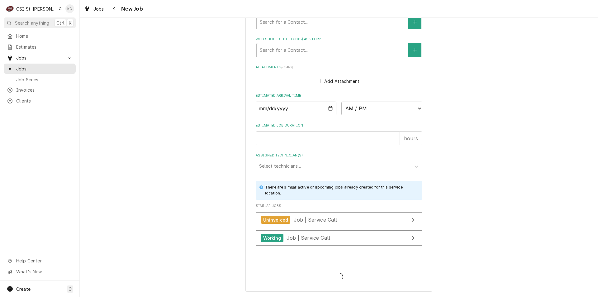
type textarea "x"
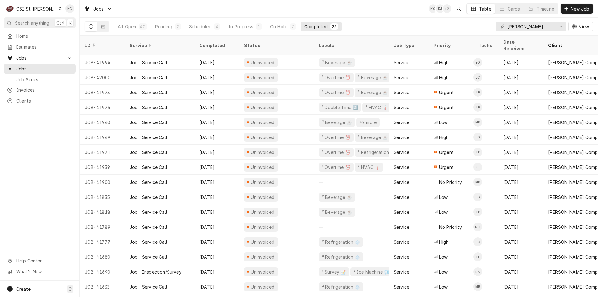
click at [353, 11] on div "Jobs KC KJ + 2 Table Cards Timeline New Job" at bounding box center [339, 8] width 519 height 17
click at [586, 11] on span "New Job" at bounding box center [580, 9] width 21 height 7
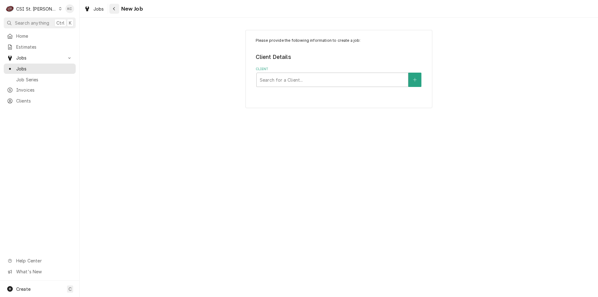
click at [119, 5] on button "Navigate back" at bounding box center [114, 9] width 10 height 10
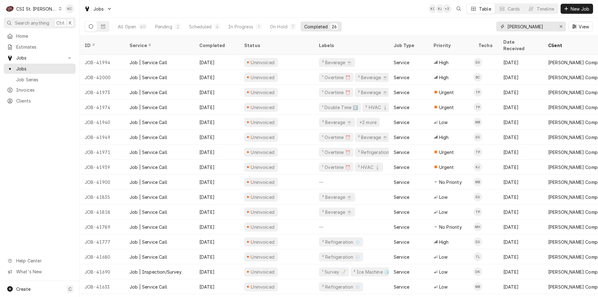
drag, startPoint x: 540, startPoint y: 27, endPoint x: 470, endPoint y: 29, distance: 70.8
click at [470, 29] on div "All Open 40 Pending 2 Scheduled 4 In Progress 1 On Hold 7 Completed 26 vivian V…" at bounding box center [339, 26] width 509 height 17
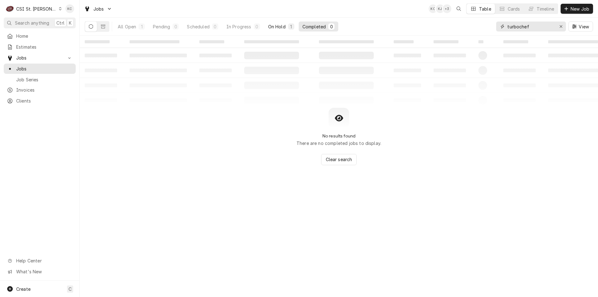
type input "turbochef"
click at [285, 26] on div "On Hold" at bounding box center [276, 26] width 17 height 7
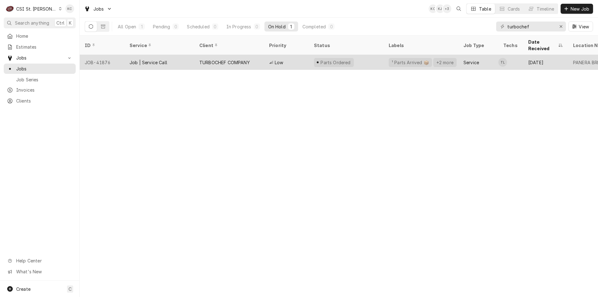
click at [286, 55] on div "Low" at bounding box center [286, 62] width 45 height 15
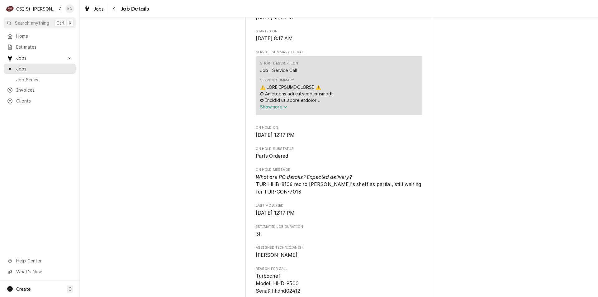
scroll to position [249, 0]
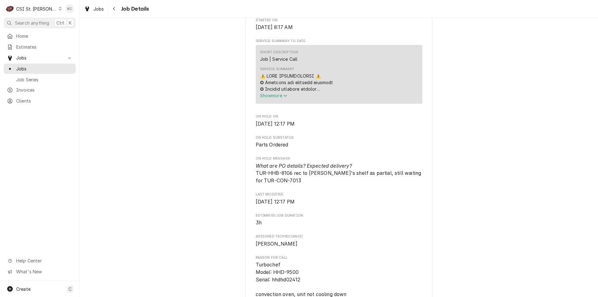
click at [33, 7] on div "CSI St. [PERSON_NAME]" at bounding box center [36, 9] width 41 height 7
click at [32, 22] on html "C CSI St. Louis KC Search anything Ctrl K Home Estimates Jobs Jobs Job Series I…" at bounding box center [299, 148] width 598 height 297
click at [32, 22] on span "Search anything" at bounding box center [32, 23] width 34 height 7
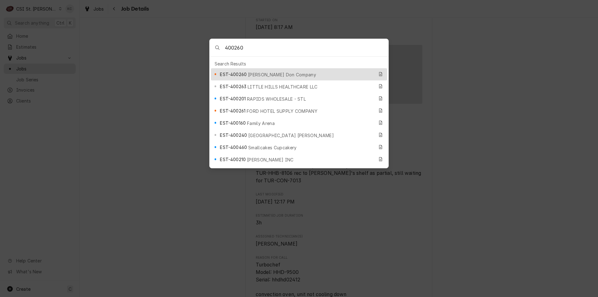
type input "400260"
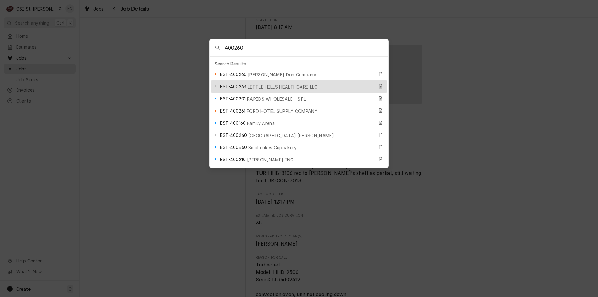
click at [63, 234] on body "C CSI St. Louis KC Search anything Ctrl K Home Estimates Jobs Jobs Job Series I…" at bounding box center [299, 148] width 598 height 297
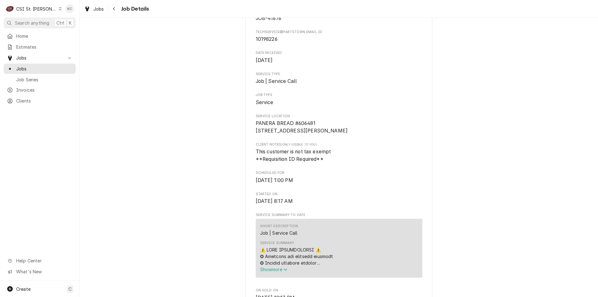
scroll to position [93, 0]
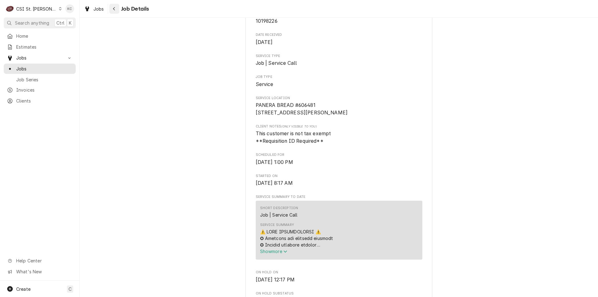
click at [113, 10] on icon "Navigate back" at bounding box center [114, 9] width 3 height 4
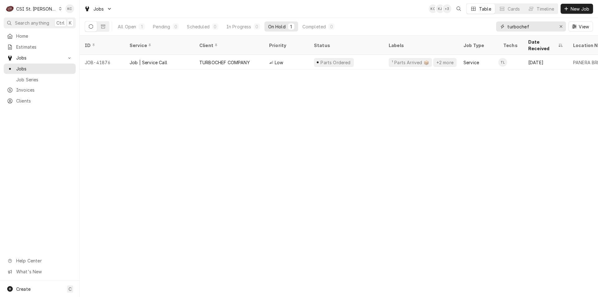
drag, startPoint x: 547, startPoint y: 26, endPoint x: 467, endPoint y: 25, distance: 80.4
click at [467, 25] on div "All Open 1 Pending 0 Scheduled 0 In Progress 0 On Hold 1 Completed 0 turbochef …" at bounding box center [339, 26] width 509 height 17
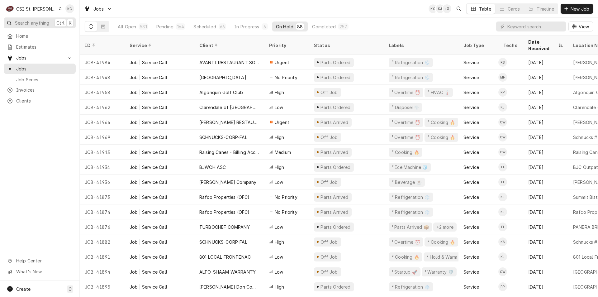
click at [28, 26] on button "Search anything Ctrl K" at bounding box center [40, 22] width 72 height 11
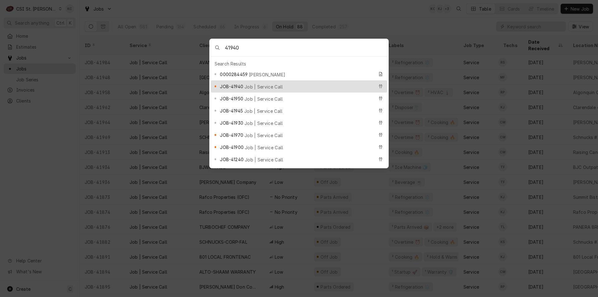
type input "41940"
click at [270, 84] on span "Job | Service Call" at bounding box center [264, 87] width 39 height 7
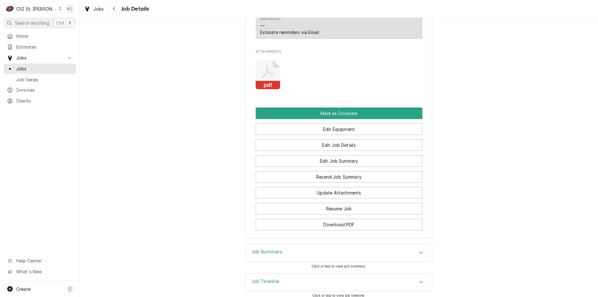
scroll to position [654, 0]
click at [297, 244] on div "Job Summary" at bounding box center [339, 252] width 186 height 17
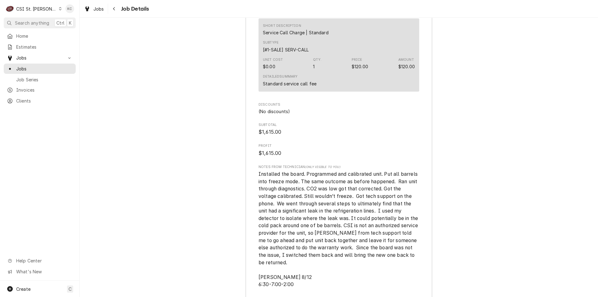
scroll to position [1527, 0]
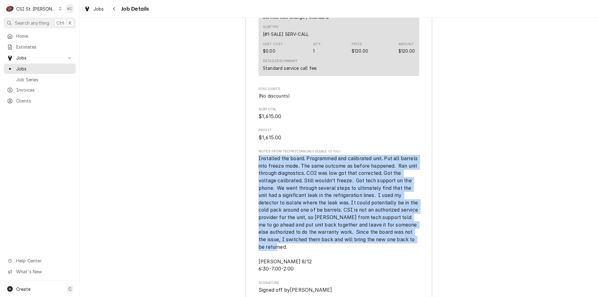
drag, startPoint x: 294, startPoint y: 223, endPoint x: 244, endPoint y: 131, distance: 103.9
copy span "Installed the board. Programmed and calibrated unit. Put all barrels into freez…"
click at [116, 10] on div "Navigate back" at bounding box center [114, 9] width 6 height 6
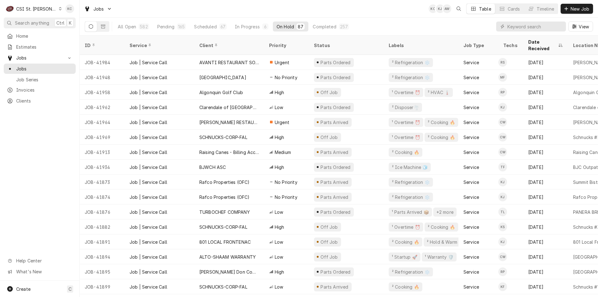
click at [567, 14] on div "KC KJ AW Table Cards Timeline New Job" at bounding box center [511, 8] width 165 height 11
click at [586, 4] on button "New Job" at bounding box center [577, 9] width 32 height 10
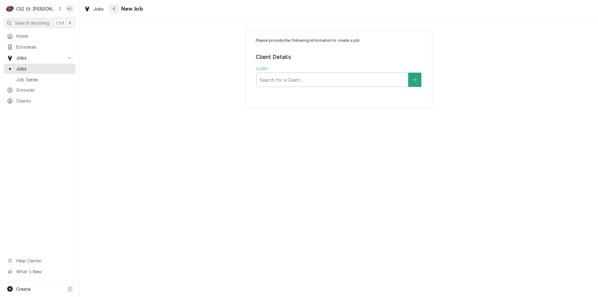
click at [111, 9] on div "Navigate back" at bounding box center [114, 9] width 6 height 6
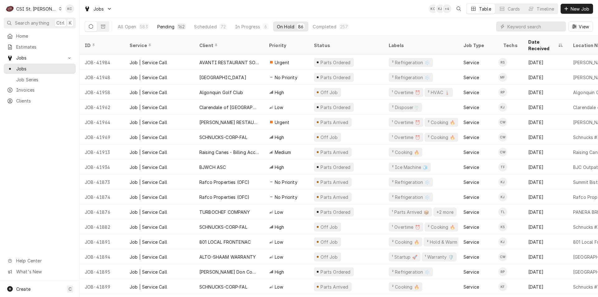
click at [161, 26] on div "Pending" at bounding box center [165, 26] width 17 height 7
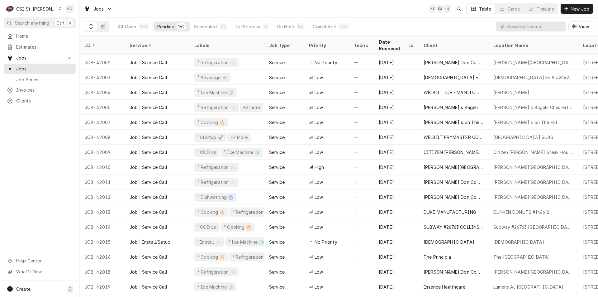
scroll to position [0, 87]
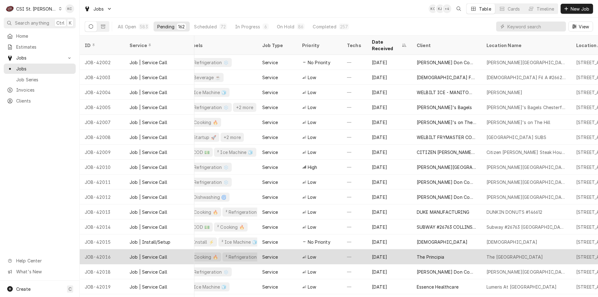
click at [333, 252] on div "Low" at bounding box center [319, 256] width 45 height 15
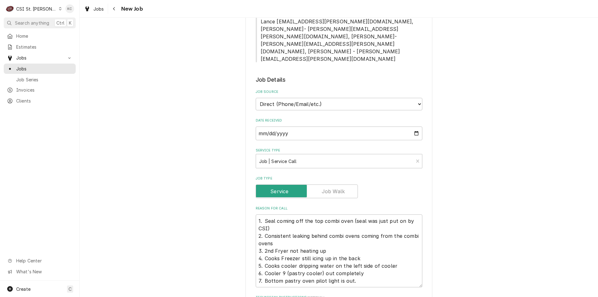
scroll to position [436, 0]
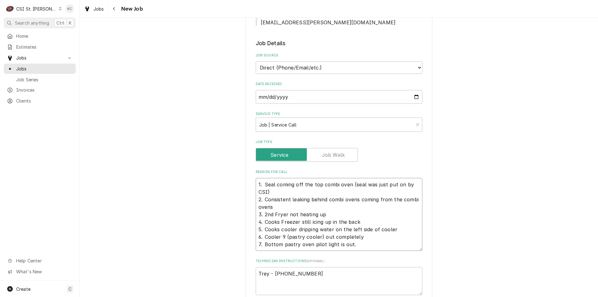
click at [353, 195] on textarea "1. Seal coming off the top combi oven (seal was just put on by CSI) 2. Consiste…" at bounding box center [339, 214] width 167 height 73
type textarea "x"
type textarea "1. Seal coming off the top combi oven (seal was just put on by CSI) 2. Consiste…"
type textarea "x"
type textarea "1. Seal coming off the top combi oven (seal was just put on by CSI) 2. Consiste…"
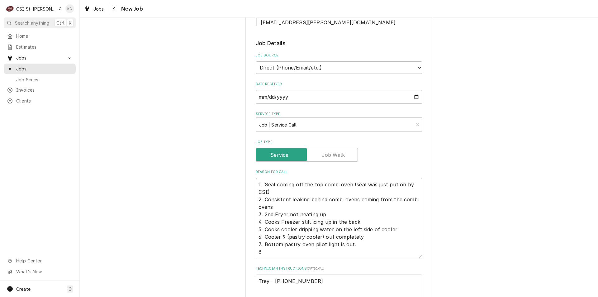
type textarea "x"
type textarea "1. Seal coming off the top combi oven (seal was just put on by CSI) 2. Consiste…"
type textarea "x"
type textarea "1. Seal coming off the top combi oven (seal was just put on by CSI) 2. Consiste…"
type textarea "x"
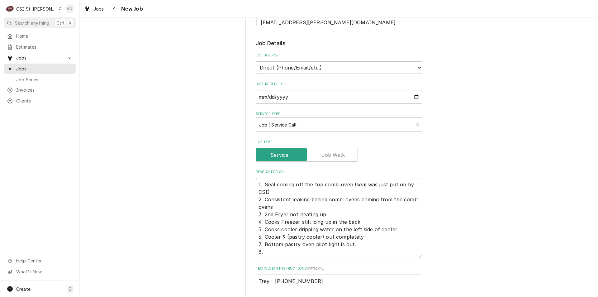
type textarea "1. Seal coming off the top combi oven (seal was just put on by CSI) 2. Consiste…"
type textarea "x"
type textarea "1. Seal coming off the top combi oven (seal was just put on by CSI) 2. Consiste…"
type textarea "x"
type textarea "1. Seal coming off the top combi oven (seal was just put on by CSI) 2. Consiste…"
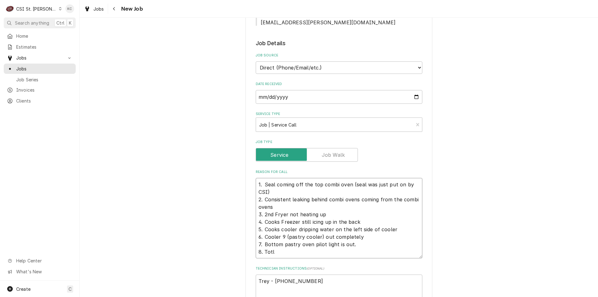
type textarea "x"
type textarea "1. Seal coming off the top combi oven (seal was just put on by CSI) 2. Consiste…"
type textarea "x"
type textarea "1. Seal coming off the top combi oven (seal was just put on by CSI) 2. Consiste…"
type textarea "x"
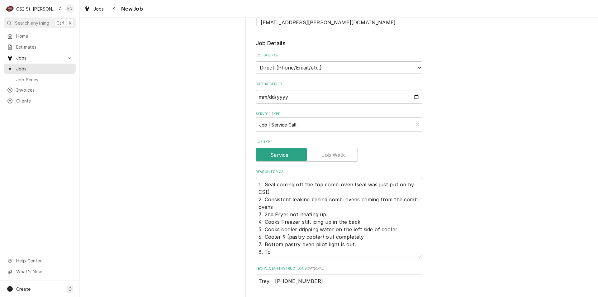
type textarea "1. Seal coming off the top combi oven (seal was just put on by CSI) 2. Consiste…"
type textarea "x"
type textarea "1. Seal coming off the top combi oven (seal was just put on by CSI) 2. Consiste…"
type textarea "x"
type textarea "1. Seal coming off the top combi oven (seal was just put on by CSI) 2. Consiste…"
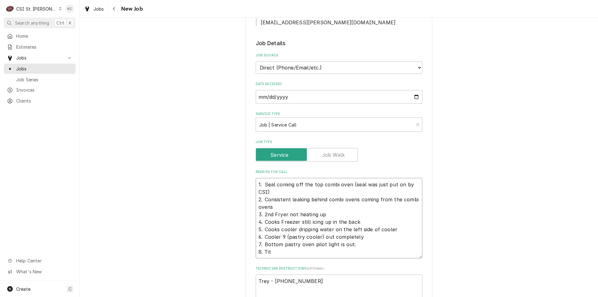
type textarea "x"
type textarea "1. Seal coming off the top combi oven (seal was just put on by CSI) 2. Consiste…"
type textarea "x"
type textarea "1. Seal coming off the top combi oven (seal was just put on by CSI) 2. Consiste…"
type textarea "x"
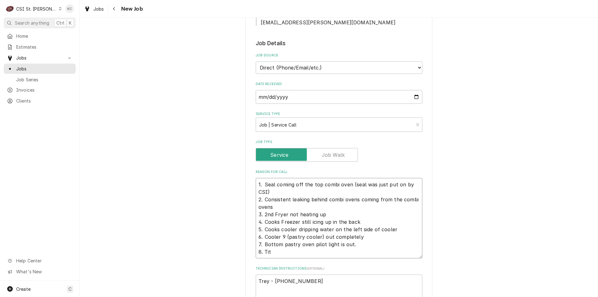
type textarea "1. Seal coming off the top combi oven (seal was just put on by CSI) 2. Consiste…"
type textarea "x"
type textarea "1. Seal coming off the top combi oven (seal was just put on by CSI) 2. Consiste…"
type textarea "x"
type textarea "1. Seal coming off the top combi oven (seal was just put on by CSI) 2. Consiste…"
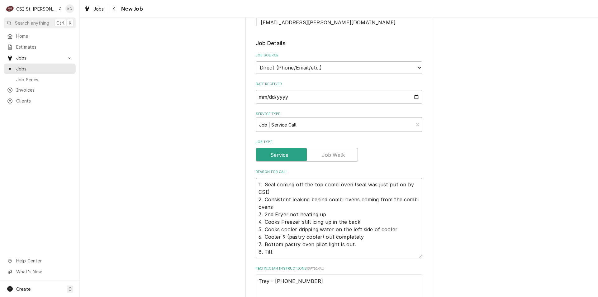
type textarea "x"
type textarea "1. Seal coming off the top combi oven (seal was just put on by CSI) 2. Consiste…"
type textarea "x"
type textarea "1. Seal coming off the top combi oven (seal was just put on by CSI) 2. Consiste…"
type textarea "x"
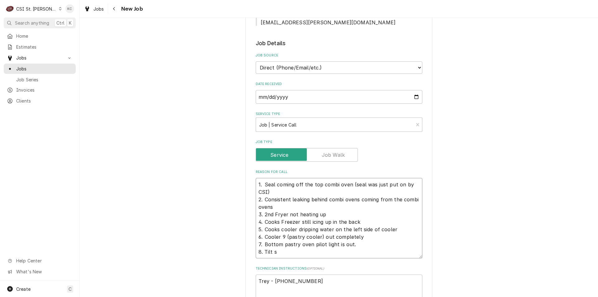
type textarea "1. Seal coming off the top combi oven (seal was just put on by CSI) 2. Consiste…"
type textarea "x"
type textarea "1. Seal coming off the top combi oven (seal was just put on by CSI) 2. Consiste…"
type textarea "x"
type textarea "1. Seal coming off the top combi oven (seal was just put on by CSI) 2. Consiste…"
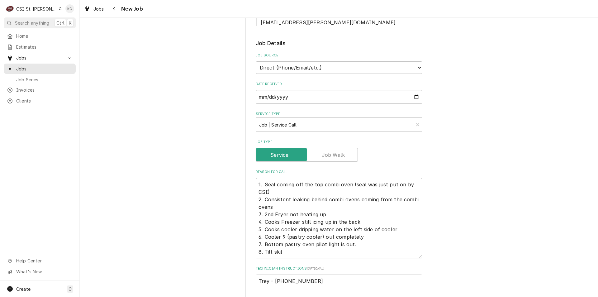
type textarea "x"
type textarea "1. Seal coming off the top combi oven (seal was just put on by CSI) 2. Consiste…"
type textarea "x"
type textarea "1. Seal coming off the top combi oven (seal was just put on by CSI) 2. Consiste…"
type textarea "x"
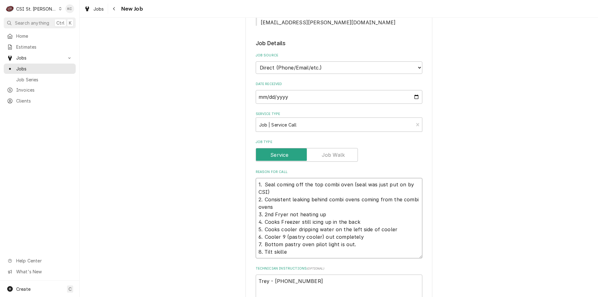
type textarea "1. Seal coming off the top combi oven (seal was just put on by CSI) 2. Consiste…"
type textarea "x"
type textarea "1. Seal coming off the top combi oven (seal was just put on by CSI) 2. Consiste…"
type textarea "x"
type textarea "1. Seal coming off the top combi oven (seal was just put on by CSI) 2. Consiste…"
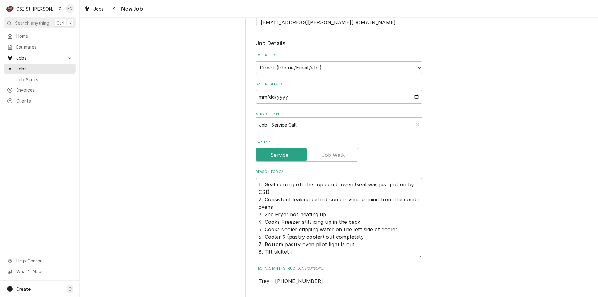
type textarea "x"
type textarea "1. Seal coming off the top combi oven (seal was just put on by CSI) 2. Consiste…"
type textarea "x"
type textarea "1. Seal coming off the top combi oven (seal was just put on by CSI) 2. Consiste…"
type textarea "x"
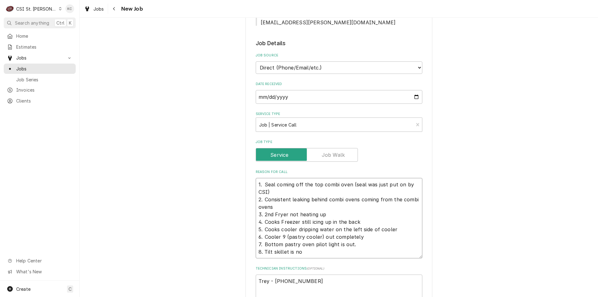
type textarea "1. Seal coming off the top combi oven (seal was just put on by CSI) 2. Consiste…"
type textarea "x"
type textarea "1. Seal coming off the top combi oven (seal was just put on by CSI) 2. Consiste…"
type textarea "x"
type textarea "1. Seal coming off the top combi oven (seal was just put on by CSI) 2. Consiste…"
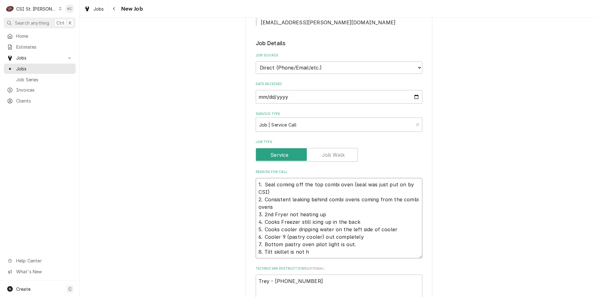
type textarea "x"
type textarea "1. Seal coming off the top combi oven (seal was just put on by CSI) 2. Consiste…"
type textarea "x"
type textarea "1. Seal coming off the top combi oven (seal was just put on by CSI) 2. Consiste…"
type textarea "x"
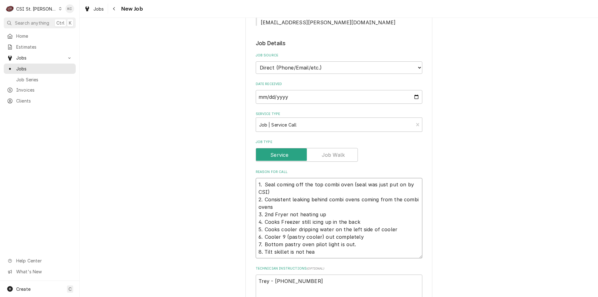
type textarea "1. Seal coming off the top combi oven (seal was just put on by CSI) 2. Consiste…"
type textarea "x"
type textarea "1. Seal coming off the top combi oven (seal was just put on by CSI) 2. Consiste…"
type textarea "x"
type textarea "1. Seal coming off the top combi oven (seal was just put on by CSI) 2. Consiste…"
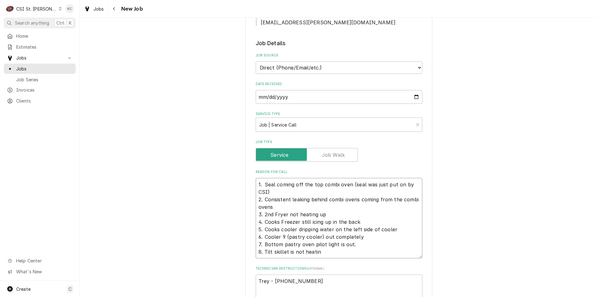
type textarea "x"
type textarea "1. Seal coming off the top combi oven (seal was just put on by CSI) 2. Consiste…"
type textarea "x"
type textarea "1. Seal coming off the top combi oven (seal was just put on by CSI) 2. Consiste…"
type textarea "x"
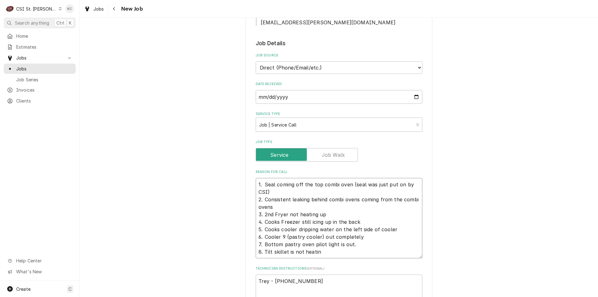
type textarea "1. Seal coming off the top combi oven (seal was just put on by CSI) 2. Consiste…"
type textarea "x"
type textarea "1. Seal coming off the top combi oven (seal was just put on by CSI) 2. Consiste…"
type textarea "x"
type textarea "1. Seal coming off the top combi oven (seal was just put on by CSI) 2. Consiste…"
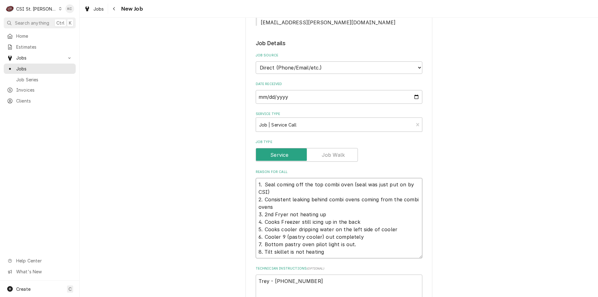
type textarea "x"
type textarea "1. Seal coming off the top combi oven (seal was just put on by CSI) 2. Consiste…"
type textarea "x"
type textarea "1. Seal coming off the top combi oven (seal was just put on by CSI) 2. Consiste…"
type textarea "x"
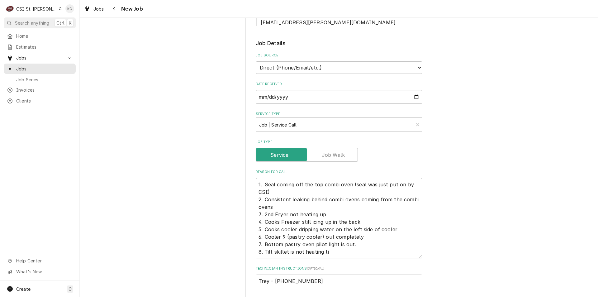
type textarea "1. Seal coming off the top combi oven (seal was just put on by CSI) 2. Consiste…"
type textarea "x"
type textarea "1. Seal coming off the top combi oven (seal was just put on by CSI) 2. Consiste…"
type textarea "x"
type textarea "1. Seal coming off the top combi oven (seal was just put on by CSI) 2. Consiste…"
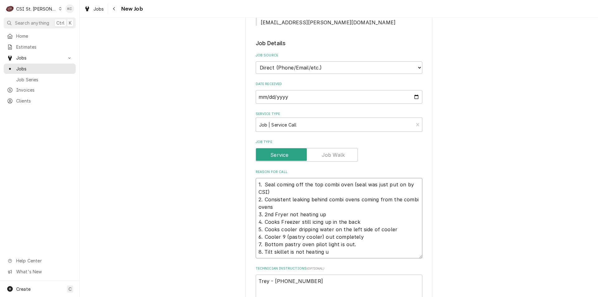
type textarea "x"
type textarea "1. Seal coming off the top combi oven (seal was just put on by CSI) 2. Consiste…"
type textarea "x"
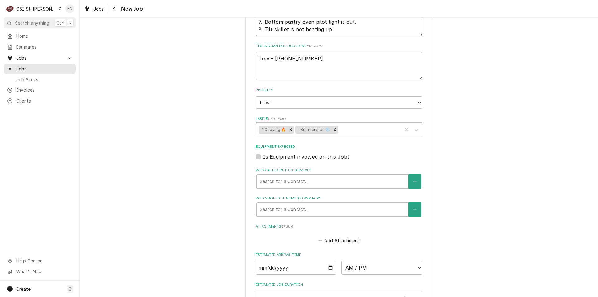
scroll to position [712, 0]
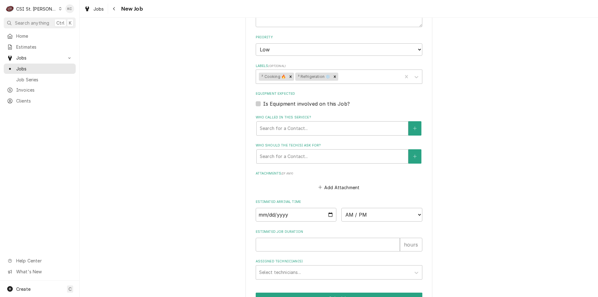
type textarea "1. Seal coming off the top combi oven (seal was just put on by CSI) 2. Consiste…"
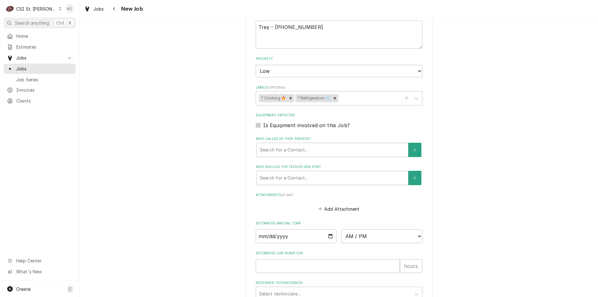
type textarea "x"
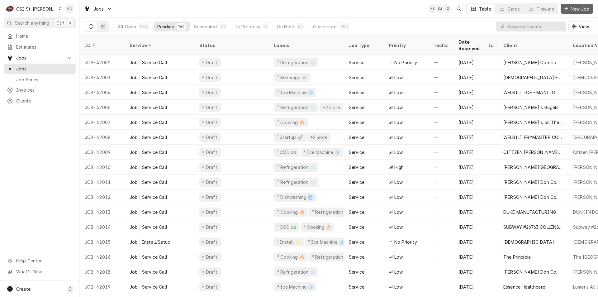
click at [568, 10] on icon "Dynamic Content Wrapper" at bounding box center [567, 9] width 4 height 4
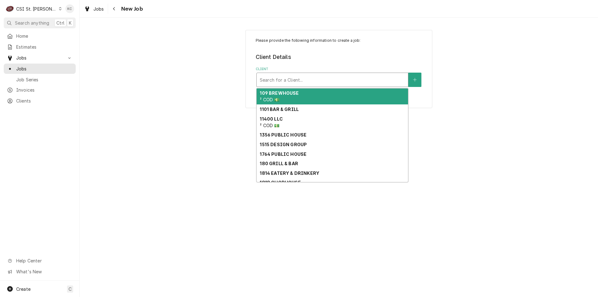
click at [313, 80] on div "Client" at bounding box center [332, 79] width 145 height 11
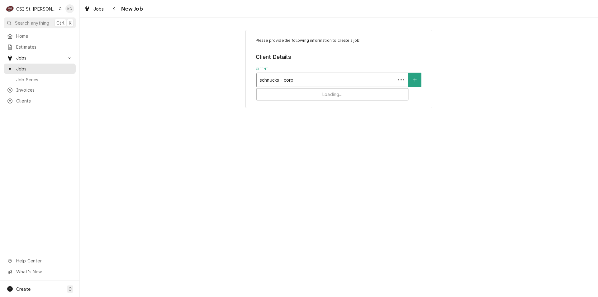
type input "schnucks - corp"
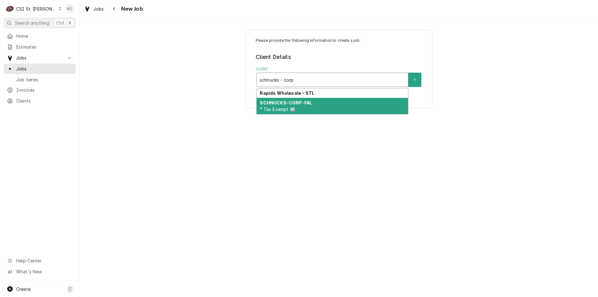
click at [311, 102] on div "SCHNUCKS-CORP-FAL ³ Tax Exempt 🆓" at bounding box center [332, 106] width 151 height 16
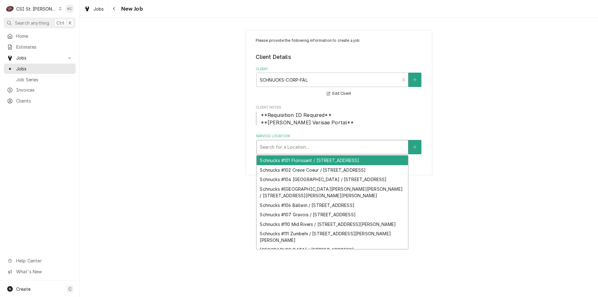
click at [316, 145] on div "Service Location" at bounding box center [332, 146] width 145 height 11
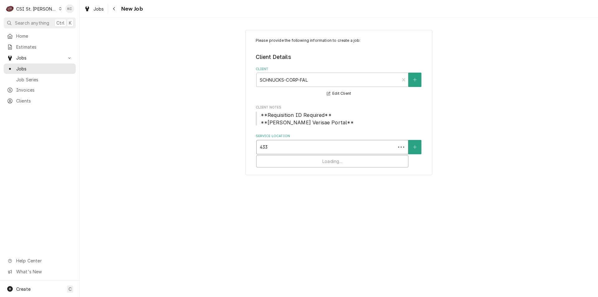
type input "4333"
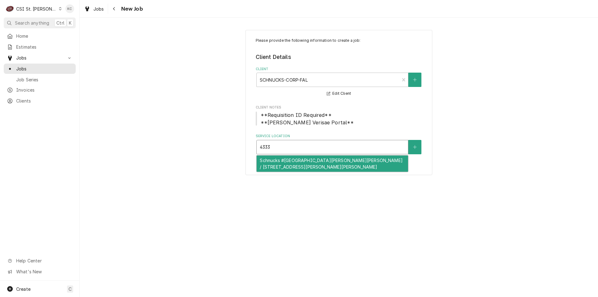
click at [316, 160] on div "Schnucks #[GEOGRAPHIC_DATA][PERSON_NAME][PERSON_NAME] / [STREET_ADDRESS][PERSON…" at bounding box center [332, 164] width 151 height 16
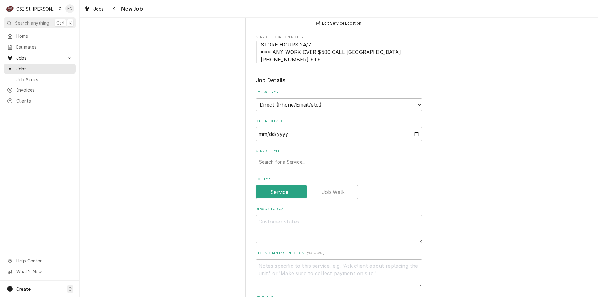
scroll to position [156, 0]
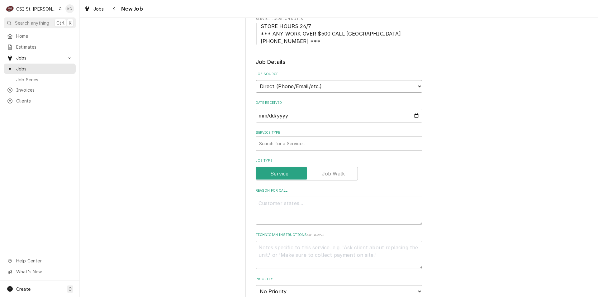
click at [295, 86] on select "Direct (Phone/Email/etc.) Service Channel Corrigo Ecotrak Other" at bounding box center [339, 86] width 167 height 12
select select "100"
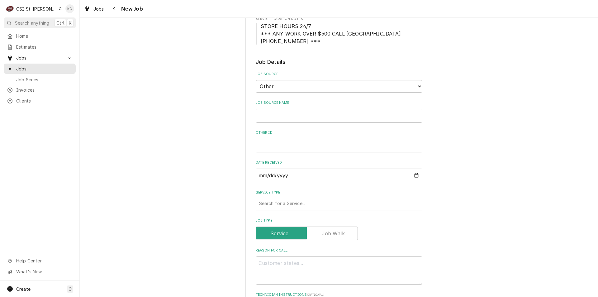
click at [294, 120] on input "Job Source Name" at bounding box center [339, 116] width 167 height 14
type textarea "x"
type input "V"
type textarea "x"
type input "Ve"
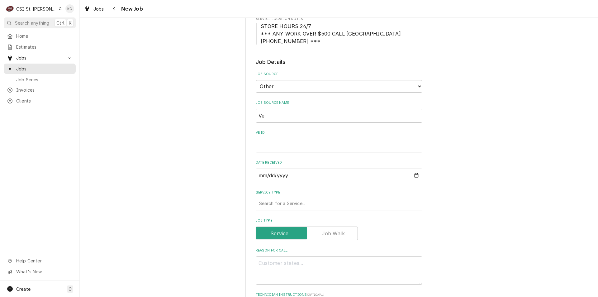
type textarea "x"
type input "Ver"
type textarea "x"
type input "Veri"
type textarea "x"
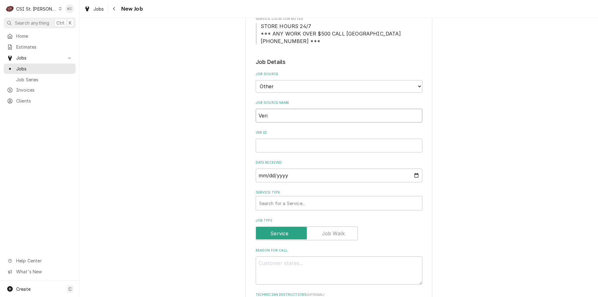
type input "Veris"
type textarea "x"
type input "Verisa"
type textarea "x"
type input "Verisae"
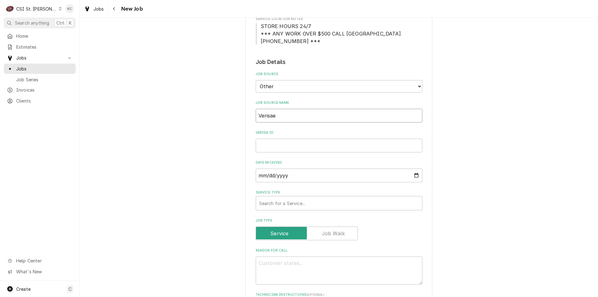
type textarea "x"
type input "Verisae"
type textarea "x"
type input "Verisae e"
type textarea "x"
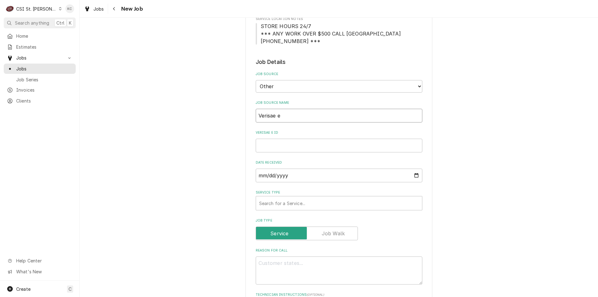
type input "Verisae em"
type textarea "x"
type input "Verisae ema"
type textarea "x"
type input "Verisae emai"
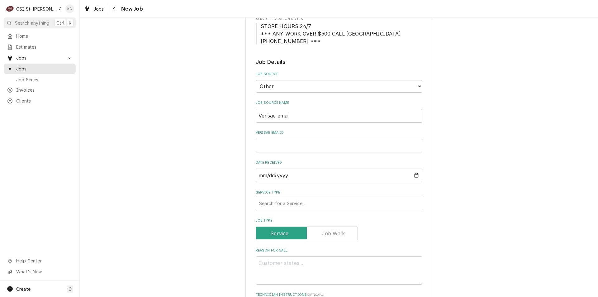
type textarea "x"
type input "Verisae email"
type textarea "x"
type input "Verisae email"
click at [276, 148] on input "Verisae email ID" at bounding box center [339, 146] width 167 height 14
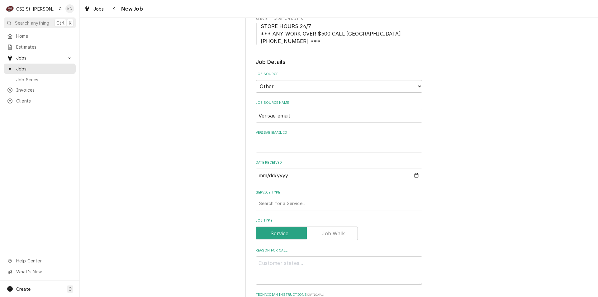
paste input "71961096"
type textarea "x"
type input "71961096"
type textarea "x"
type input "71961096"
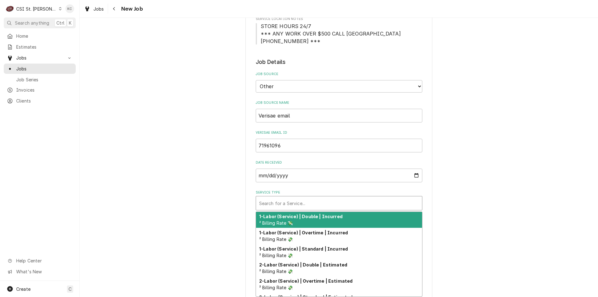
click at [287, 210] on div "Search for a Service..." at bounding box center [339, 203] width 166 height 14
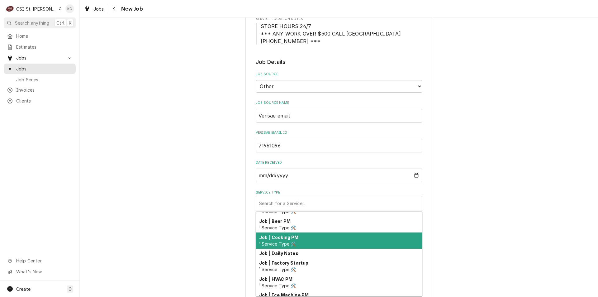
scroll to position [365, 0]
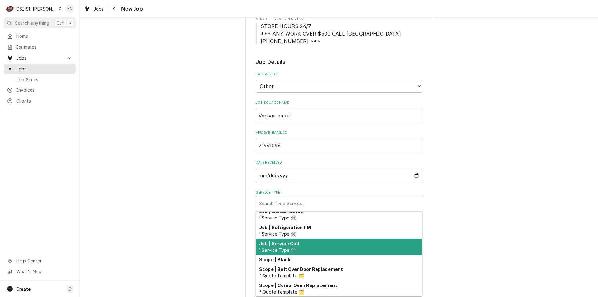
click at [300, 245] on div "Job | Service Call ¹ Service Type 🛠️" at bounding box center [339, 247] width 166 height 16
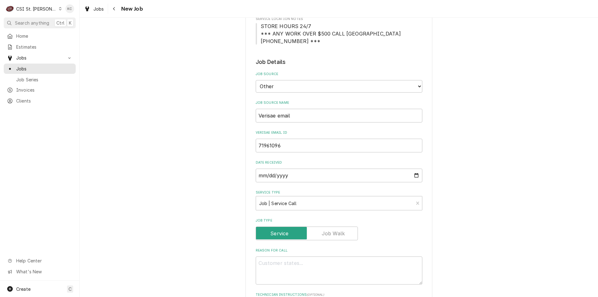
click at [485, 218] on div "Please provide the following information to create a job: Client Details Client…" at bounding box center [339, 280] width 519 height 824
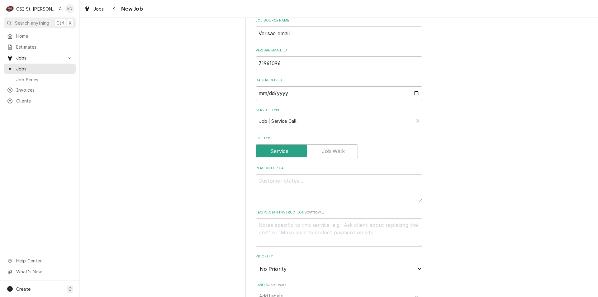
scroll to position [249, 0]
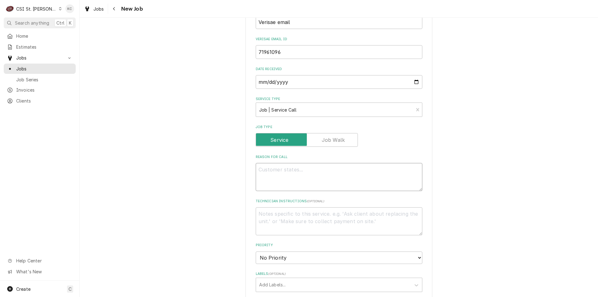
click at [299, 169] on textarea "Reason For Call" at bounding box center [339, 177] width 167 height 28
paste textarea "Tag #: 105SB106A Fixture Number: Serial #: ABX0096A In-Service Date: 09/19/2008…"
type textarea "x"
type textarea "Tag #: 105SB106A Fixture Number: Serial #: ABX0096A In-Service Date: 09/19/2008…"
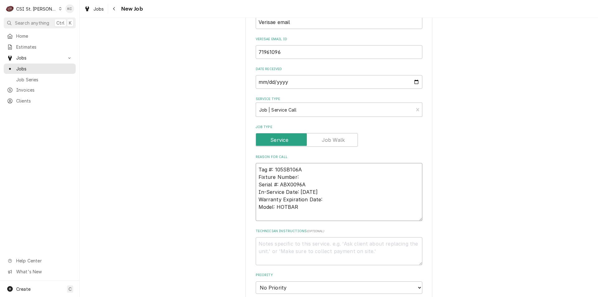
drag, startPoint x: 305, startPoint y: 178, endPoint x: 248, endPoint y: 179, distance: 57.4
click at [248, 179] on div "Please provide the following information to create a job: Client Details Client…" at bounding box center [339, 202] width 187 height 843
type textarea "x"
type textarea "Tag #: 105SB106A Serial #: ABX0096A In-Service Date: 09/19/2008 Warranty Expira…"
drag, startPoint x: 304, startPoint y: 205, endPoint x: 254, endPoint y: 206, distance: 49.9
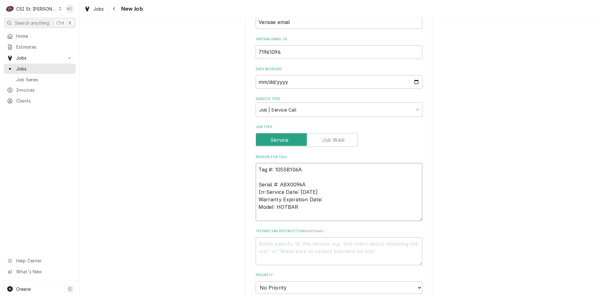
click at [256, 206] on textarea "Tag #: 105SB106A Serial #: ABX0096A In-Service Date: 09/19/2008 Warranty Expira…" at bounding box center [339, 192] width 167 height 58
click at [261, 179] on textarea "Tag #: 105SB106A Serial #: ABX0096A In-Service Date: 09/19/2008 Warranty Expira…" at bounding box center [339, 192] width 167 height 58
paste textarea "Model: HOTBAR"
type textarea "x"
type textarea "Tag #: 105SB106A Model: HOTBAR Serial #: ABX0096A In-Service Date: 09/19/2008 W…"
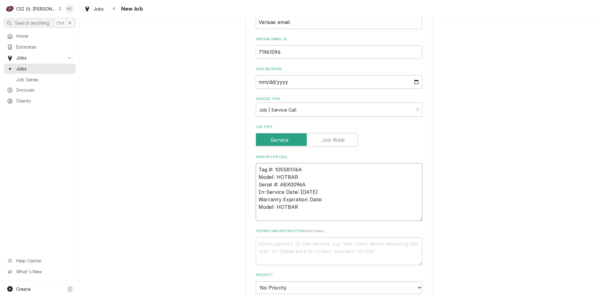
drag, startPoint x: 303, startPoint y: 210, endPoint x: 249, endPoint y: 193, distance: 56.1
click at [249, 193] on div "Please provide the following information to create a job: Client Details Client…" at bounding box center [339, 202] width 187 height 843
type textarea "x"
type textarea "Tag #: 105SB106A Model: HOTBAR Serial #: ABX0096A"
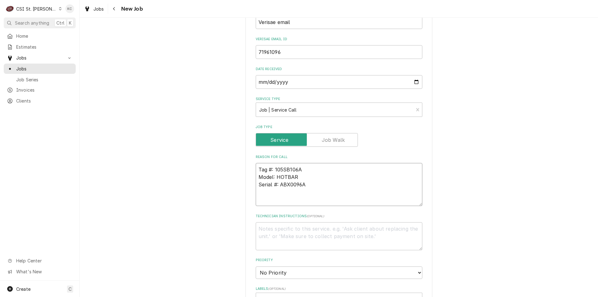
type textarea "x"
type textarea "Tag #: 105SB106A Model: HOTBAR Serial #: ABX0096A"
type textarea "x"
type textarea "Tag #: 105SB106A Model: HOTBAR Serial #: ABX0096A"
click at [266, 198] on textarea "Tag #: 105SB106A Model: HOTBAR Serial #: ABX0096A" at bounding box center [339, 188] width 167 height 50
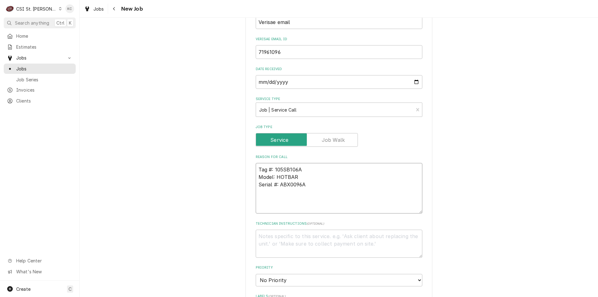
paste textarea "The Wing Bar will not exceed a temp of 114 degrees"
type textarea "x"
type textarea "Tag #: 105SB106A Model: HOTBAR Serial #: ABX0096A The Wing Bar will not exceed …"
type textarea "x"
type textarea "Tag #: 105SB106A Model: HOTBAR Serial #: ABX0096A The Wing Bar will not exceed …"
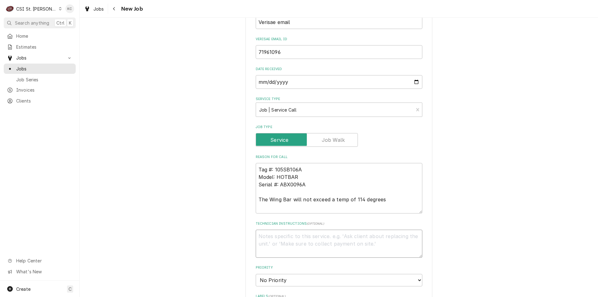
click at [322, 241] on textarea "Technician Instructions ( optional )" at bounding box center [339, 244] width 167 height 28
click at [289, 239] on textarea "Technician Instructions ( optional )" at bounding box center [339, 244] width 167 height 28
paste textarea "Kevin Linhorst"
type textarea "x"
type textarea "Kevin Linhorst"
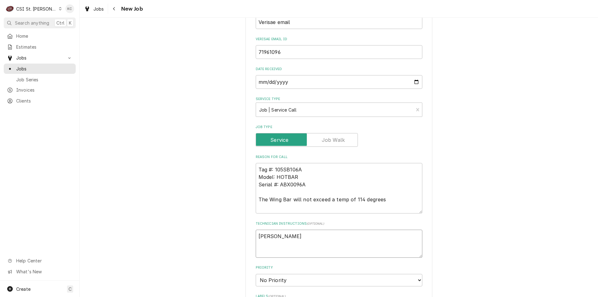
type textarea "x"
type textarea "Kevin Linhorst -"
type textarea "x"
type textarea "Kevin Linhorst -"
type textarea "x"
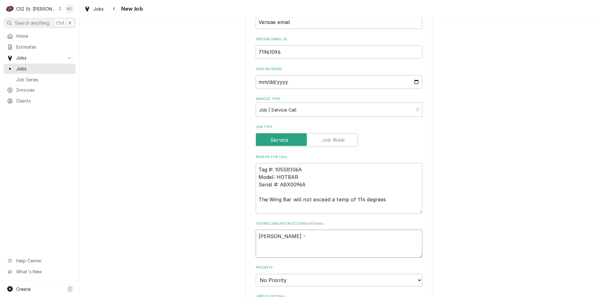
type textarea "Kevin Linhorst - 3"
type textarea "x"
type textarea "Kevin Linhorst - 31"
type textarea "x"
type textarea "Kevin Linhorst - 314"
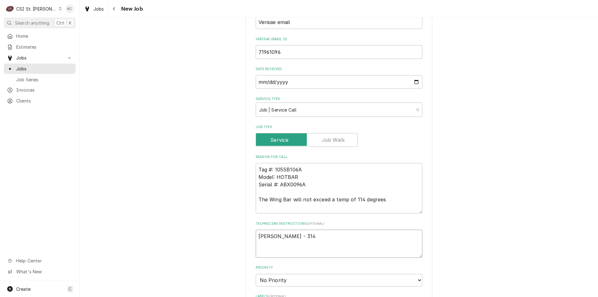
type textarea "x"
type textarea "Kevin Linhorst - 314"
type textarea "x"
type textarea "Kevin Linhorst - 314 8"
type textarea "x"
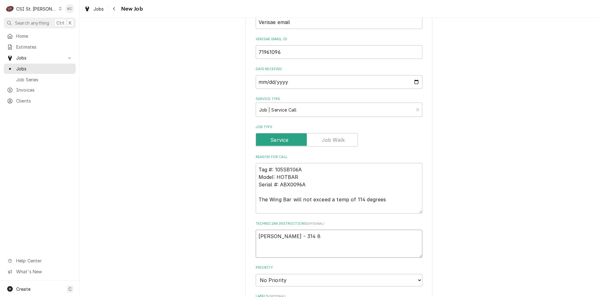
type textarea "Kevin Linhorst - 314 89"
type textarea "x"
type textarea "Kevin Linhorst - 314 894"
type textarea "x"
type textarea "Kevin Linhorst - 314 894-"
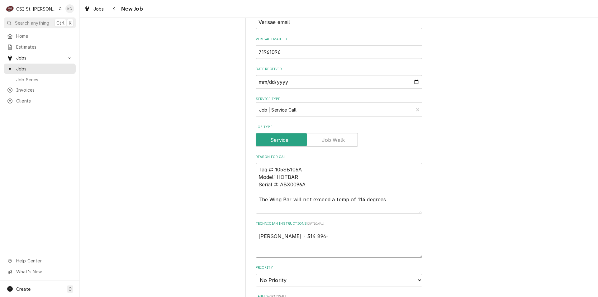
type textarea "x"
type textarea "Kevin Linhorst - 314 894-1"
type textarea "x"
type textarea "Kevin Linhorst - 314 894-12"
type textarea "x"
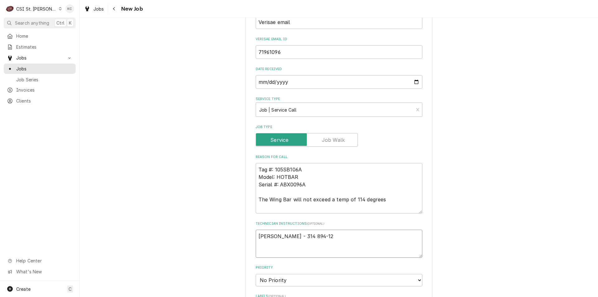
type textarea "Kevin Linhorst - 314 894-122"
type textarea "x"
type textarea "Kevin Linhorst - 314 894-1227"
type textarea "x"
type textarea "Kevin Linhorst - 314 894-1227"
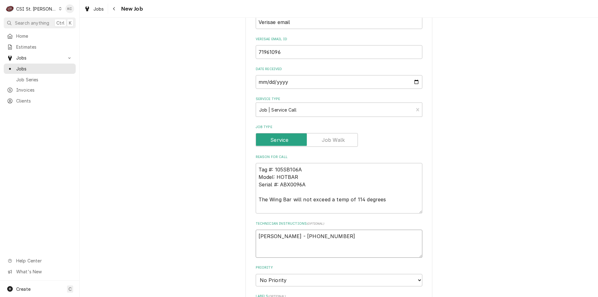
type textarea "x"
type textarea "Kevin Linhorst - 314 894-1227"
type textarea "x"
type textarea "Kevin Linhorst - 314 894-1227 6"
type textarea "x"
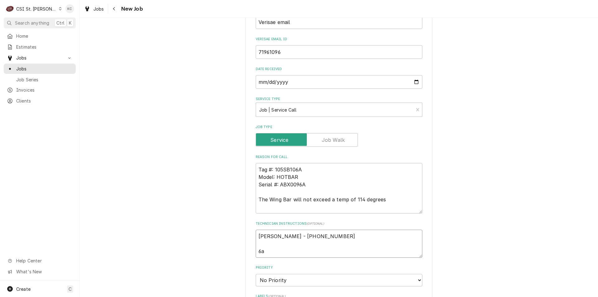
type textarea "Kevin Linhorst - 314 894-1227 6am"
type textarea "x"
type textarea "Kevin Linhorst - 314 894-1227 6am"
type textarea "x"
type textarea "Kevin Linhorst - 314 894-1227 6am -"
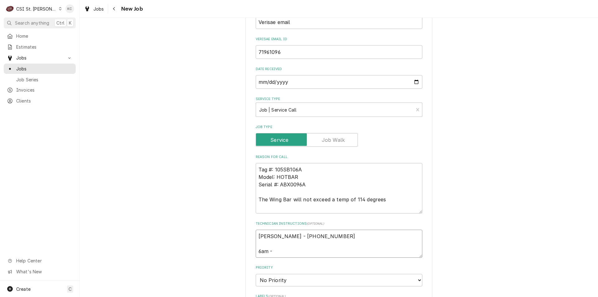
type textarea "x"
type textarea "Kevin Linhorst - 314 894-1227 6am -"
type textarea "x"
type textarea "Kevin Linhorst - 314 894-1227 6am - 1"
type textarea "x"
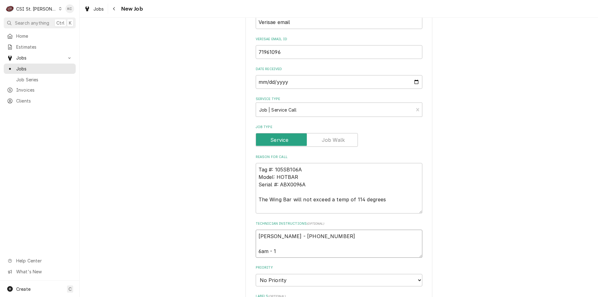
type textarea "Kevin Linhorst - 314 894-1227 6am - 10"
type textarea "x"
type textarea "Kevin Linhorst - 314 894-1227 6am - 10p"
type textarea "x"
type textarea "Kevin Linhorst - 314 894-1227 6am - 10pm"
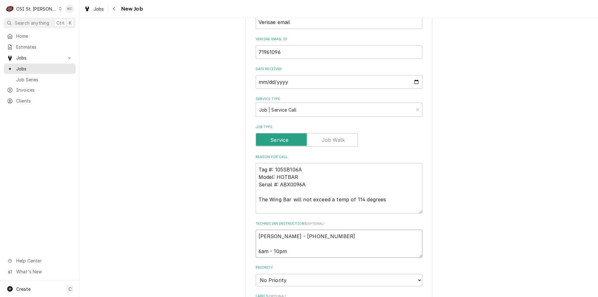
type textarea "x"
type textarea "Kevin Linhorst - 314 894-1227 6am - 10pm"
type textarea "x"
type textarea "Kevin Linhorst - 314 894-1227 6am - 10pm"
type textarea "x"
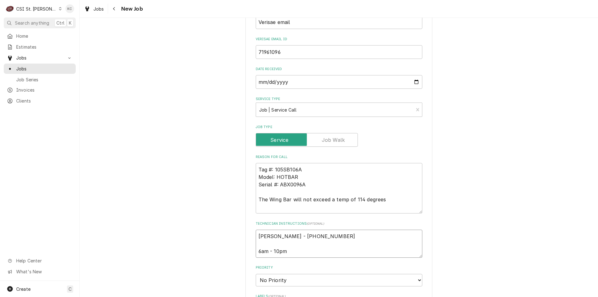
type textarea "Kevin Linhorst - 314 894-1227 6am - 10pm"
type textarea "x"
type textarea "Kevin Linhorst - 314 894-1227 6am - 10pm L"
type textarea "x"
type textarea "Kevin Linhorst - 314 894-1227 6am - 10pm Loc"
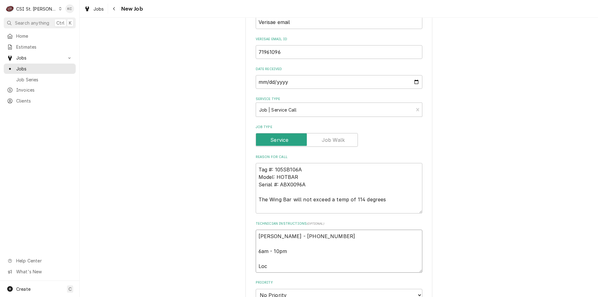
type textarea "x"
type textarea "Kevin Linhorst - 314 894-1227 6am - 10pm Loca"
type textarea "x"
type textarea "Kevin Linhorst - 314 894-1227 6am - 10pm Locat"
type textarea "x"
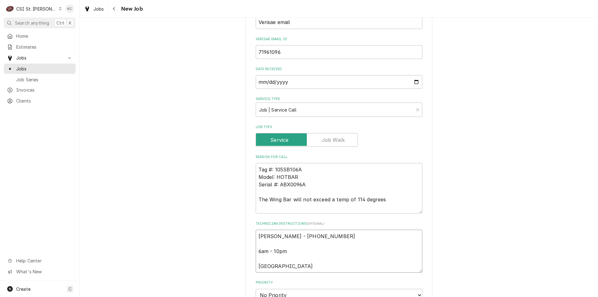
type textarea "Kevin Linhorst - 314 894-1227 6am - 10pm Locate"
type textarea "x"
type textarea "Kevin Linhorst - 314 894-1227 6am - 10pm Located"
type textarea "x"
type textarea "Kevin Linhorst - 314 894-1227 6am - 10pm Located"
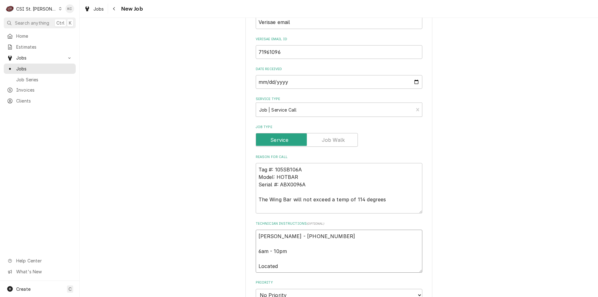
type textarea "x"
type textarea "Kevin Linhorst - 314 894-1227 6am - 10pm Located i"
type textarea "x"
type textarea "Kevin Linhorst - 314 894-1227 6am - 10pm Located in"
type textarea "x"
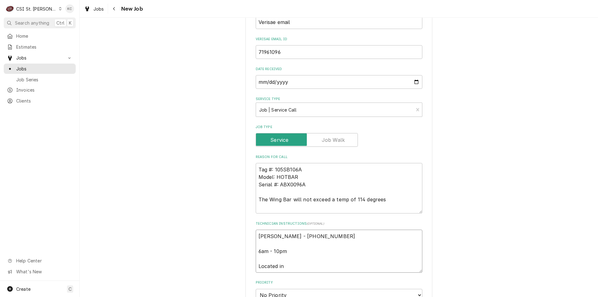
type textarea "Kevin Linhorst - 314 894-1227 6am - 10pm Located in"
type textarea "x"
type textarea "Kevin Linhorst - 314 894-1227 6am - 10pm Located in S"
type textarea "x"
type textarea "Kevin Linhorst - 314 894-1227 6am - 10pm Located in Sal"
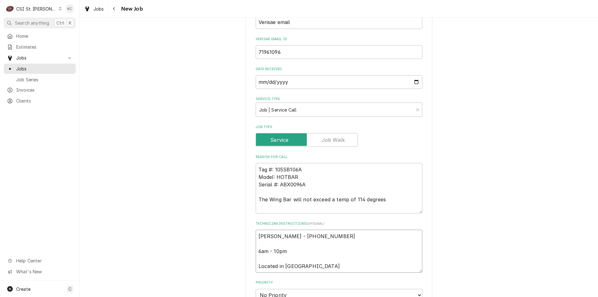
type textarea "x"
type textarea "Kevin Linhorst - 314 894-1227 6am - 10pm Located in Sala"
type textarea "x"
type textarea "Kevin Linhorst - 314 894-1227 6am - 10pm Located in Salad"
type textarea "x"
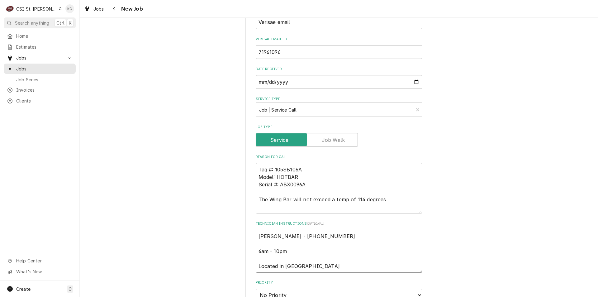
type textarea "Kevin Linhorst - 314 894-1227 6am - 10pm Located in Salad"
type textarea "x"
type textarea "Kevin Linhorst - 314 894-1227 6am - 10pm Located in Salad B"
type textarea "x"
type textarea "Kevin Linhorst - 314 894-1227 6am - 10pm Located in Salad Ba"
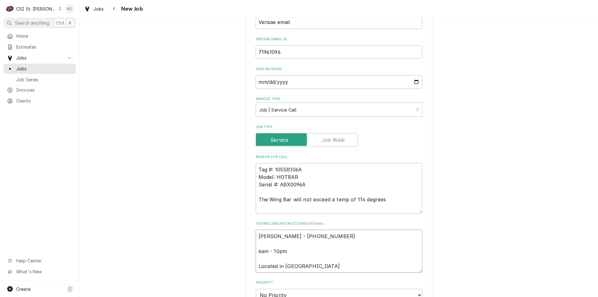
type textarea "x"
type textarea "Kevin Linhorst - 314 894-1227 6am - 10pm Located in Salad Bar"
type textarea "x"
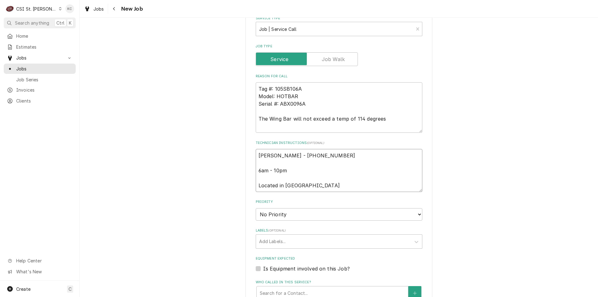
scroll to position [374, 0]
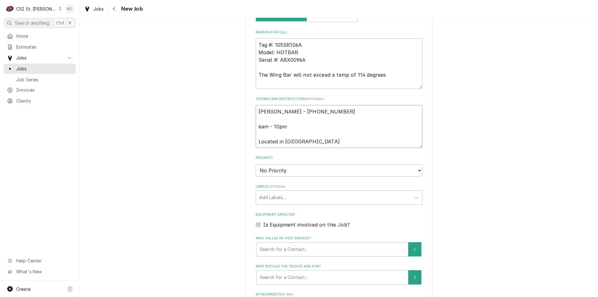
type textarea "Kevin Linhorst - 314 894-1227 6am - 10pm Located in Salad Bar"
click at [309, 171] on select "No Priority Urgent High Medium Low" at bounding box center [339, 170] width 167 height 12
select select "4"
click at [256, 164] on select "No Priority Urgent High Medium Low" at bounding box center [339, 170] width 167 height 12
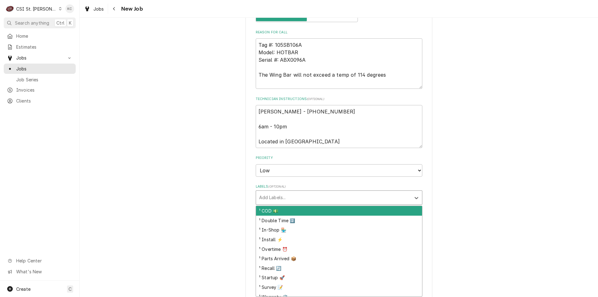
click at [281, 199] on div "Labels" at bounding box center [333, 197] width 149 height 11
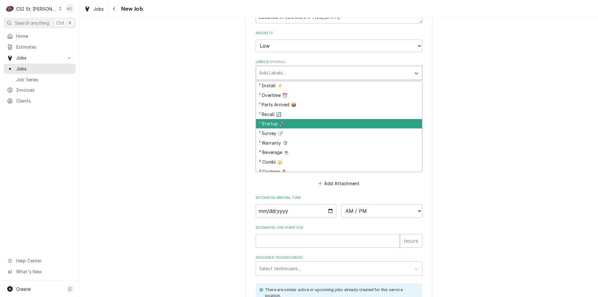
scroll to position [31, 0]
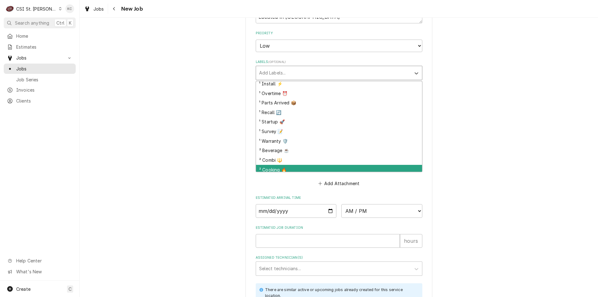
click at [295, 170] on div "² Cooking 🔥" at bounding box center [339, 170] width 166 height 10
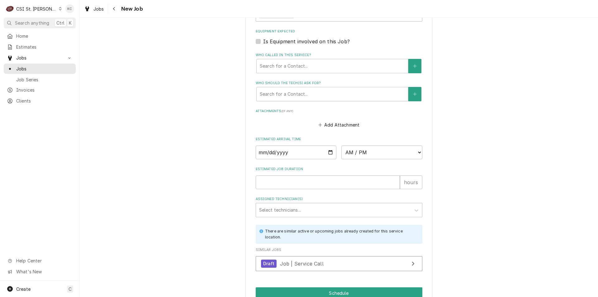
scroll to position [588, 0]
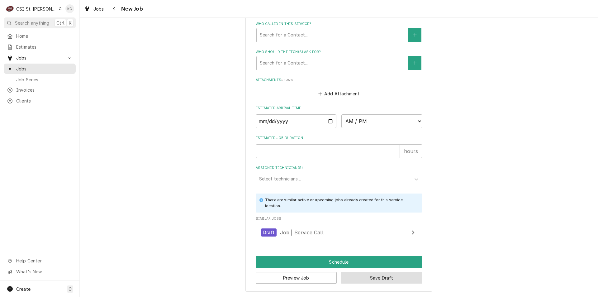
click at [398, 281] on button "Save Draft" at bounding box center [381, 278] width 81 height 12
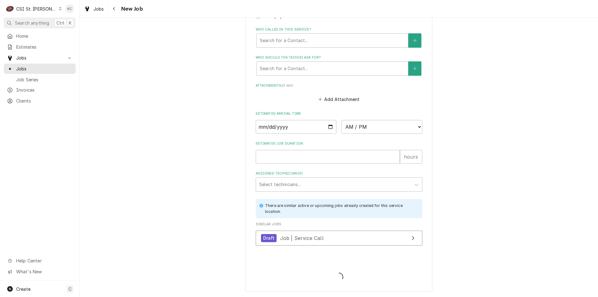
scroll to position [583, 0]
type textarea "x"
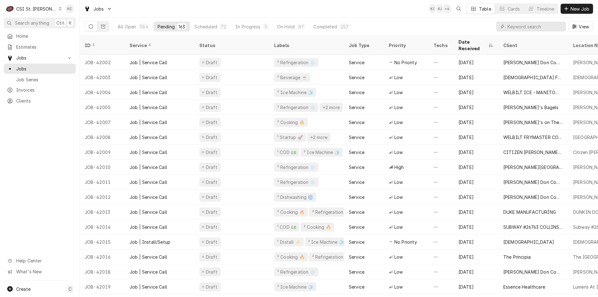
click at [408, 25] on div "All Open 584 Pending 163 Scheduled 72 In Progress 5 On Hold 87 Completed 257 Vi…" at bounding box center [339, 26] width 509 height 17
click at [572, 8] on span "New Job" at bounding box center [580, 9] width 21 height 7
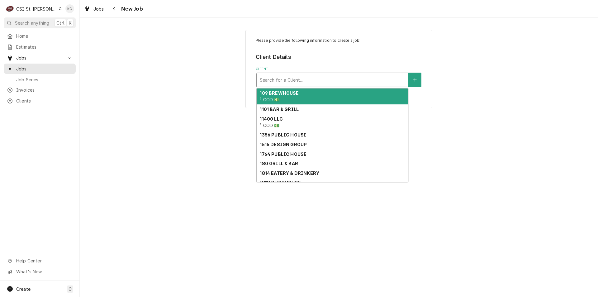
click at [315, 77] on div "Client" at bounding box center [332, 79] width 145 height 11
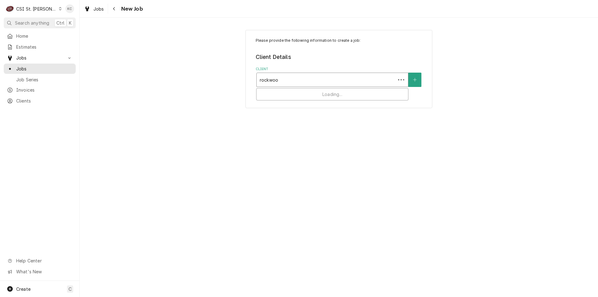
type input "rockwood"
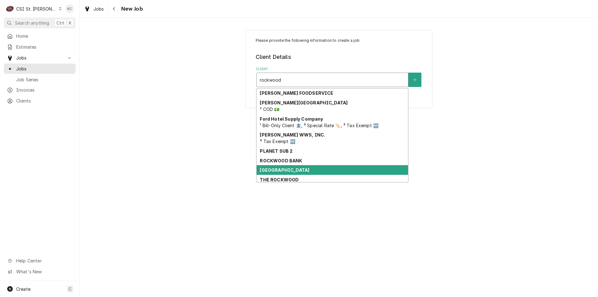
click at [289, 168] on strong "[GEOGRAPHIC_DATA]" at bounding box center [285, 169] width 50 height 5
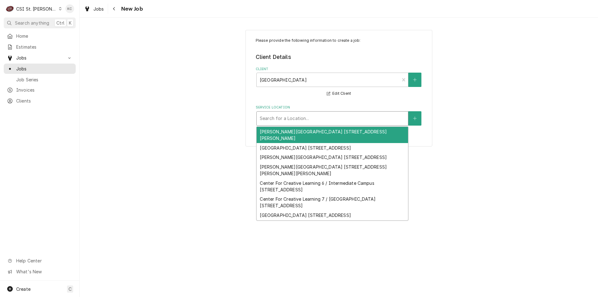
click at [299, 119] on div "Service Location" at bounding box center [332, 118] width 145 height 11
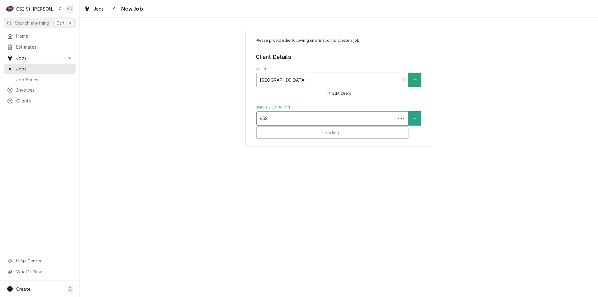
type input "4525"
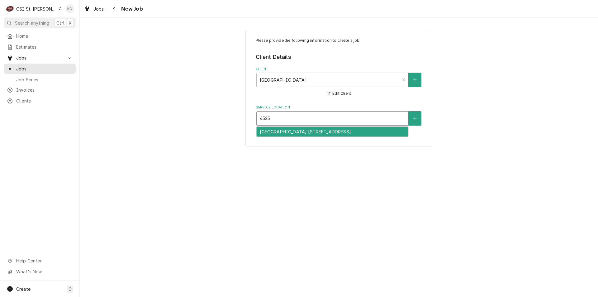
click at [330, 132] on div "[GEOGRAPHIC_DATA] [STREET_ADDRESS]" at bounding box center [332, 132] width 151 height 10
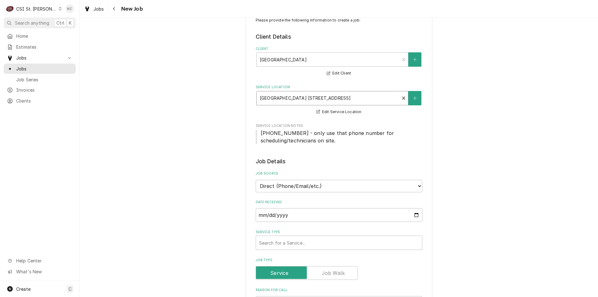
scroll to position [31, 0]
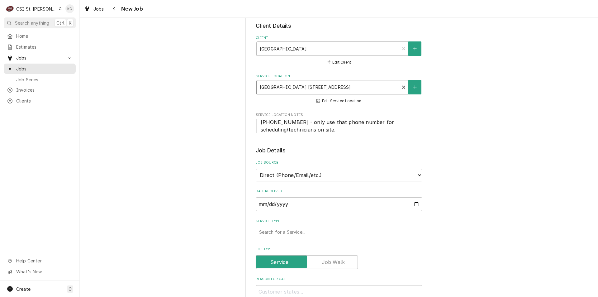
click at [307, 232] on div "Service Type" at bounding box center [339, 231] width 160 height 11
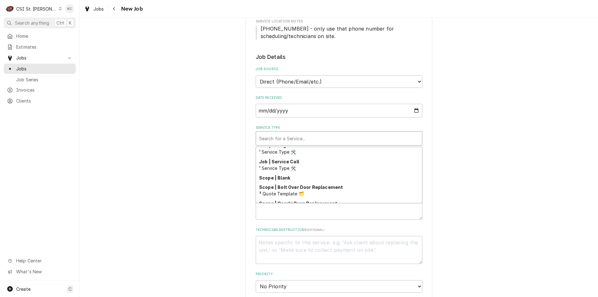
scroll to position [394, 0]
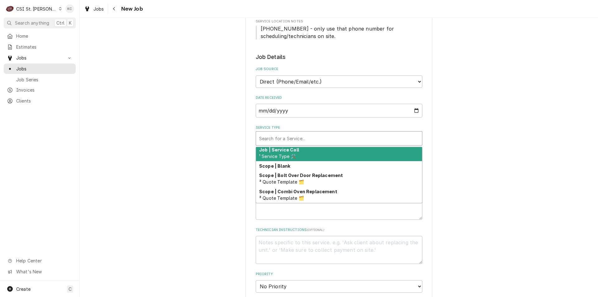
click at [317, 157] on div "Job | Service Call ¹ Service Type 🛠️" at bounding box center [339, 153] width 166 height 16
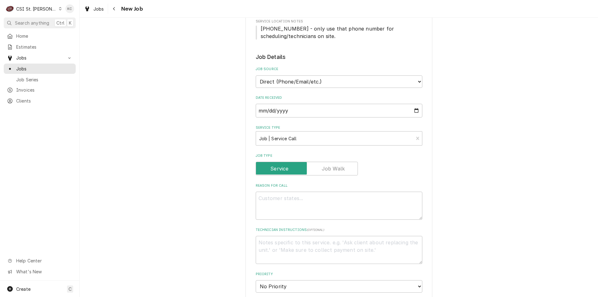
click at [444, 158] on div "Please provide the following information to create a job: Client Details Client…" at bounding box center [339, 235] width 519 height 671
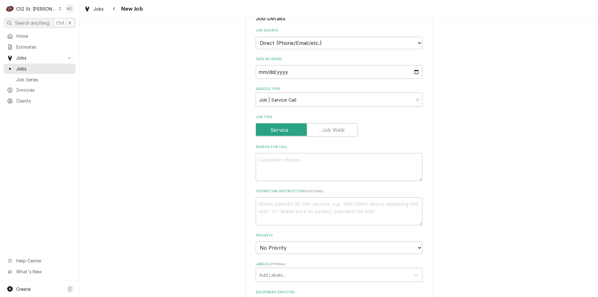
scroll to position [187, 0]
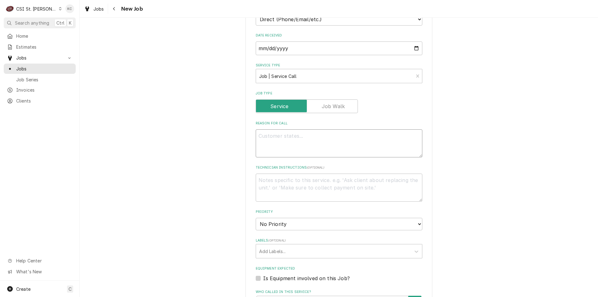
click at [316, 142] on textarea "Reason For Call" at bounding box center [339, 143] width 167 height 28
click at [290, 138] on textarea "Reason For Call" at bounding box center [339, 143] width 167 height 28
paste textarea "The refrigerator has water leaking from the fans at the top, creating a puddle …"
type textarea "x"
type textarea "The refrigerator has water leaking from the fans at the top, creating a puddle …"
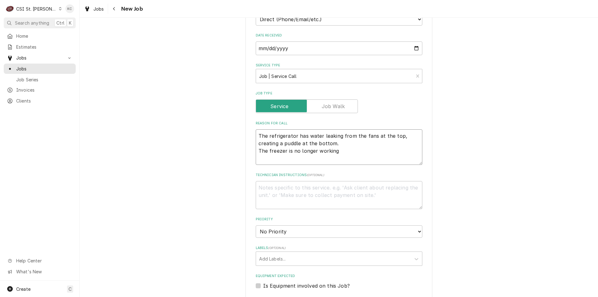
type textarea "x"
type textarea "The refrigerator has water leaking from the fans at the top, creating a puddle …"
click at [285, 194] on textarea "Technician Instructions ( optional )" at bounding box center [339, 195] width 167 height 28
click at [347, 182] on textarea "Technician Instructions ( optional )" at bounding box center [339, 195] width 167 height 28
paste textarea "[PERSON_NAME]"
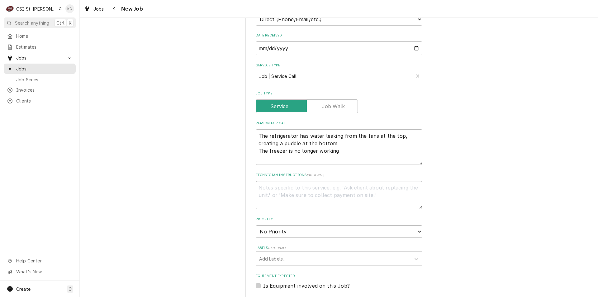
type textarea "x"
type textarea "[PERSON_NAME]"
type textarea "x"
type textarea "[PERSON_NAME]"
type textarea "x"
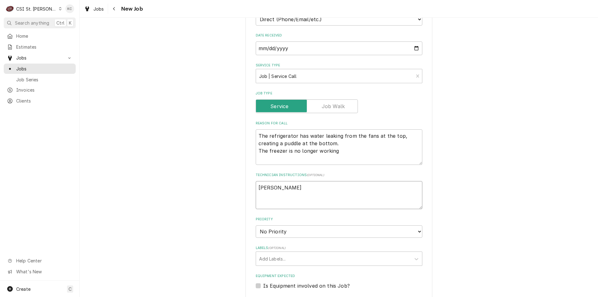
type textarea "[PERSON_NAME] -"
type textarea "x"
type textarea "[PERSON_NAME] -"
type textarea "x"
type textarea "[PERSON_NAME] - 6"
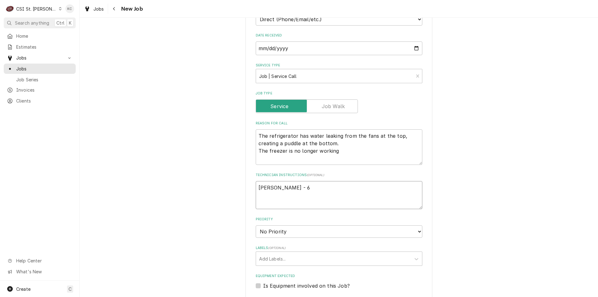
type textarea "x"
type textarea "[PERSON_NAME] - 63"
type textarea "x"
type textarea "[PERSON_NAME] - 636"
type textarea "x"
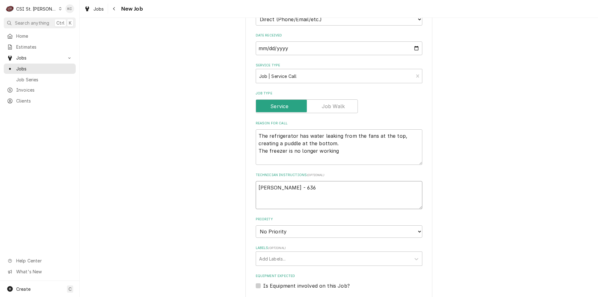
type textarea "[PERSON_NAME] - 636"
type textarea "x"
type textarea "[PERSON_NAME] - 636 7"
type textarea "x"
type textarea "[PERSON_NAME] - 636 73"
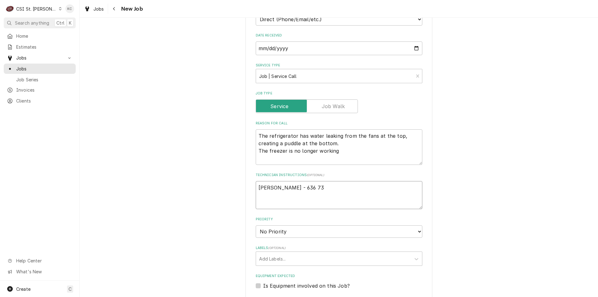
type textarea "x"
type textarea "[PERSON_NAME] - 636 733"
type textarea "x"
type textarea "[PERSON_NAME] - 636 733-"
type textarea "x"
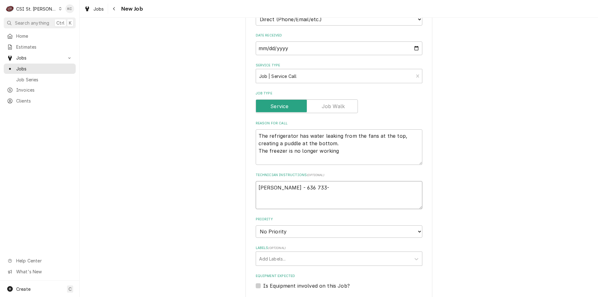
type textarea "[PERSON_NAME] - 636 733-3"
type textarea "x"
type textarea "[PERSON_NAME] - 636 733-32"
type textarea "x"
type textarea "[PERSON_NAME] - [PHONE_NUMBER]"
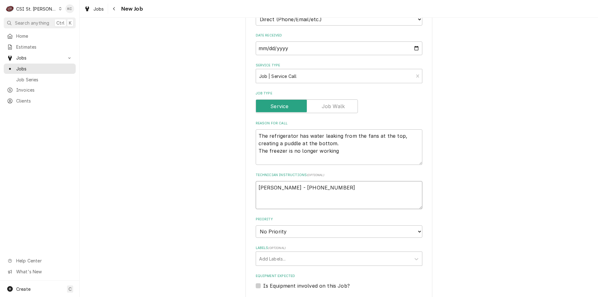
type textarea "x"
type textarea "[PERSON_NAME] - [PHONE_NUMBER]"
type textarea "x"
type textarea "[PERSON_NAME] - [PHONE_NUMBER]"
type textarea "x"
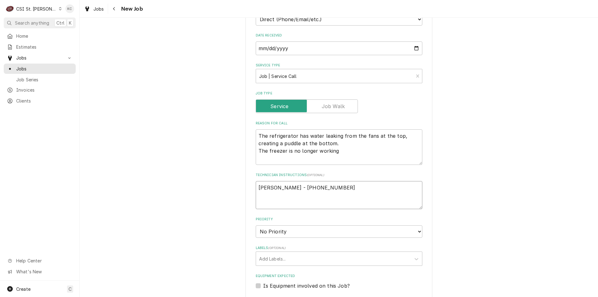
type textarea "[PERSON_NAME] - [PHONE_NUMBER]"
click at [312, 230] on select "No Priority Urgent High Medium Low" at bounding box center [339, 231] width 167 height 12
select select "4"
click at [256, 225] on select "No Priority Urgent High Medium Low" at bounding box center [339, 231] width 167 height 12
click at [296, 261] on div "Labels" at bounding box center [333, 258] width 149 height 11
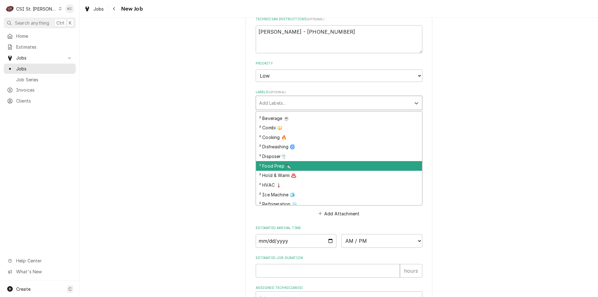
scroll to position [125, 0]
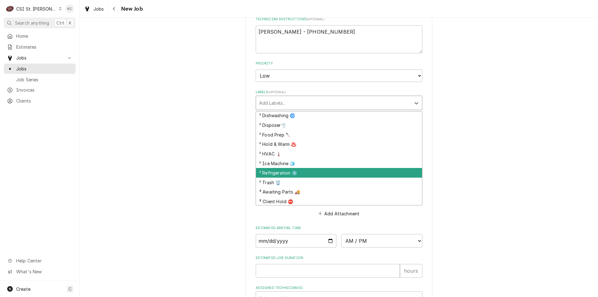
click at [301, 173] on div "² Refrigeration ❄️" at bounding box center [339, 173] width 166 height 10
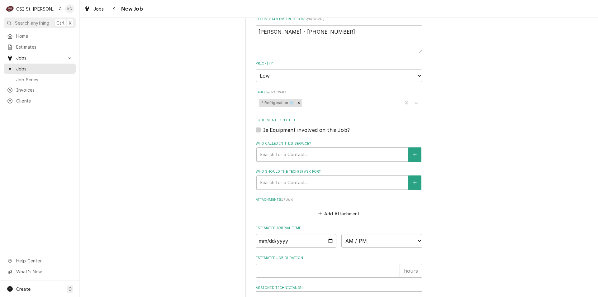
click at [451, 152] on div "Please provide the following information to create a job: Client Details Client…" at bounding box center [339, 21] width 519 height 678
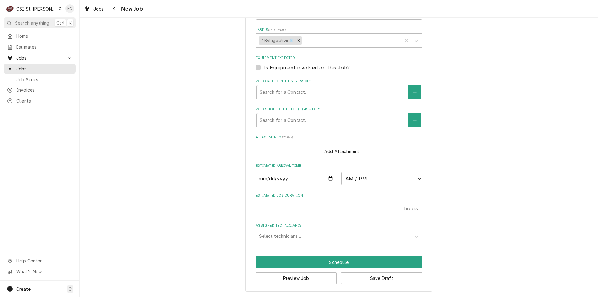
scroll to position [405, 0]
click at [383, 281] on button "Save Draft" at bounding box center [381, 278] width 81 height 12
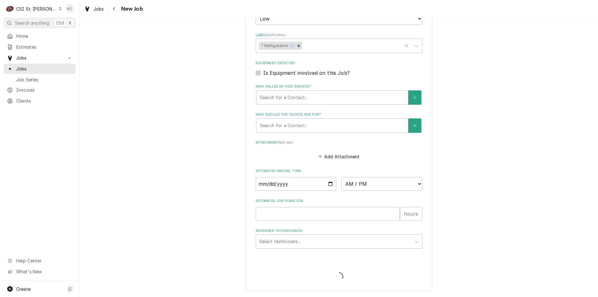
scroll to position [400, 0]
type textarea "x"
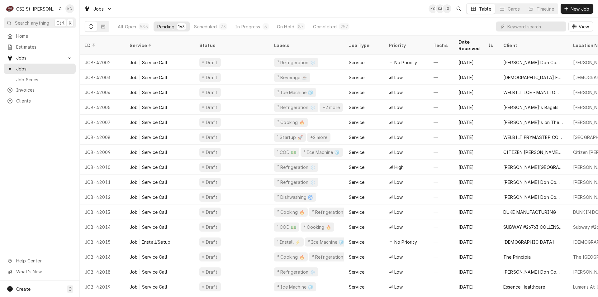
click at [307, 15] on div "Jobs KC KJ + 3 Table Cards Timeline New Job" at bounding box center [339, 8] width 519 height 17
click at [523, 30] on input "Dynamic Content Wrapper" at bounding box center [535, 27] width 55 height 10
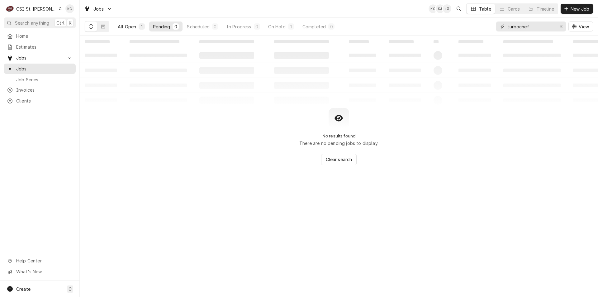
type input "turbochef"
click at [124, 27] on div "All Open" at bounding box center [127, 26] width 18 height 7
